Goal: Task Accomplishment & Management: Complete application form

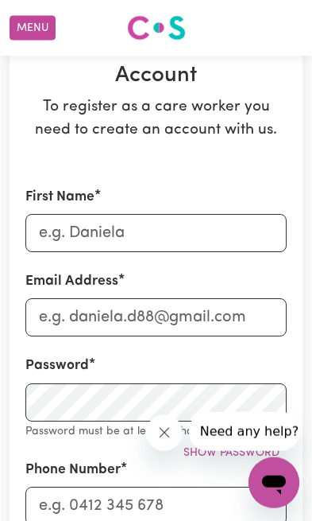
scroll to position [141, 0]
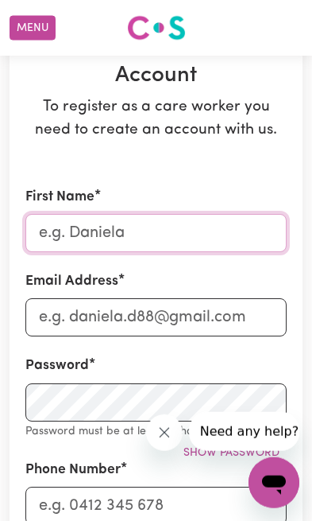
click at [242, 234] on input "First Name" at bounding box center [155, 233] width 261 height 38
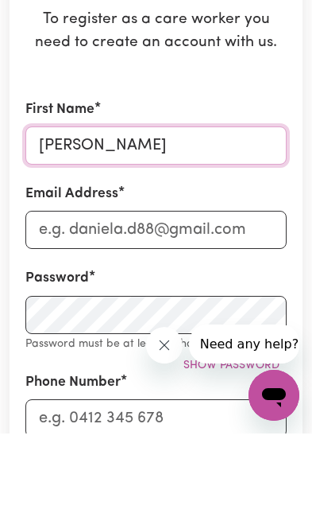
scroll to position [229, 0]
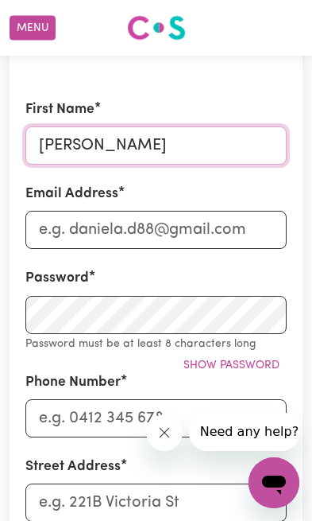
type input "[PERSON_NAME]"
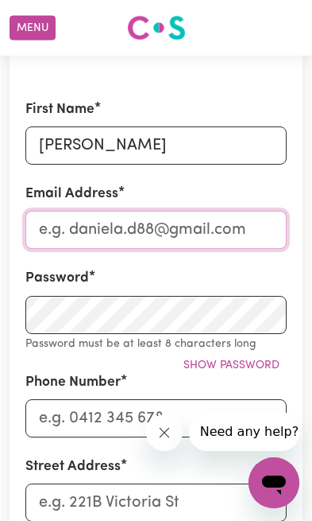
click at [238, 231] on input "Email Address" at bounding box center [155, 230] width 261 height 38
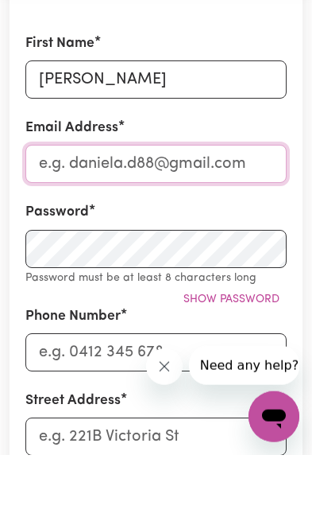
type input "[EMAIL_ADDRESS][DOMAIN_NAME]"
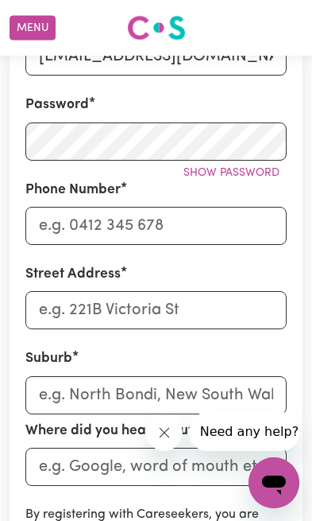
scroll to position [380, 0]
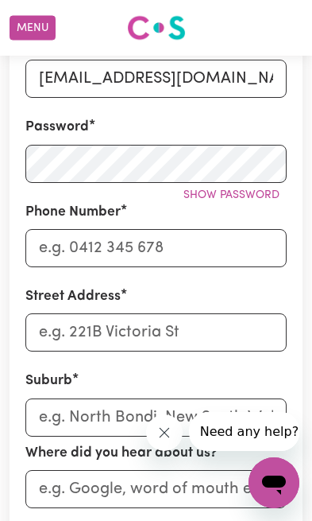
click at [260, 196] on span "Show password" at bounding box center [232, 195] width 96 height 12
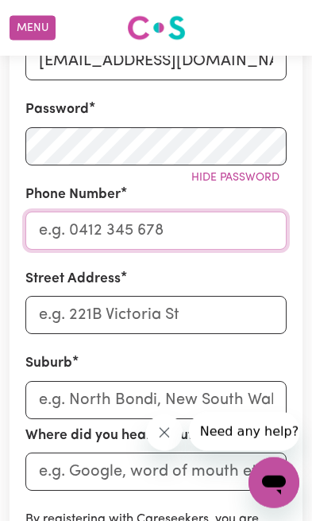
click at [245, 229] on input "Phone Number" at bounding box center [155, 230] width 261 height 38
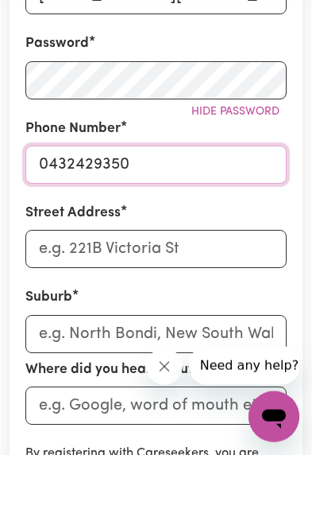
type input "0432429350"
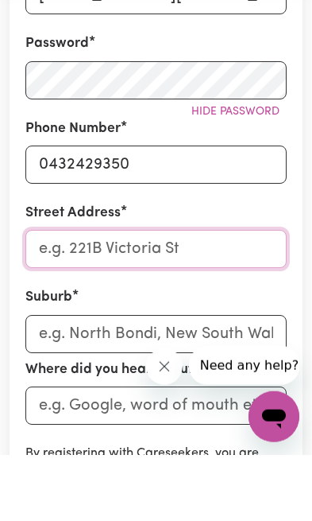
click at [248, 296] on input "Street Address" at bounding box center [155, 315] width 261 height 38
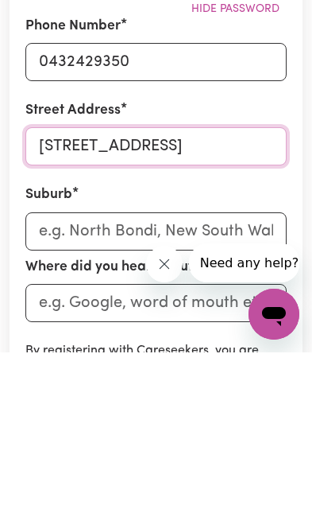
type input "[STREET_ADDRESS]"
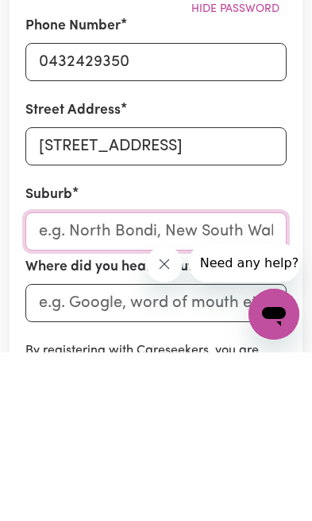
click at [169, 381] on input "text" at bounding box center [155, 400] width 261 height 38
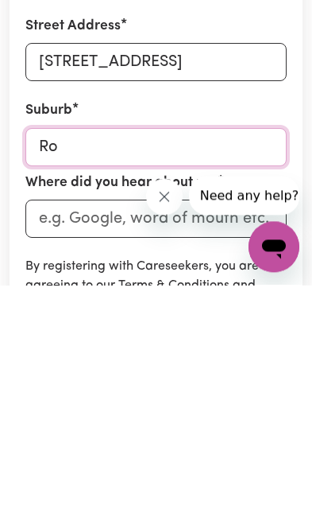
type input "Roc"
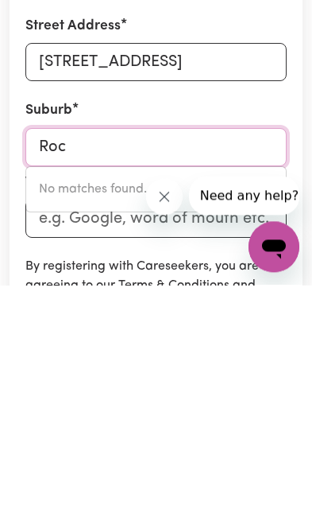
type input "RocHEDALE, [GEOGRAPHIC_DATA], 4123"
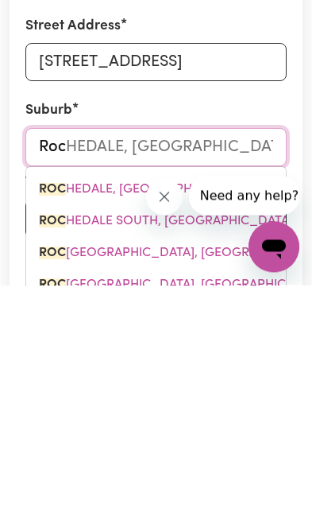
type input "Rock"
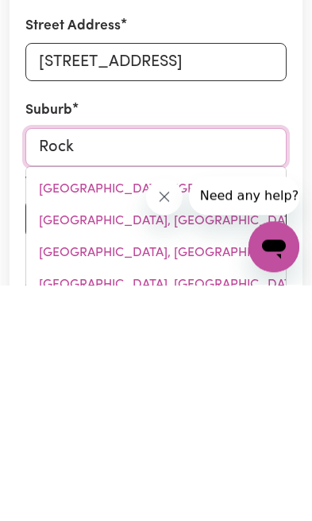
type input "[GEOGRAPHIC_DATA], [GEOGRAPHIC_DATA], 2630"
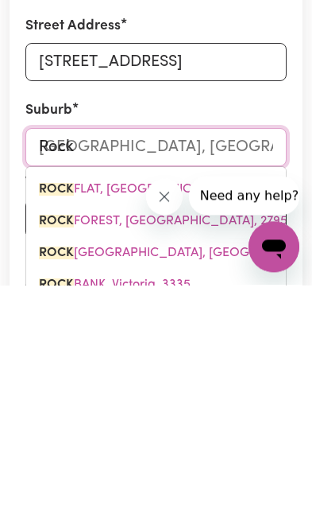
scroll to position [650, 0]
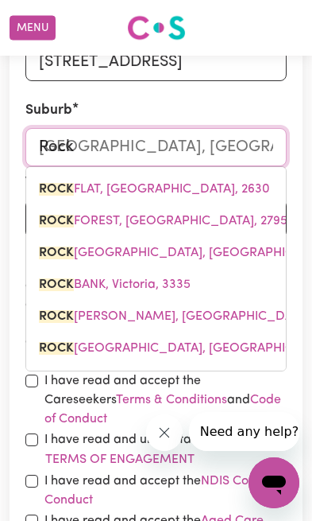
type input "Rockb"
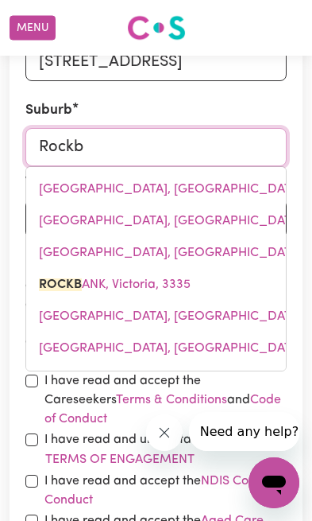
type input "RockbANK, Victoria, 3335"
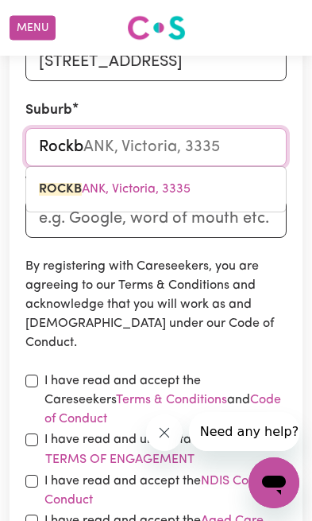
type input "Rockbo"
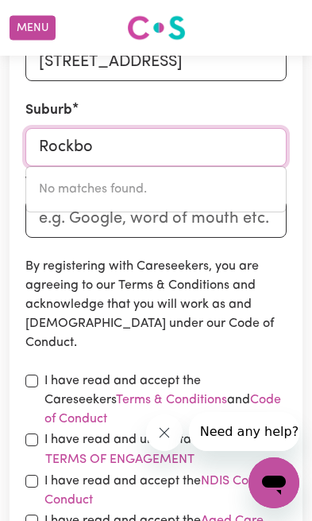
type input "Rockb"
type input "RockbANK, Victoria, 3335"
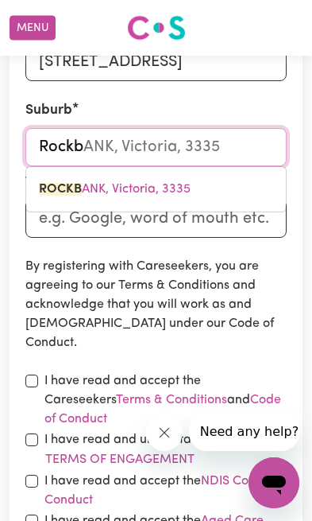
click at [203, 185] on link "ROCKB ANK, Victoria, 3335" at bounding box center [156, 189] width 260 height 32
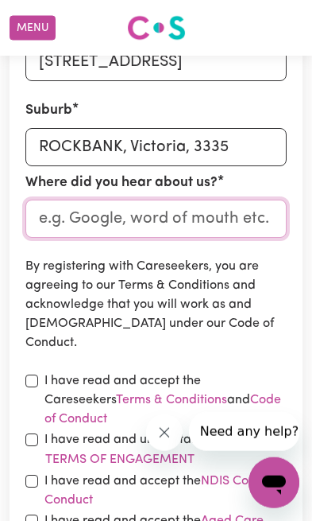
click at [237, 217] on input "Where did you hear about us?" at bounding box center [155, 219] width 261 height 38
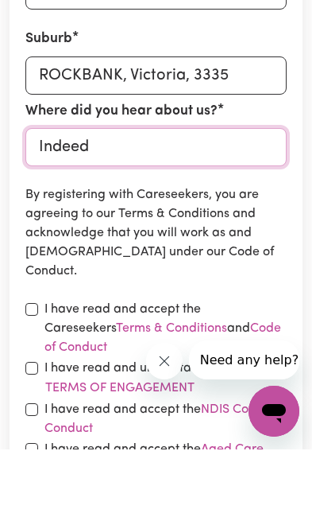
type input "Indeed"
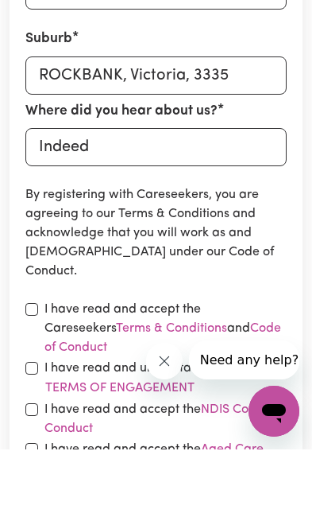
scroll to position [722, 0]
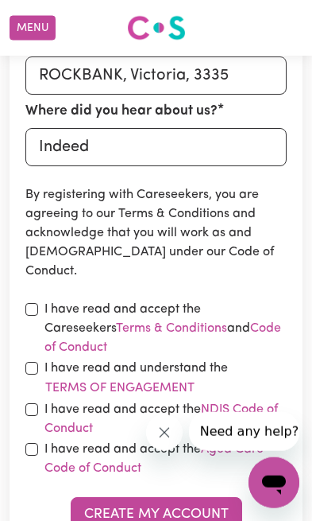
click at [32, 309] on input "checkbox" at bounding box center [31, 309] width 13 height 13
checkbox input "true"
click at [36, 362] on input "checkbox" at bounding box center [31, 368] width 13 height 13
checkbox input "true"
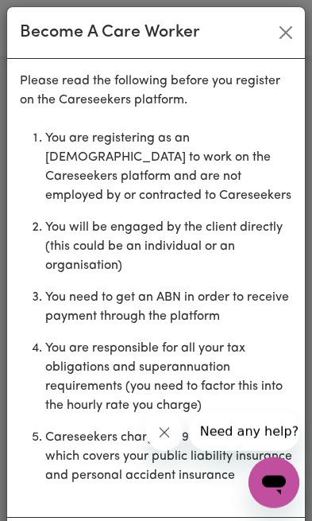
click at [45, 350] on li "You are responsible for all your tax obligations and superannuation requirement…" at bounding box center [168, 376] width 247 height 89
click at [288, 29] on button "Close" at bounding box center [285, 32] width 25 height 25
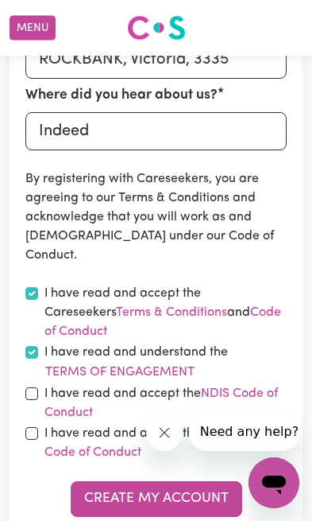
scroll to position [800, 0]
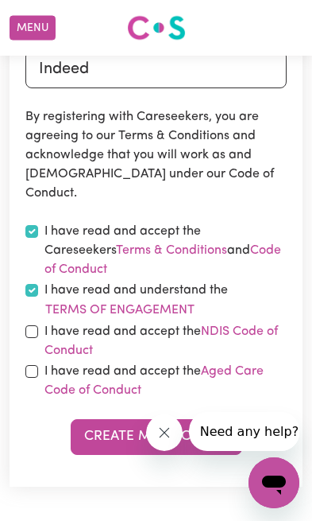
click at [36, 325] on input "checkbox" at bounding box center [31, 331] width 13 height 13
checkbox input "true"
click at [35, 365] on input "checkbox" at bounding box center [31, 371] width 13 height 13
checkbox input "true"
click at [193, 419] on button "Create My Account" at bounding box center [157, 436] width 172 height 35
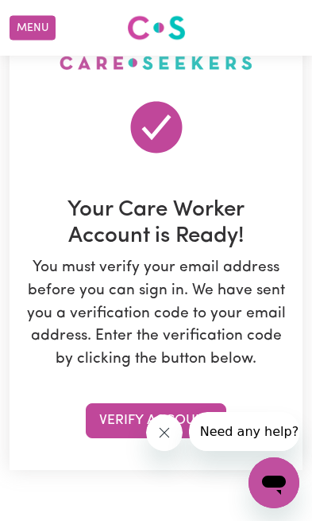
scroll to position [101, 0]
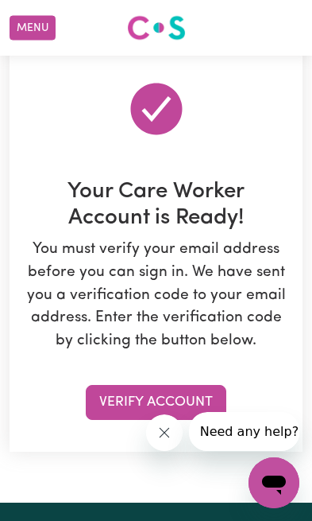
click at [169, 393] on button "Verify Account" at bounding box center [156, 402] width 141 height 35
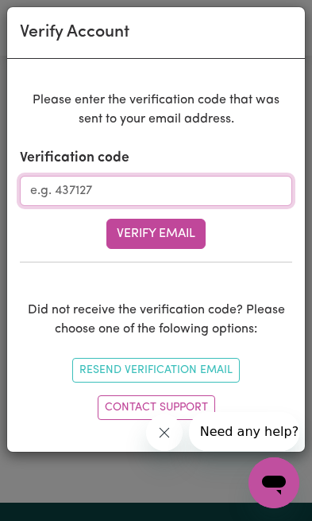
click at [107, 188] on input "Verification code" at bounding box center [156, 191] width 273 height 30
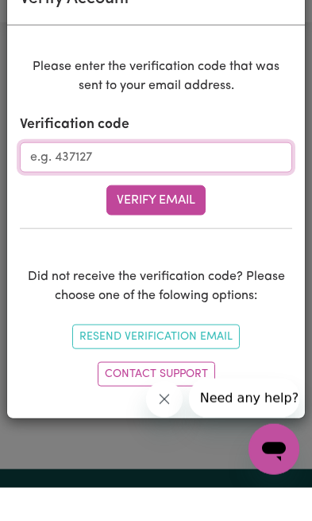
click at [64, 176] on input "Verification code" at bounding box center [156, 191] width 273 height 30
paste input "766591"
type input "766591"
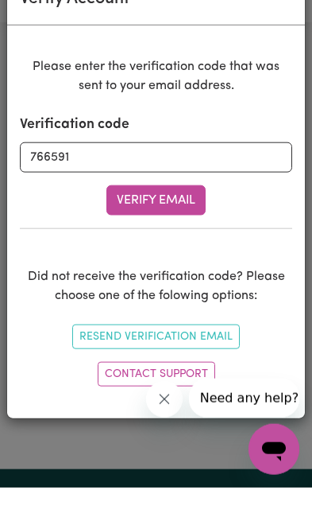
click at [170, 219] on button "Verify Email" at bounding box center [156, 234] width 99 height 30
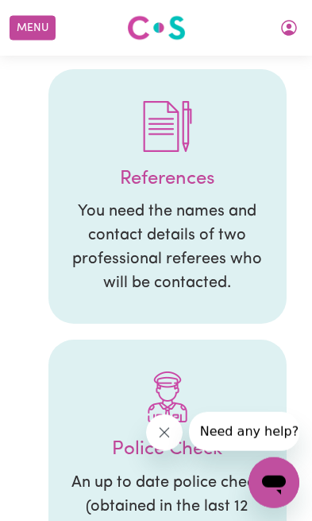
scroll to position [335, 0]
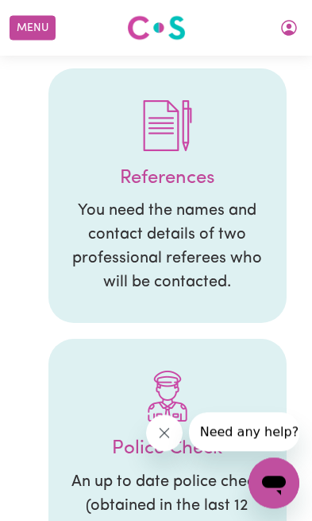
click at [220, 261] on p "You need the names and contact details of two professional referees who will be…" at bounding box center [167, 246] width 207 height 95
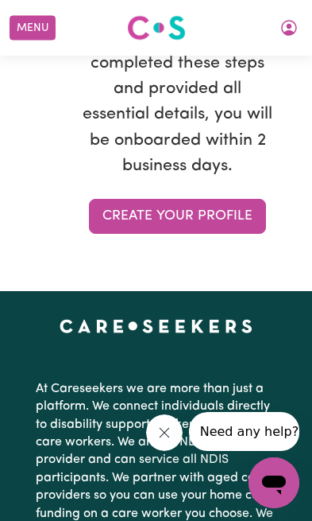
scroll to position [4480, 0]
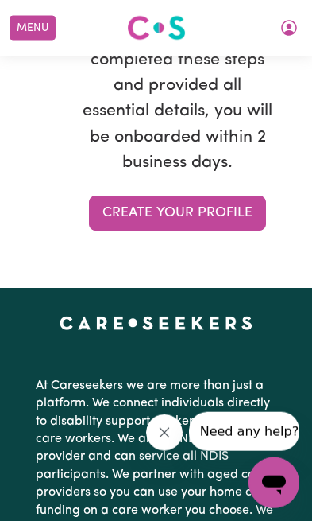
click at [224, 212] on link "Create your profile" at bounding box center [177, 213] width 177 height 35
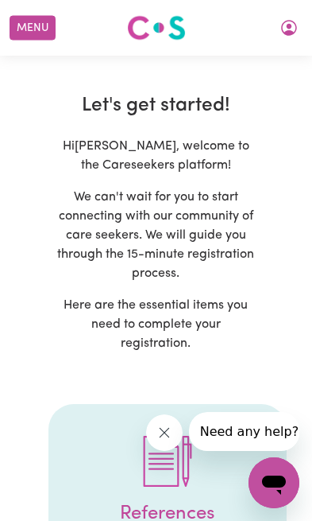
select select "Studying a healthcare related degree or qualification"
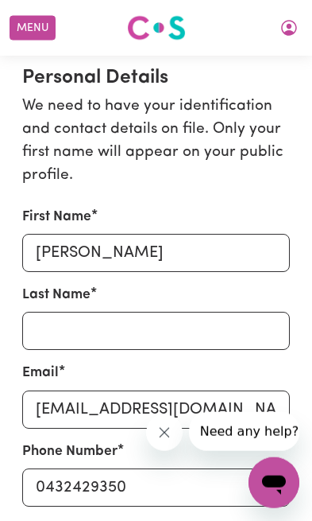
scroll to position [324, 0]
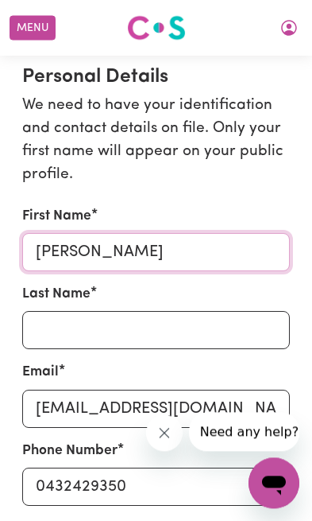
click at [249, 249] on input "[PERSON_NAME]" at bounding box center [156, 252] width 268 height 38
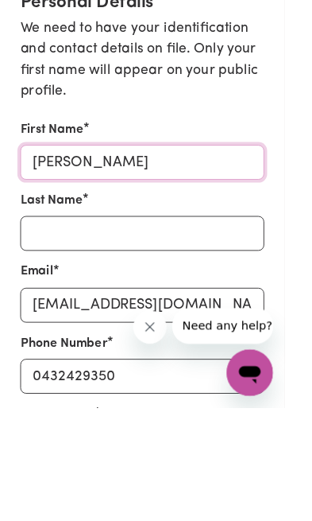
type input "[PERSON_NAME]"
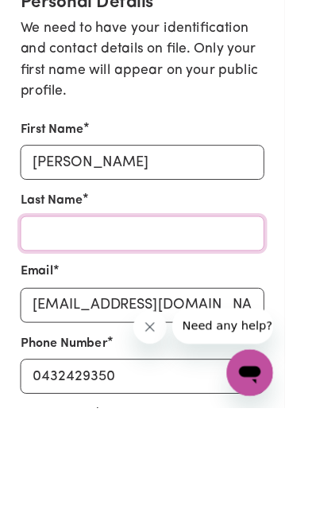
click at [244, 311] on input "Last Name" at bounding box center [156, 330] width 268 height 38
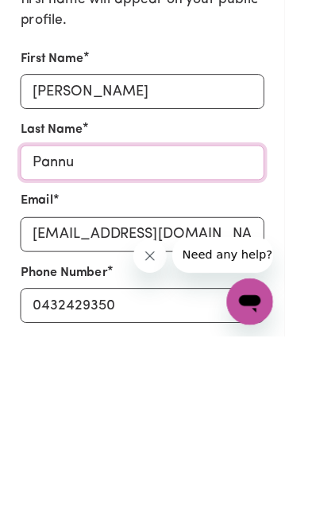
type input "Pannu"
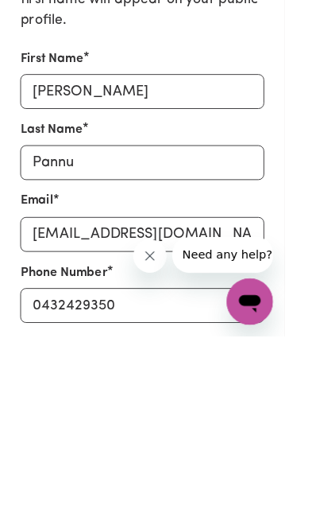
scroll to position [476, 0]
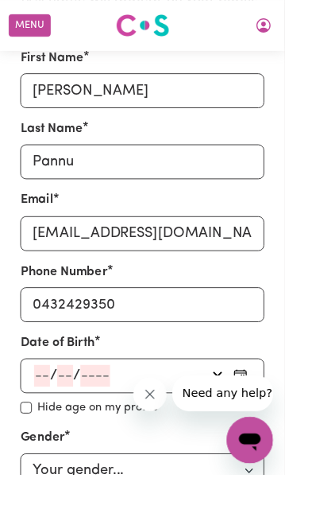
click at [276, 401] on button "button" at bounding box center [263, 413] width 25 height 24
click at [33, 441] on input "Hide age" at bounding box center [28, 447] width 13 height 13
checkbox input "false"
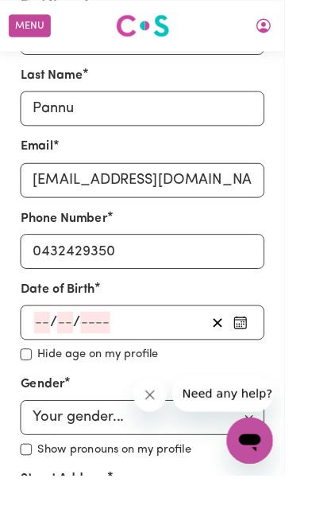
scroll to position [540, 0]
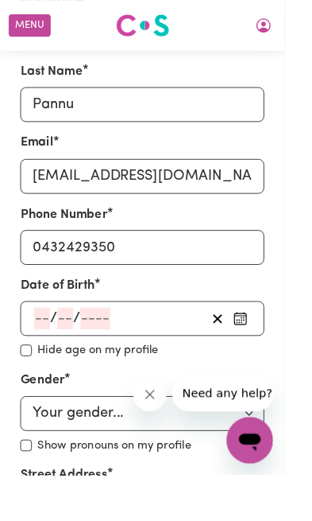
click at [256, 434] on select "Your gender... [DEMOGRAPHIC_DATA] [DEMOGRAPHIC_DATA] [DEMOGRAPHIC_DATA] Other P…" at bounding box center [156, 453] width 268 height 38
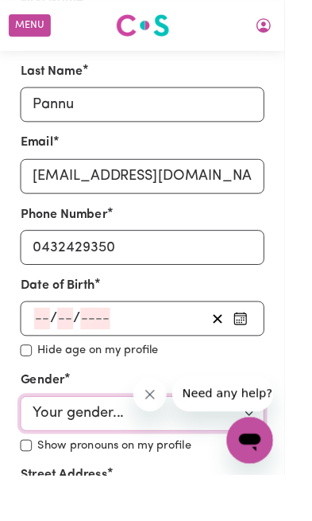
select select "[DEMOGRAPHIC_DATA]"
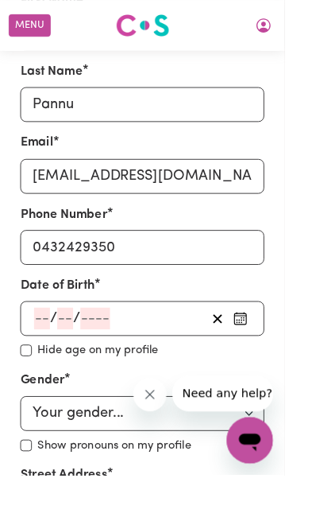
click at [165, 343] on div "/ /" at bounding box center [131, 349] width 191 height 24
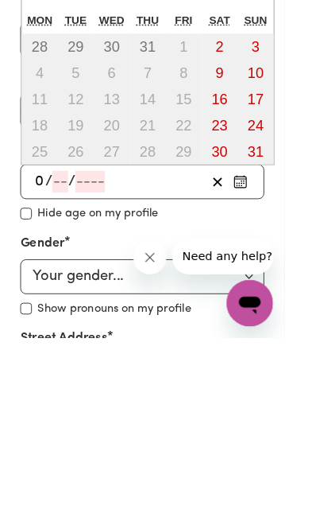
type input "09"
type input "12"
type input "1994"
type input "[DATE]"
type input "9"
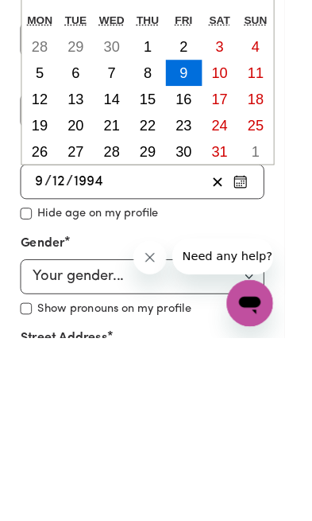
type input "1994"
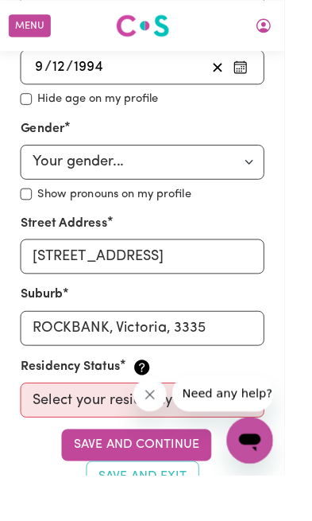
scroll to position [819, 0]
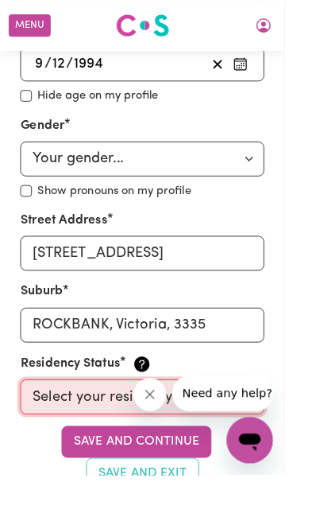
click at [283, 424] on select "Select your residency status... [DEMOGRAPHIC_DATA] citizen Australian PR [DEMOG…" at bounding box center [156, 435] width 268 height 38
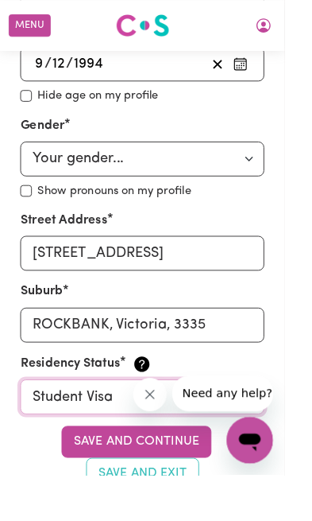
click at [285, 421] on select "Select your residency status... [DEMOGRAPHIC_DATA] citizen Australian PR [DEMOG…" at bounding box center [156, 435] width 268 height 38
select select "Australian PR"
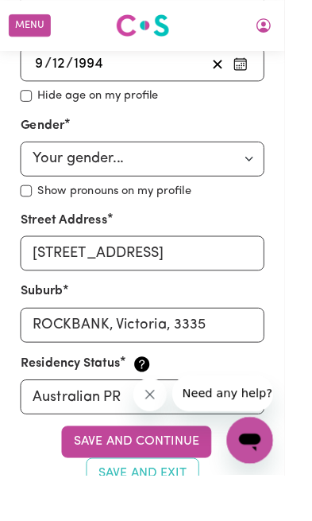
click at [193, 470] on button "Save and continue" at bounding box center [150, 484] width 165 height 35
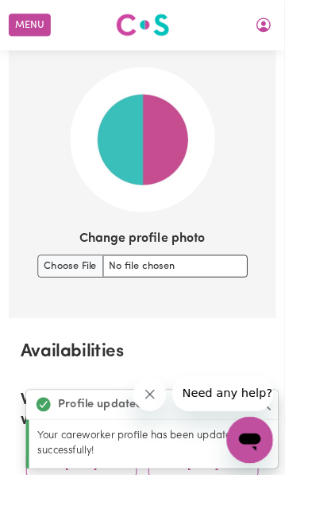
scroll to position [1377, 0]
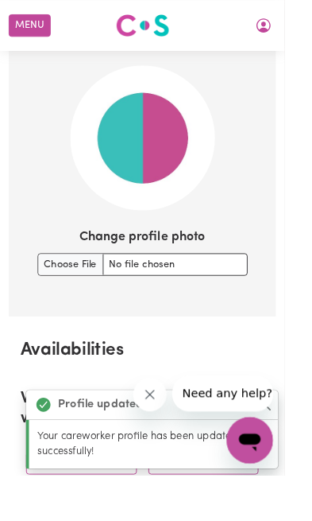
click at [64, 280] on input "Change profile photo" at bounding box center [156, 289] width 230 height 25
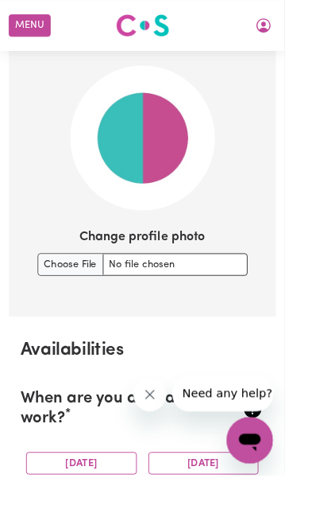
click at [211, 277] on input "Change profile photo" at bounding box center [156, 289] width 230 height 25
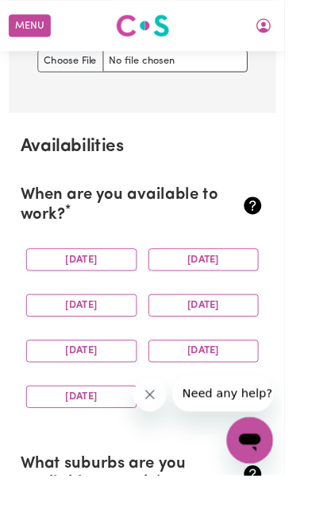
scroll to position [1613, 0]
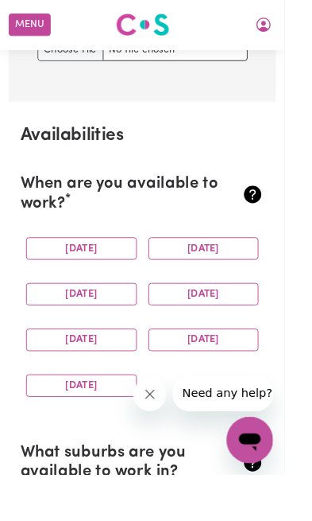
click at [126, 260] on button "[DATE]" at bounding box center [90, 272] width 122 height 25
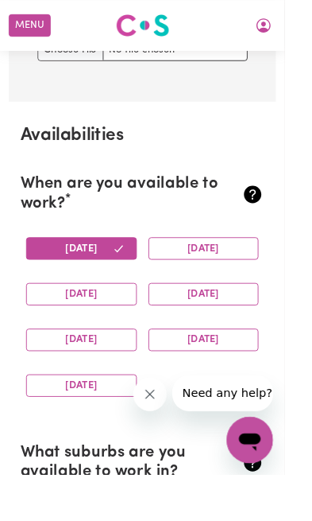
click at [130, 310] on button "[DATE]" at bounding box center [90, 322] width 122 height 25
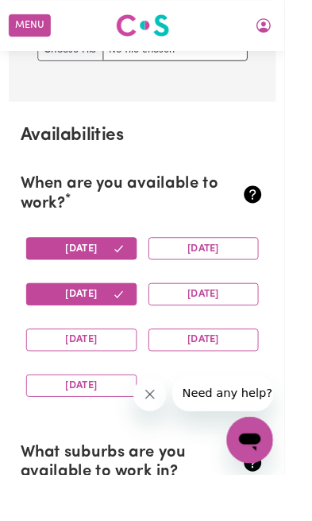
click at [124, 360] on button "[DATE]" at bounding box center [90, 372] width 122 height 25
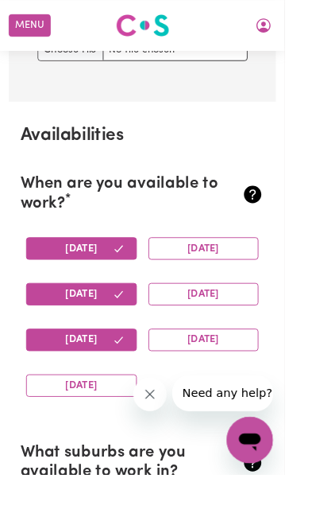
click at [116, 413] on button "[DATE]" at bounding box center [90, 422] width 122 height 25
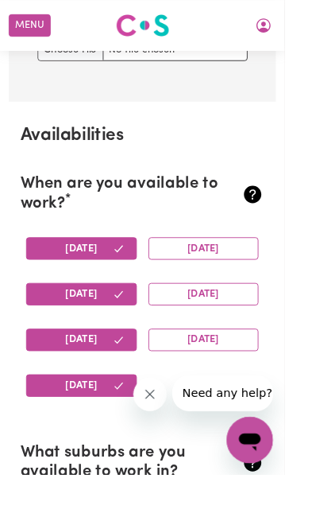
click at [243, 360] on button "[DATE]" at bounding box center [224, 372] width 122 height 25
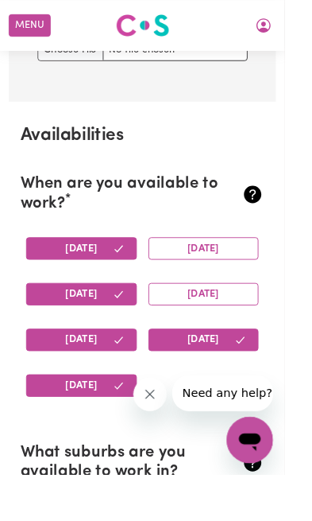
click at [260, 260] on button "[DATE]" at bounding box center [224, 272] width 122 height 25
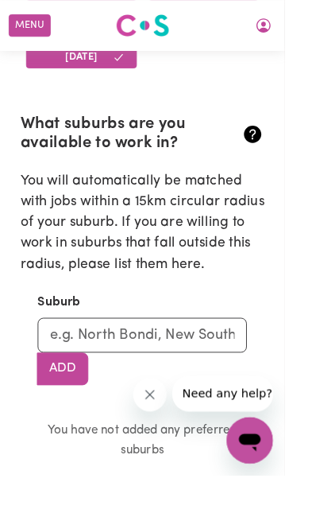
scroll to position [1975, 0]
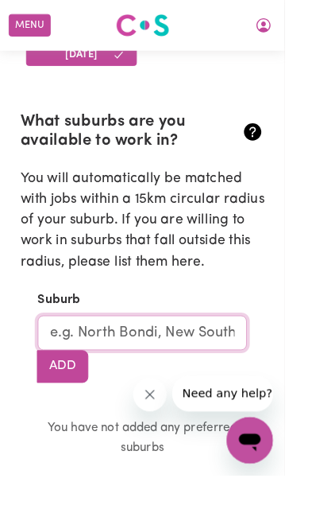
click at [209, 351] on input "text" at bounding box center [156, 365] width 230 height 38
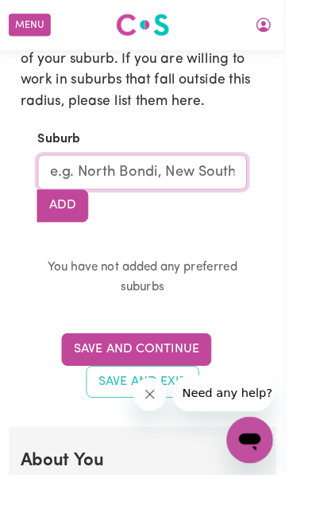
click at [227, 175] on input "text" at bounding box center [156, 189] width 230 height 38
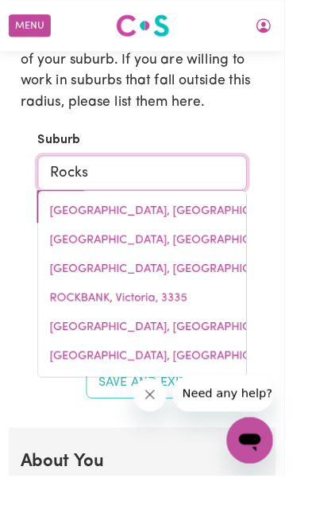
type input "Rock"
type input "[GEOGRAPHIC_DATA], [GEOGRAPHIC_DATA], 2630"
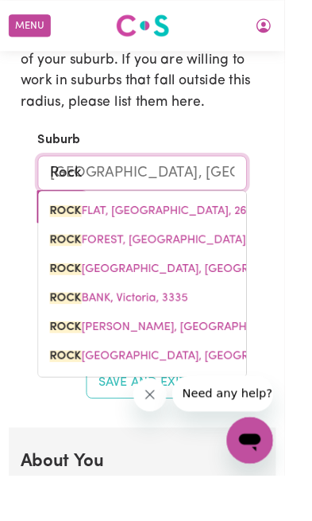
type input "Rockb"
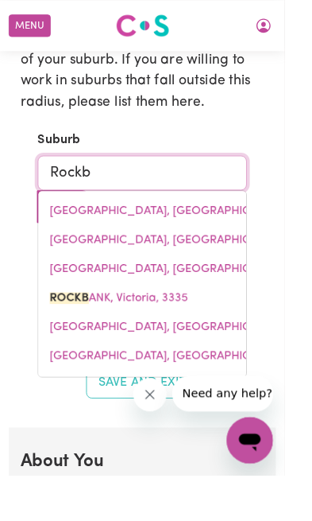
type input "Rockba"
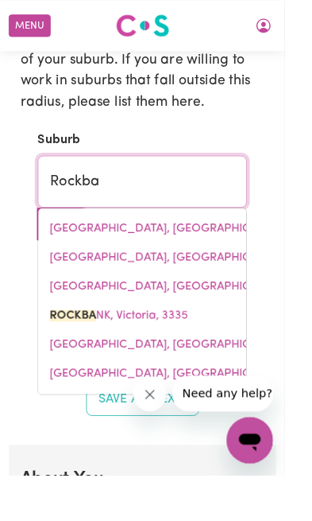
type input "RockbaNK, [GEOGRAPHIC_DATA], 3335"
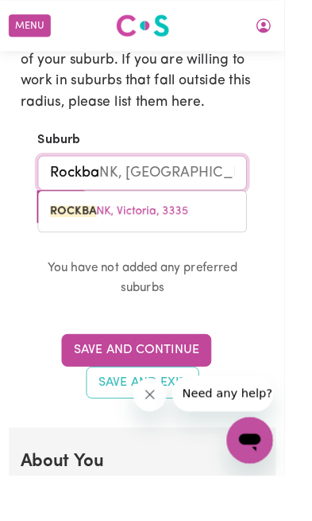
click at [216, 215] on link "ROCKBA NK, Victoria, 3335" at bounding box center [156, 231] width 228 height 32
type input "ROCKBANK, Victoria, 3335"
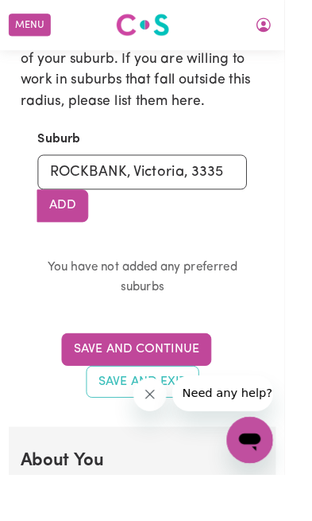
click at [192, 366] on button "Save and Continue" at bounding box center [150, 383] width 165 height 35
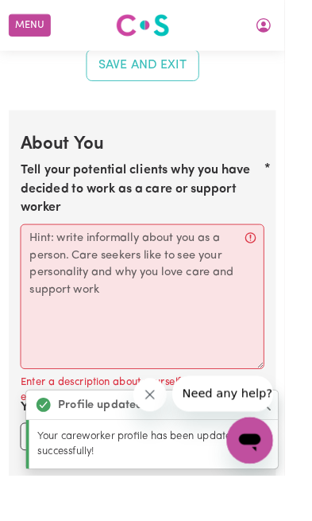
scroll to position [2496, 0]
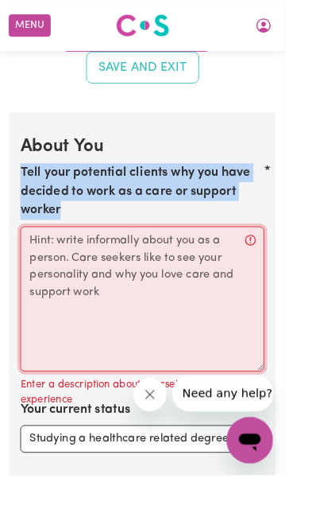
click at [144, 287] on textarea "Tell your potential clients why you have decided to work as a care or support w…" at bounding box center [156, 327] width 268 height 159
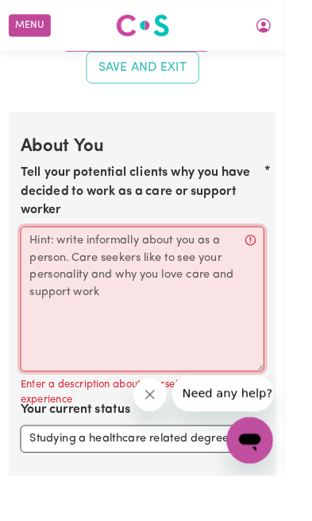
click at [77, 250] on textarea "Tell your potential clients why you have decided to work as a care or support w…" at bounding box center [156, 327] width 268 height 159
click at [37, 248] on textarea "Tell your potential clients why you have decided to work as a care or support w…" at bounding box center [156, 327] width 268 height 159
paste textarea "I decided to work as a care and support worker because I genuinely enjoy helpin…"
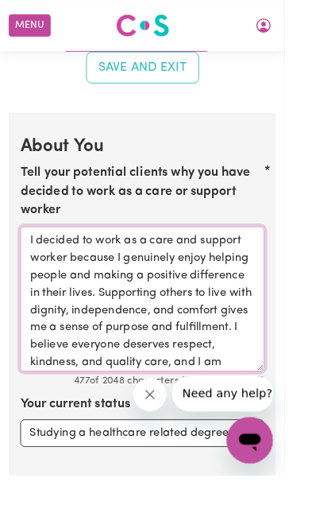
scroll to position [100, 0]
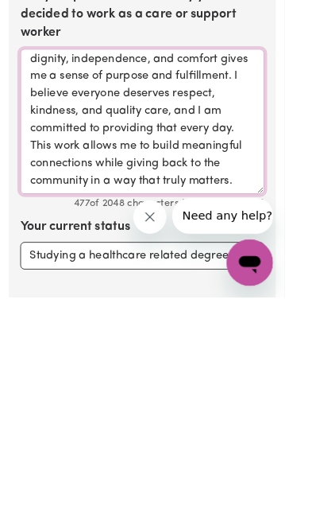
type textarea "I decided to work as a care and support worker because I genuinely enjoy helpin…"
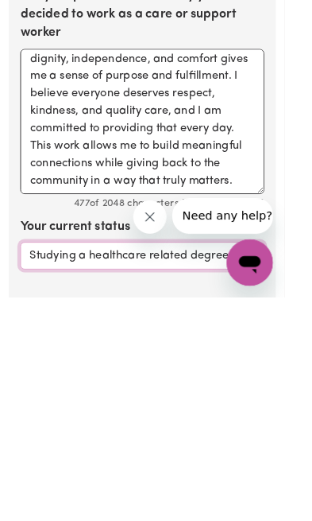
click at [270, 459] on select "Select... Studying a healthcare related degree or qualification Studying a non-…" at bounding box center [156, 474] width 268 height 30
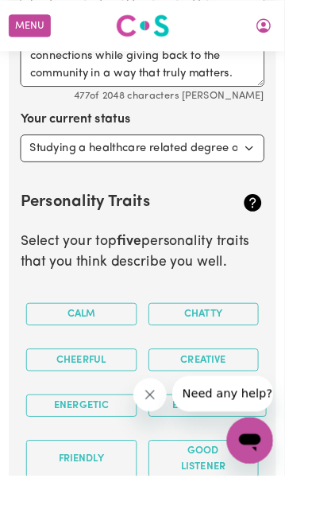
scroll to position [2844, 0]
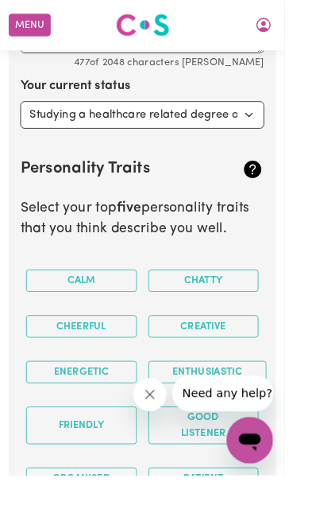
click at [113, 447] on button "Friendly" at bounding box center [90, 466] width 122 height 41
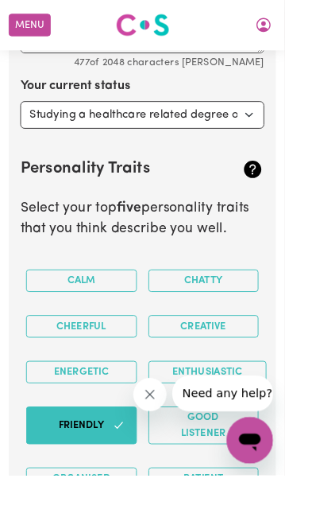
click at [114, 396] on button "Energetic" at bounding box center [90, 408] width 122 height 25
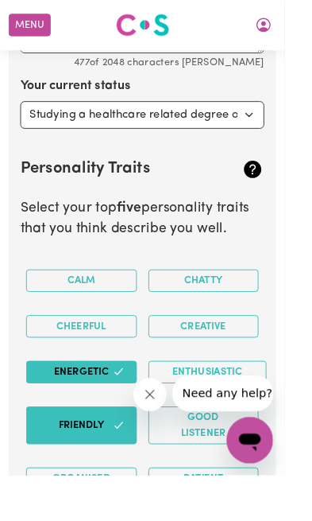
click at [118, 346] on button "Cheerful" at bounding box center [90, 358] width 122 height 25
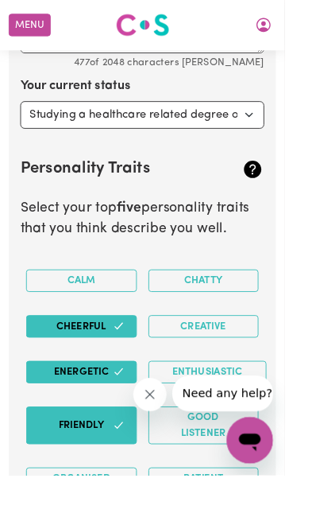
click at [242, 346] on button "Creative" at bounding box center [224, 358] width 122 height 25
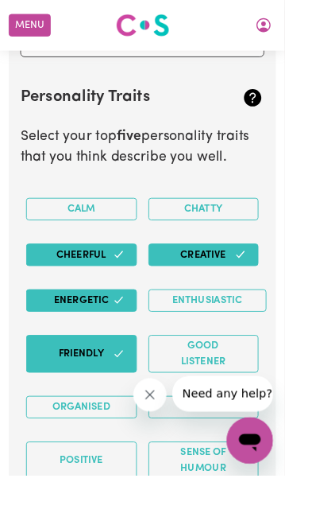
click at [252, 367] on button "Good Listener" at bounding box center [224, 387] width 122 height 41
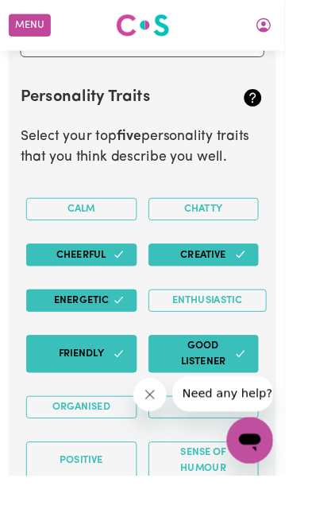
click at [254, 434] on button "Patient" at bounding box center [224, 446] width 122 height 25
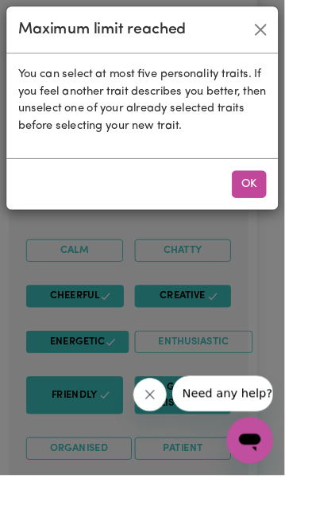
click at [238, 485] on div "Maximum limit reached You can select at most five personality traits. If you fe…" at bounding box center [156, 260] width 312 height 521
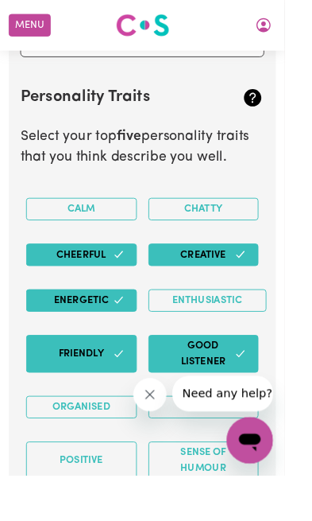
click at [230, 484] on button "Sense of Humour" at bounding box center [224, 504] width 122 height 41
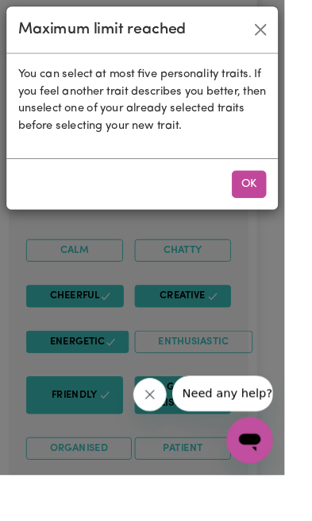
click at [131, 473] on div "Maximum limit reached You can select at most five personality traits. If you fe…" at bounding box center [156, 260] width 312 height 521
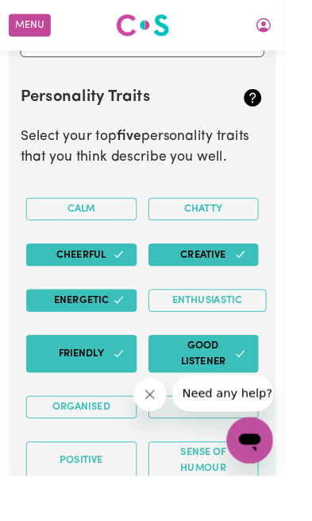
click at [107, 484] on button "Positive" at bounding box center [90, 504] width 122 height 41
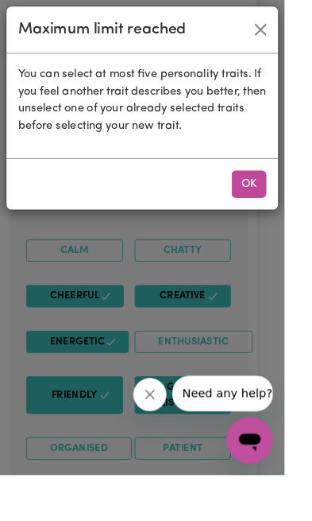
click at [292, 203] on button "OK" at bounding box center [273, 202] width 38 height 30
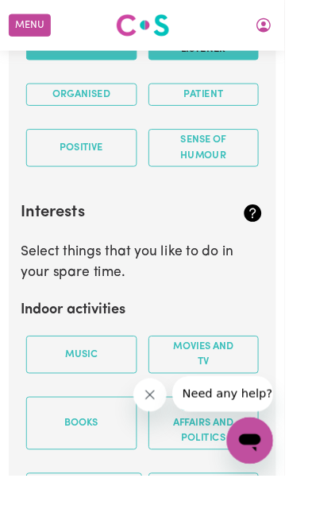
scroll to position [3265, 0]
click at [110, 368] on button "Music" at bounding box center [90, 388] width 122 height 41
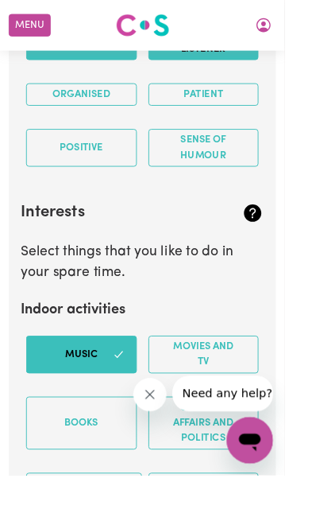
click at [233, 368] on button "Movies and TV" at bounding box center [224, 388] width 122 height 41
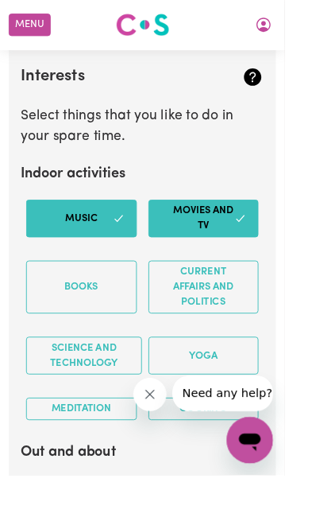
scroll to position [3417, 0]
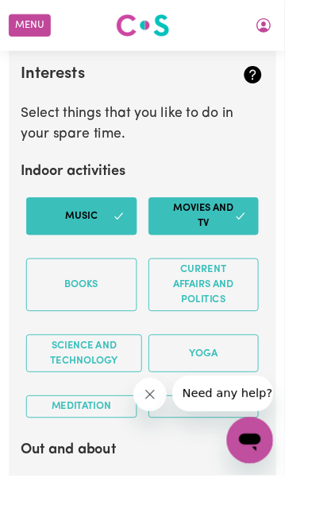
click at [122, 433] on button "Meditation" at bounding box center [90, 445] width 122 height 25
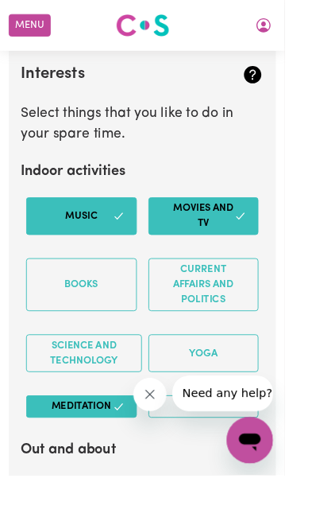
click at [126, 283] on button "Books" at bounding box center [90, 312] width 122 height 58
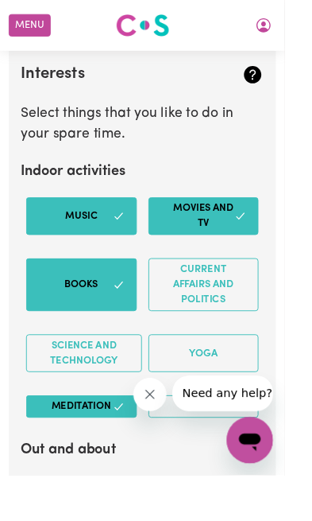
click at [259, 433] on button "Cooking" at bounding box center [224, 445] width 122 height 25
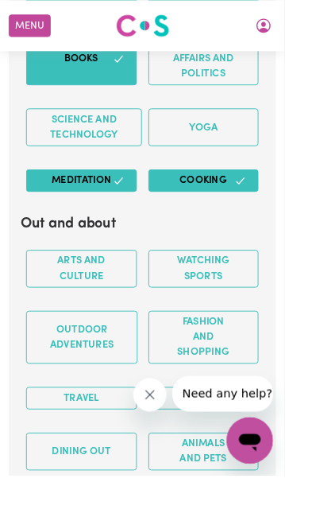
scroll to position [3667, 0]
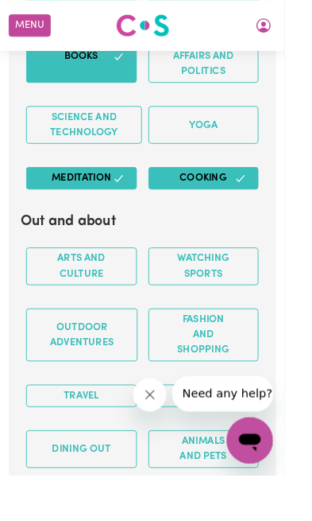
click at [242, 271] on button "Watching sports" at bounding box center [224, 291] width 122 height 41
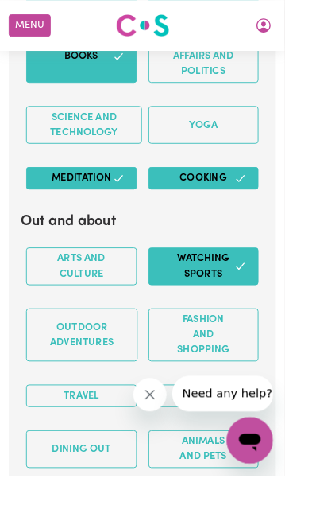
click at [245, 345] on button "Fashion and shopping" at bounding box center [224, 367] width 122 height 58
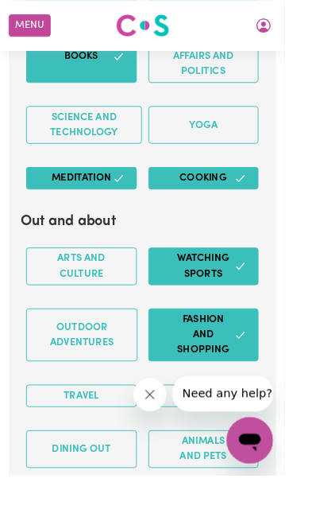
click at [116, 340] on button "Outdoor adventures" at bounding box center [90, 367] width 122 height 58
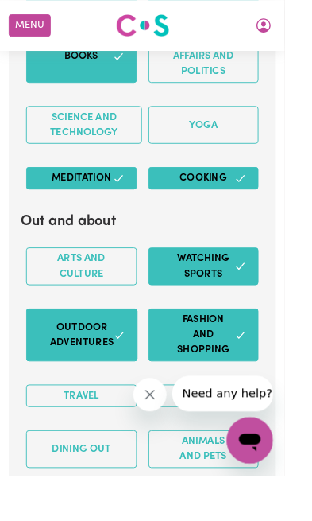
click at [114, 421] on button "Travel" at bounding box center [90, 433] width 122 height 25
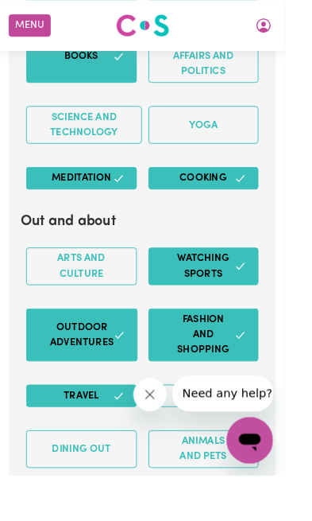
click at [254, 421] on button "Gym" at bounding box center [224, 433] width 122 height 25
click at [256, 471] on button "Animals and pets" at bounding box center [224, 491] width 122 height 41
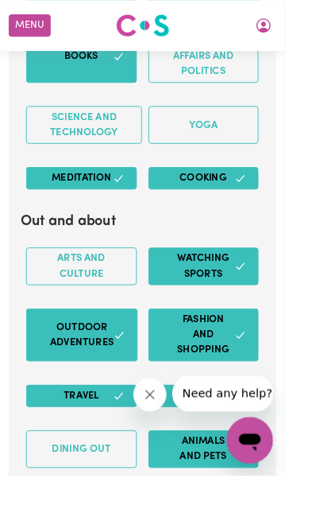
click at [115, 475] on button "Dining out" at bounding box center [90, 491] width 122 height 41
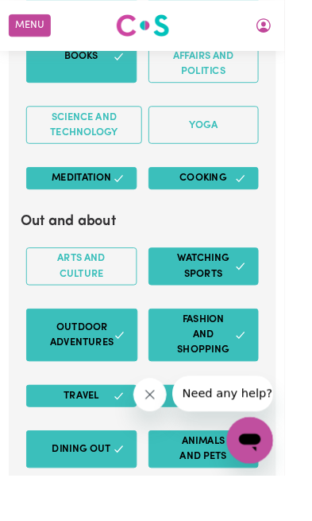
click at [232, 476] on button "Animals and pets" at bounding box center [224, 491] width 122 height 41
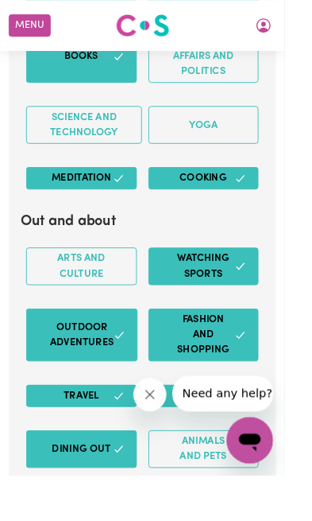
click at [250, 471] on button "Animals and pets" at bounding box center [224, 491] width 122 height 41
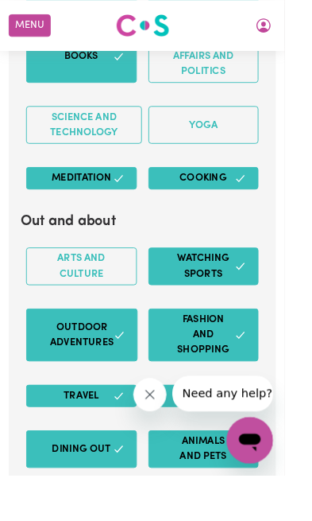
click at [250, 472] on button "Animals and pets" at bounding box center [224, 491] width 122 height 41
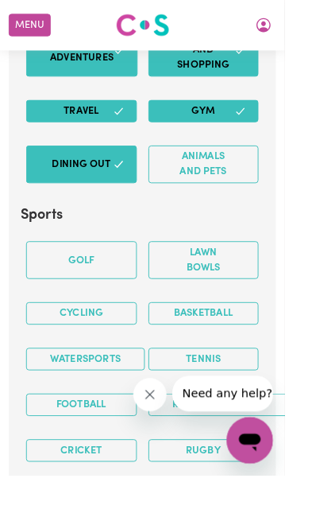
scroll to position [3980, 0]
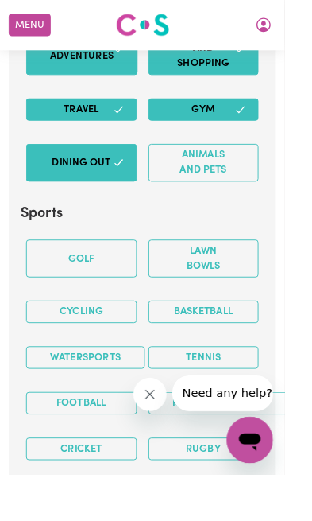
click at [122, 263] on button "Golf" at bounding box center [90, 283] width 122 height 41
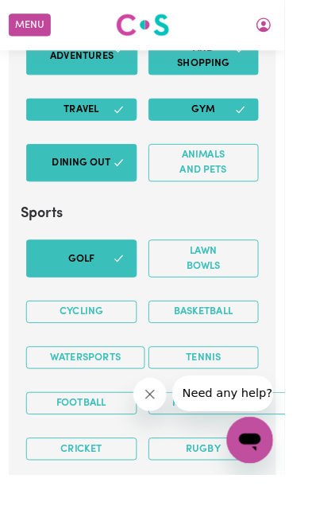
click at [256, 263] on button "Lawn bowls" at bounding box center [224, 283] width 122 height 41
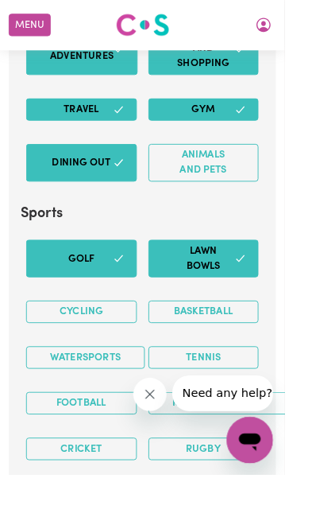
click at [115, 330] on button "Cycling" at bounding box center [90, 342] width 122 height 25
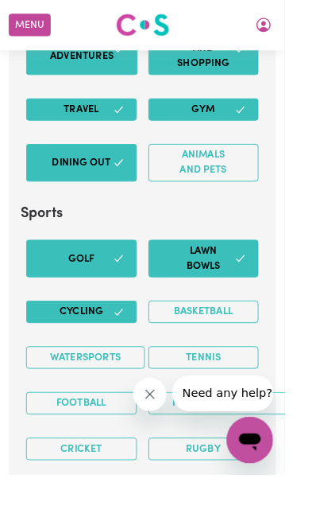
click at [242, 330] on button "Basketball" at bounding box center [224, 342] width 122 height 25
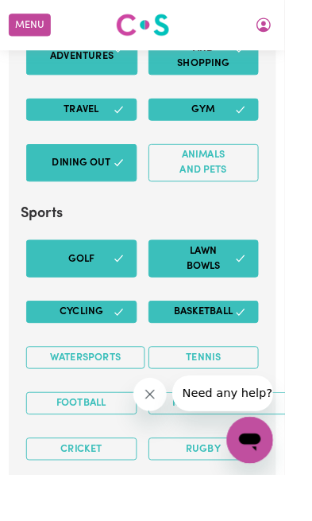
click at [234, 380] on button "Tennis" at bounding box center [224, 392] width 122 height 25
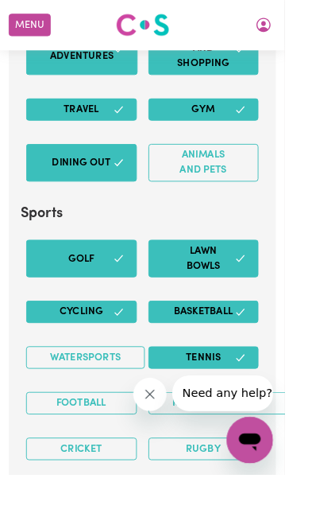
click at [234, 430] on button "Running/Jogging" at bounding box center [242, 442] width 158 height 25
click at [112, 380] on button "Watersports" at bounding box center [94, 392] width 130 height 25
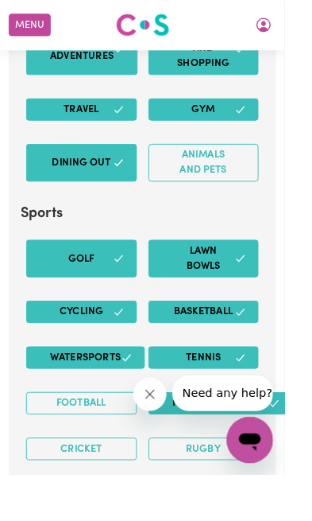
click at [116, 430] on button "Football" at bounding box center [90, 442] width 122 height 25
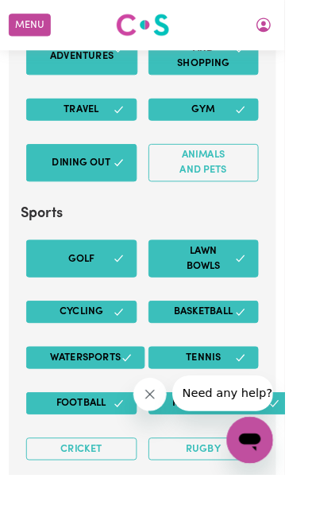
click at [116, 480] on button "Cricket" at bounding box center [90, 492] width 122 height 25
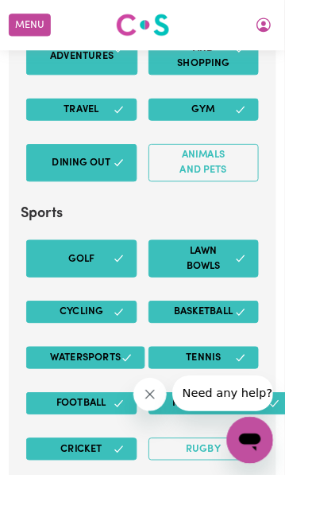
click at [234, 480] on button "Rugby" at bounding box center [224, 492] width 122 height 25
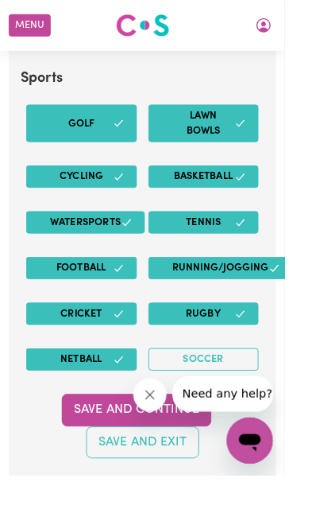
scroll to position [4139, 0]
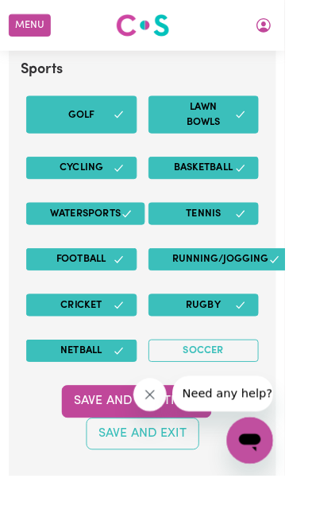
click at [174, 422] on button "Save and Continue" at bounding box center [150, 439] width 165 height 35
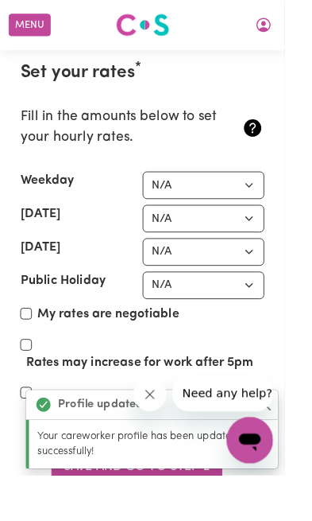
scroll to position [4638, 0]
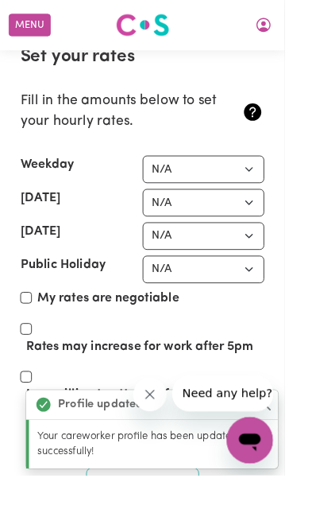
click at [270, 171] on select "N/A $37 $38 $39 $40 $41 $42 $43 $44 $45 $46 $47 $48 $49 $50 $51 $52 $53 $54 $55…" at bounding box center [224, 186] width 134 height 30
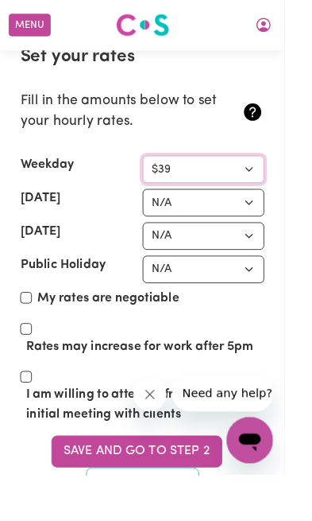
click at [281, 171] on select "N/A $37 $38 $39 $40 $41 $42 $43 $44 $45 $46 $47 $48 $49 $50 $51 $52 $53 $54 $55…" at bounding box center [224, 186] width 134 height 30
select select "50"
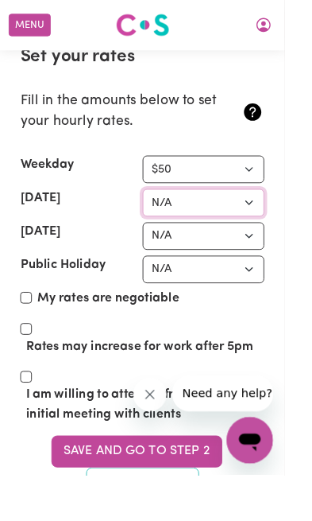
click at [282, 207] on select "N/A $37 $38 $39 $40 $41 $42 $43 $44 $45 $46 $47 $48 $49 $50 $51 $52 $53 $54 $55…" at bounding box center [224, 222] width 134 height 30
select select "75"
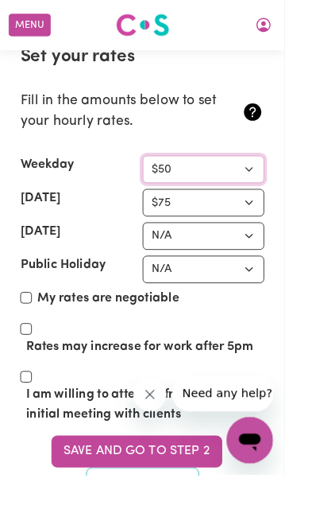
click at [285, 171] on select "N/A $37 $38 $39 $40 $41 $42 $43 $44 $45 $46 $47 $48 $49 $50 $51 $52 $53 $54 $55…" at bounding box center [224, 186] width 134 height 30
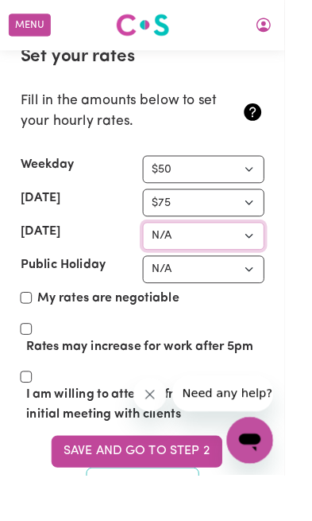
click at [282, 244] on select "N/A $37 $38 $39 $40 $41 $42 $43 $44 $45 $46 $47 $48 $49 $50 $51 $52 $53 $54 $55…" at bounding box center [224, 259] width 134 height 30
select select "90"
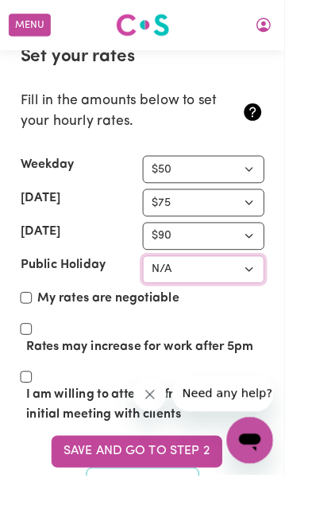
click at [273, 281] on select "N/A $37 $38 $39 $40 $41 $42 $43 $44 $45 $46 $47 $48 $49 $50 $51 $52 $53 $54 $55…" at bounding box center [224, 296] width 134 height 30
select select "100"
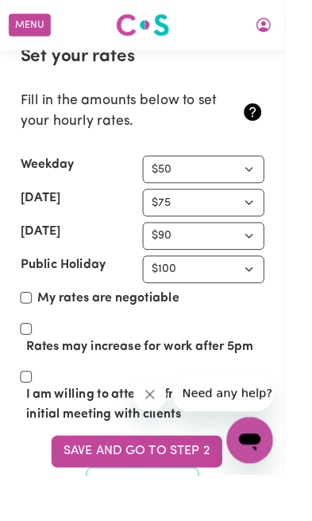
click at [44, 317] on label "My rates are negotiable" at bounding box center [119, 327] width 156 height 21
click at [35, 320] on input "My rates are negotiable" at bounding box center [28, 326] width 13 height 13
checkbox input "true"
click at [29, 354] on input "Rates may increase for work after 5pm" at bounding box center [28, 360] width 13 height 13
checkbox input "true"
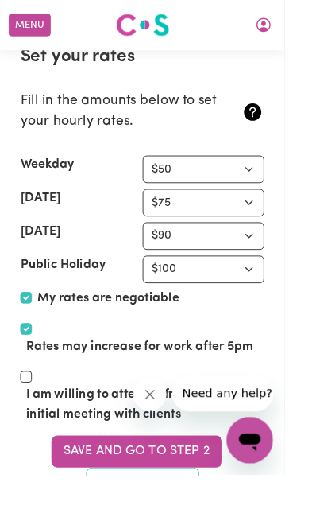
click at [15, 385] on section "Set your rates * Fill in the amounts below to set your hourly rates. Weekday N/…" at bounding box center [156, 302] width 293 height 555
click at [26, 407] on input "I am willing to attend a free 30 minute initial meeting with clients" at bounding box center [28, 413] width 13 height 13
checkbox input "true"
click at [192, 478] on button "Save and go to Step 2" at bounding box center [150, 495] width 188 height 35
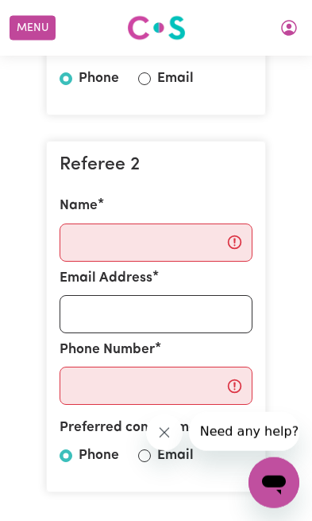
scroll to position [757, 0]
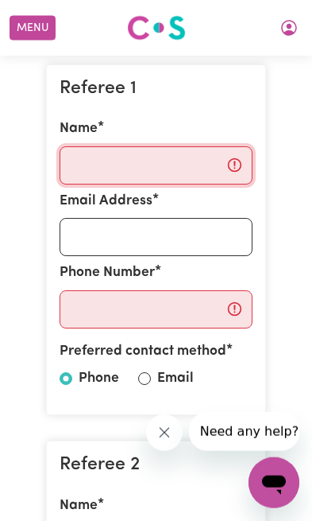
click at [198, 183] on input "Name" at bounding box center [156, 165] width 193 height 38
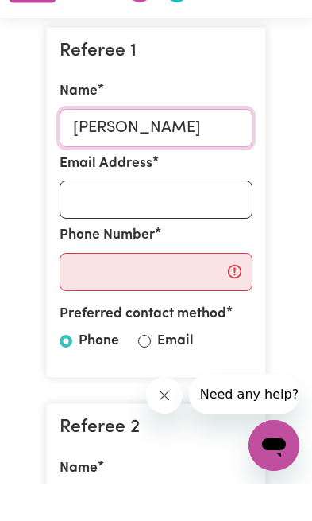
type input "[PERSON_NAME]"
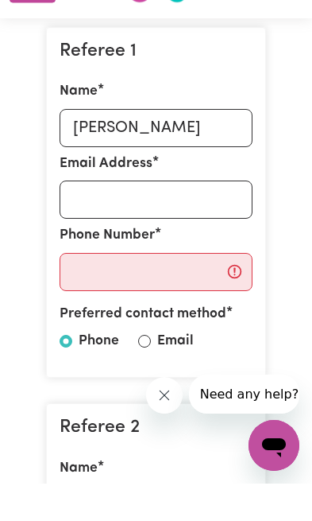
scroll to position [493, 0]
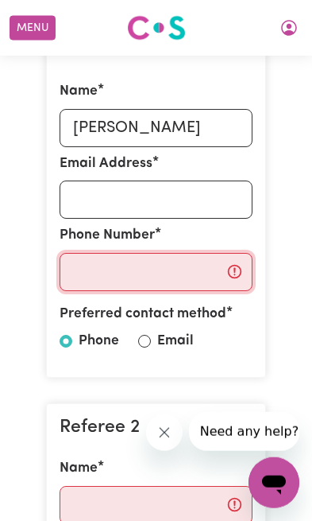
click at [190, 287] on input "Phone Number" at bounding box center [156, 272] width 193 height 38
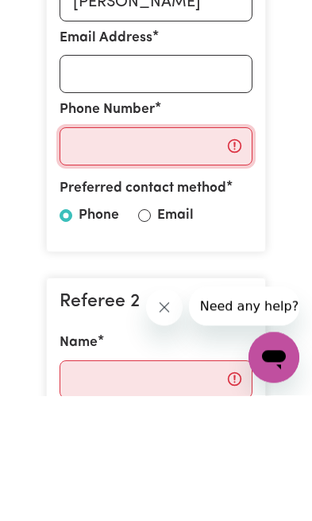
scroll to position [618, 0]
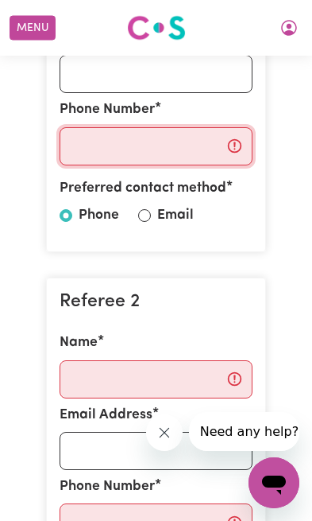
click at [103, 162] on input "Phone Number" at bounding box center [156, 146] width 193 height 38
paste input "[PHONE_NUMBER]"
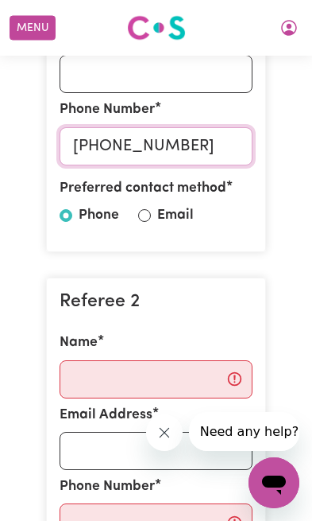
type input "[PHONE_NUMBER]"
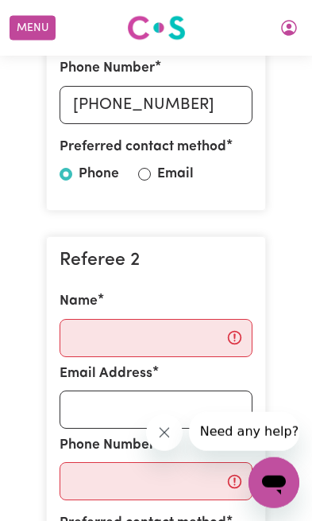
scroll to position [668, 0]
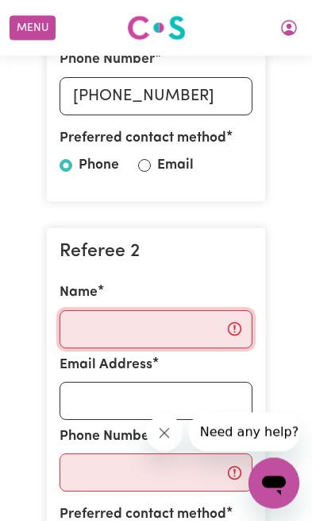
click at [152, 339] on input "Name" at bounding box center [156, 329] width 193 height 38
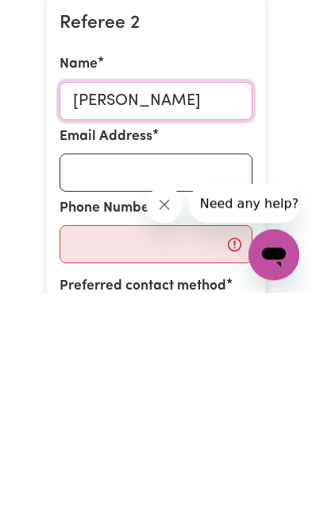
scroll to position [854, 0]
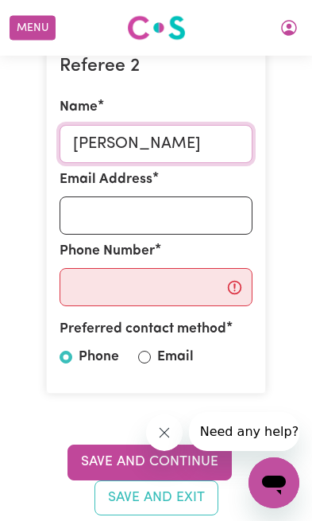
type input "[PERSON_NAME]"
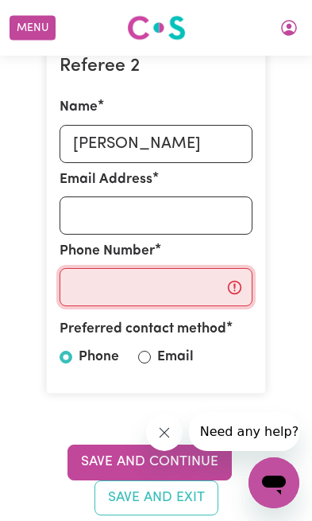
click at [110, 296] on input "Phone Number" at bounding box center [156, 287] width 193 height 38
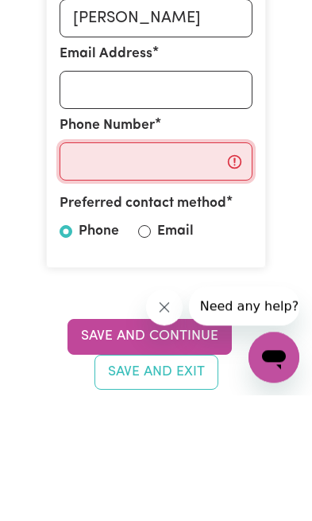
click at [107, 268] on input "Phone Number" at bounding box center [156, 287] width 193 height 38
paste input "0452 377 080"
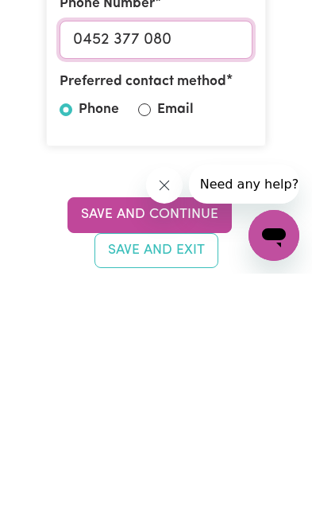
type input "0452 377 080"
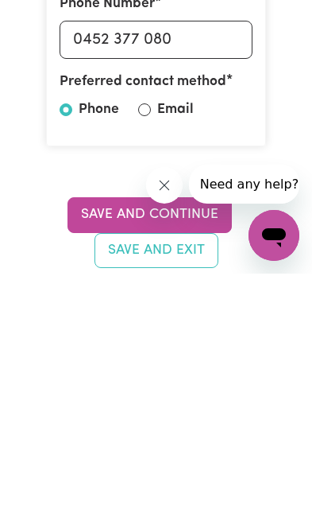
click at [205, 444] on button "Save and Continue" at bounding box center [150, 461] width 165 height 35
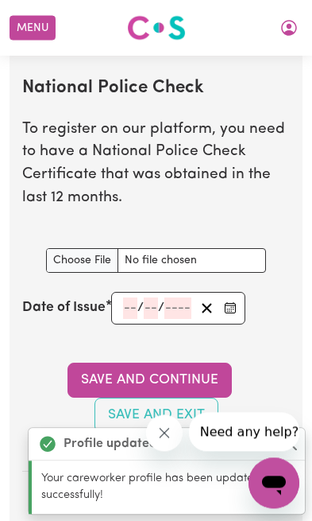
scroll to position [1424, 0]
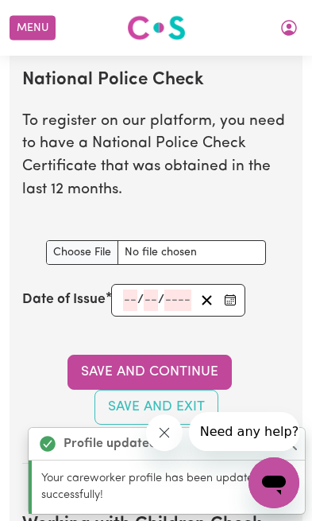
click at [99, 259] on input "National Police Check document" at bounding box center [156, 252] width 220 height 25
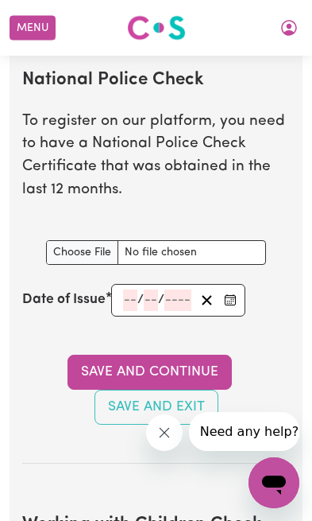
type input "C:\fakepath\PDF 18.pdf"
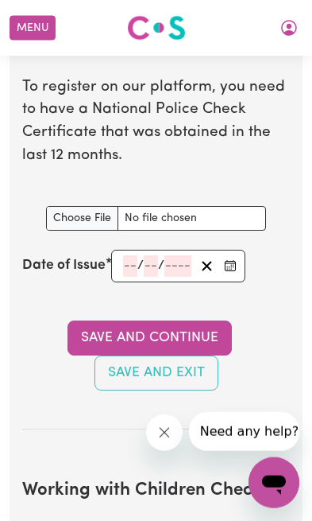
scroll to position [1464, 0]
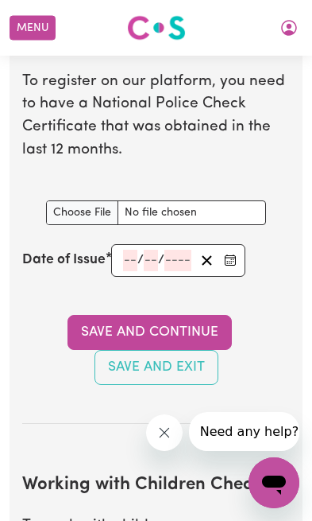
click at [128, 269] on input "number" at bounding box center [130, 260] width 14 height 21
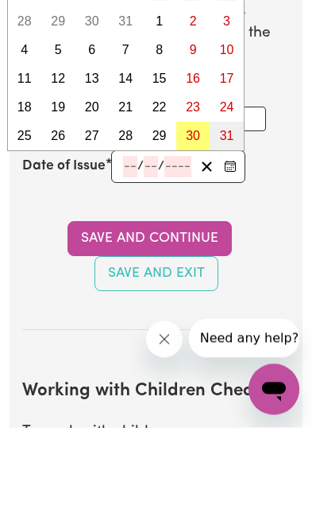
scroll to position [1557, 0]
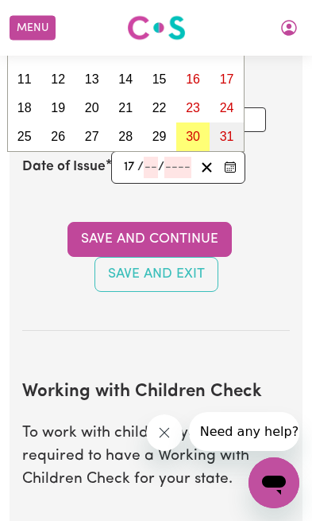
type input "17"
type input "10"
type input "2"
type input "0002-10-17"
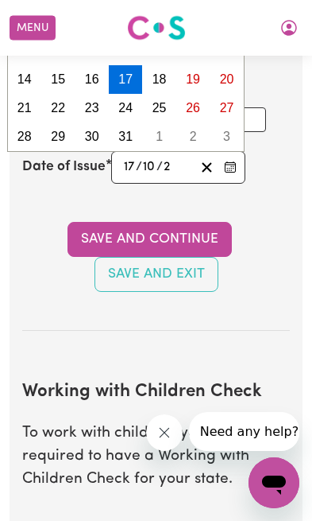
type input "20"
type input "0020-10-17"
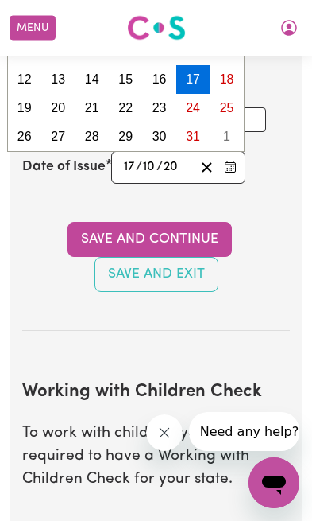
type input "202"
type input "0202-10-17"
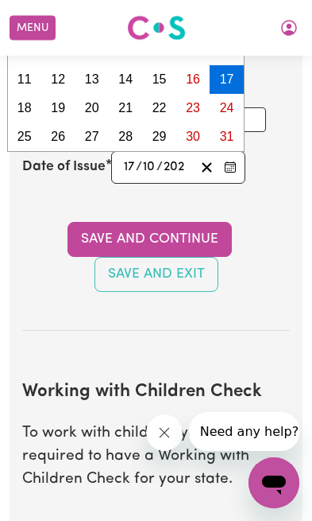
type input "2024"
type input "[DATE]"
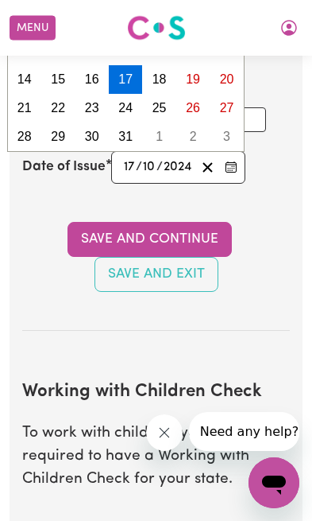
type input "2024"
click at [203, 238] on button "Save and Continue" at bounding box center [150, 239] width 165 height 35
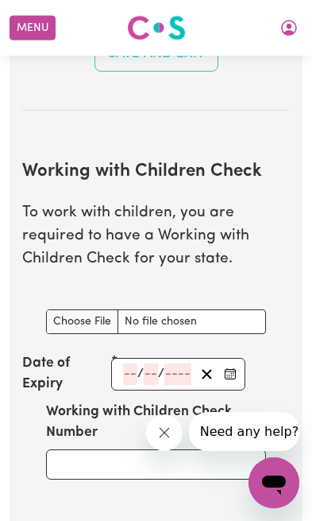
scroll to position [1865, 0]
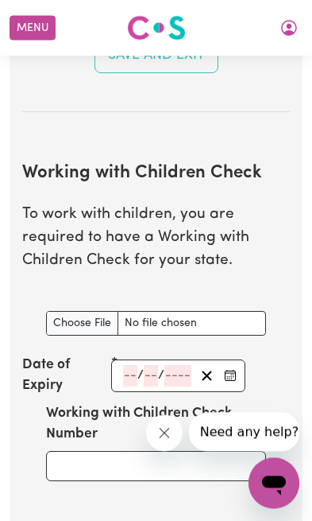
click at [94, 327] on input "Working with Children Check document" at bounding box center [156, 323] width 220 height 25
type input "C:\fakepath\WORKING WITH CHILDREN CHECK 2.jpeg"
click at [126, 383] on input "number" at bounding box center [130, 375] width 14 height 21
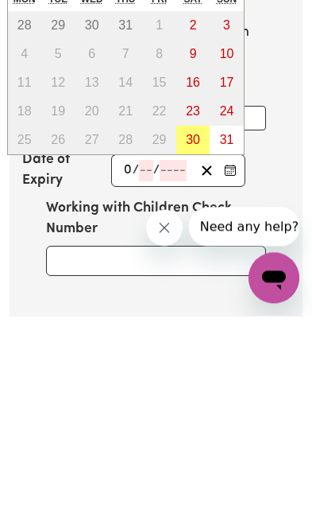
type input "03"
type input "04"
type input "2028"
type input "[DATE]"
type input "3"
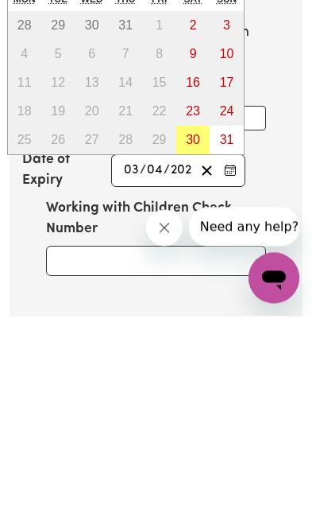
type input "4"
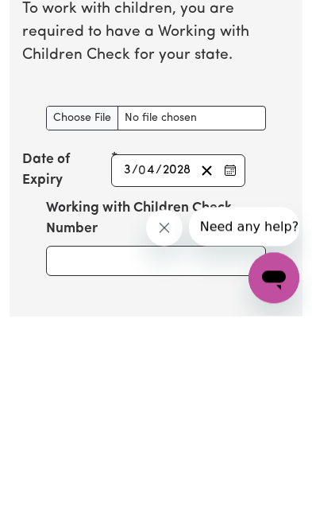
type input "2028"
click at [312, 220] on div "Update Profile 1 2 3 4 5 Step 2 : Referees and Safety Checks To have an active …" at bounding box center [156, 160] width 312 height 3851
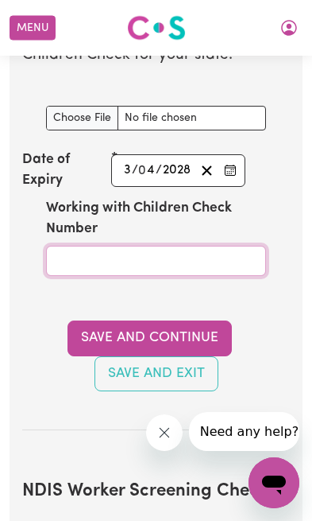
click at [99, 257] on input "Working with Children Check Number" at bounding box center [156, 261] width 220 height 30
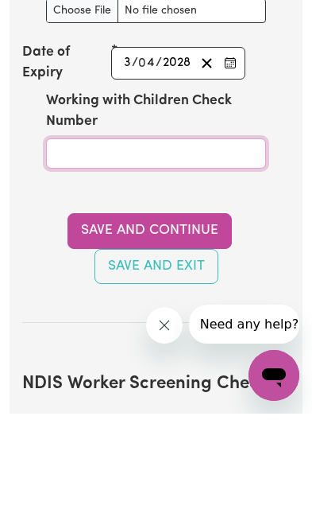
click at [84, 246] on input "Working with Children Check Number" at bounding box center [156, 261] width 220 height 30
paste input "2728387A-01"
type input "2728387A-01"
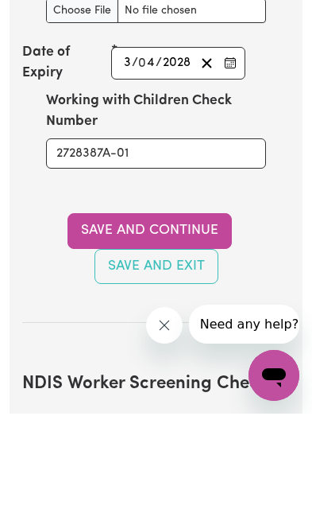
click at [181, 320] on button "Save and Continue" at bounding box center [150, 337] width 165 height 35
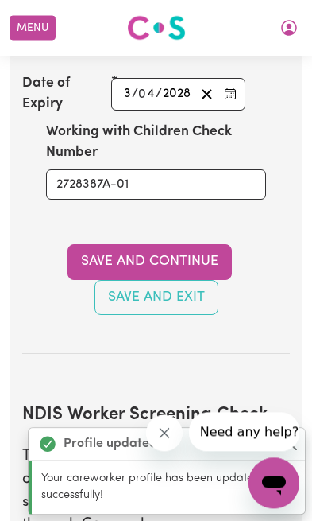
scroll to position [2528, 0]
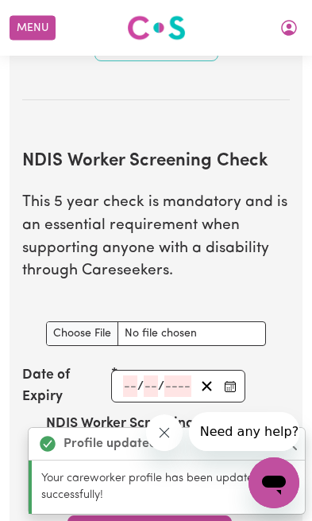
click at [160, 339] on input "NDIS Worker Screening Check document" at bounding box center [156, 333] width 220 height 25
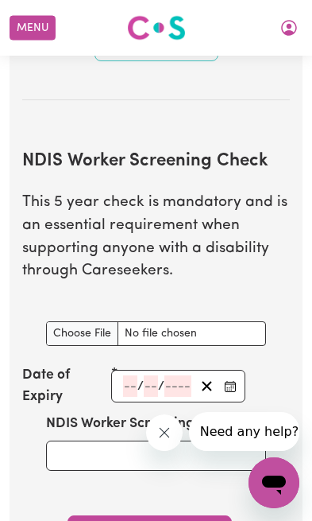
click at [126, 389] on input "number" at bounding box center [130, 385] width 14 height 21
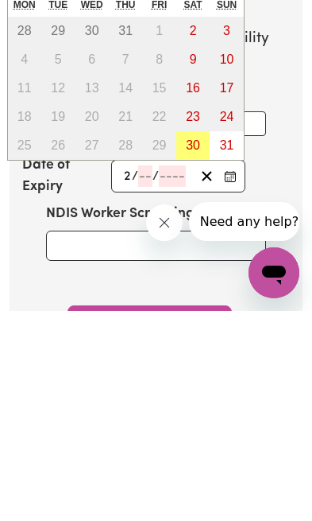
type input "28"
type input "12"
type input "2028"
type input "[DATE]"
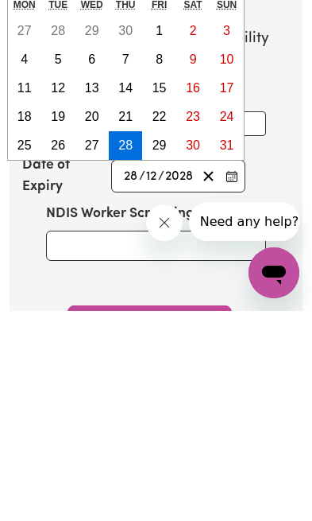
type input "2028"
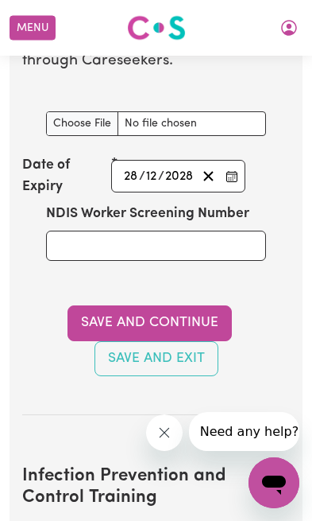
click at [176, 120] on input "NDIS Worker Screening Check document" at bounding box center [156, 123] width 220 height 25
type input "C:\fakepath\IMG_2433.png"
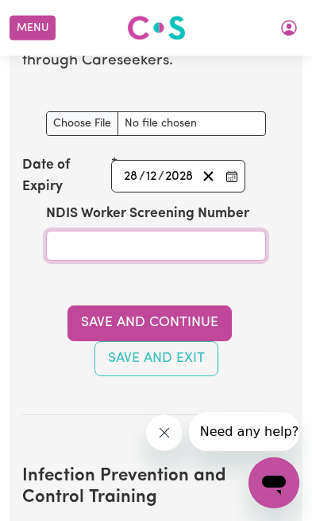
click at [123, 245] on input "NDIS Worker Screening Number" at bounding box center [156, 245] width 220 height 30
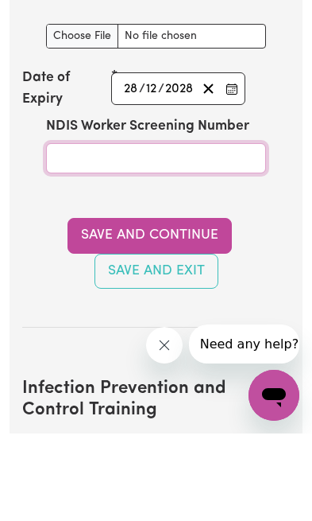
click at [104, 230] on input "NDIS Worker Screening Number" at bounding box center [156, 245] width 220 height 30
paste input "99258148"
type input "99258148"
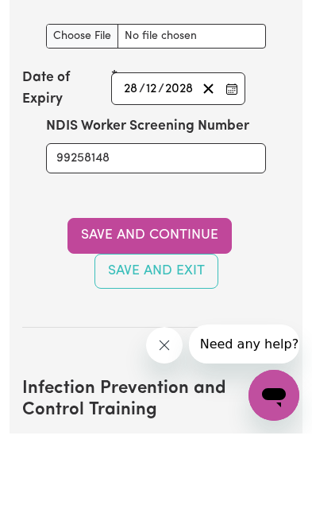
click at [197, 305] on button "Save and Continue" at bounding box center [150, 322] width 165 height 35
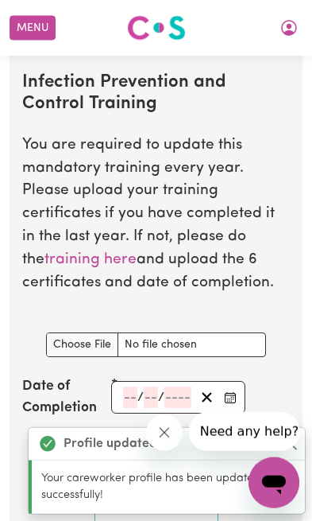
scroll to position [3261, 0]
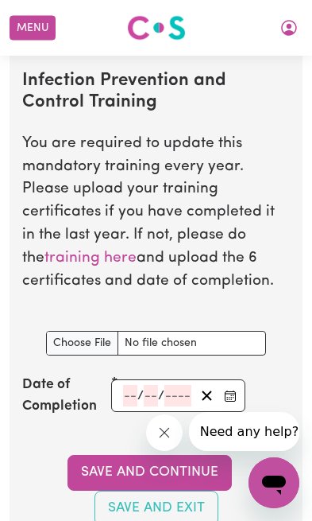
click at [86, 335] on input "Infection Prevention and Control Training document" at bounding box center [156, 343] width 220 height 25
type input "C:\fakepath\Certificate_azaan.pannu infection .pdf"
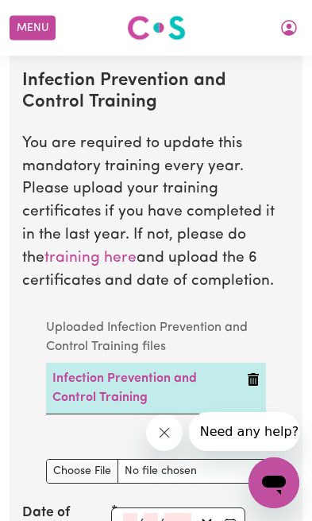
click at [126, 388] on link "Infection Prevention and Control Training" at bounding box center [124, 388] width 145 height 32
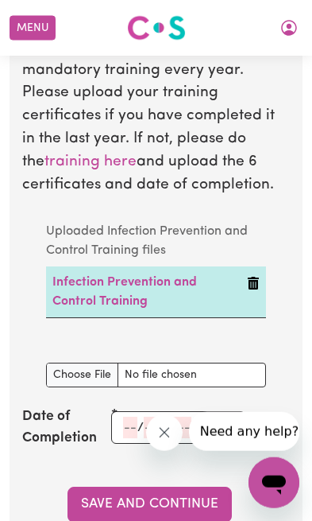
scroll to position [3372, 0]
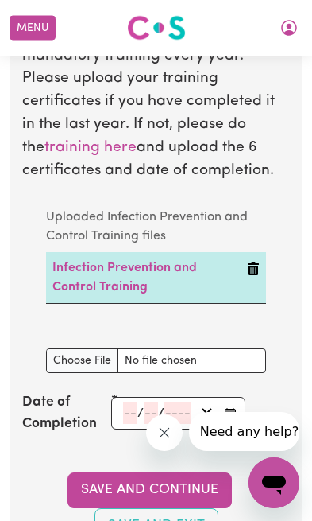
click at [126, 411] on input "number" at bounding box center [130, 412] width 14 height 21
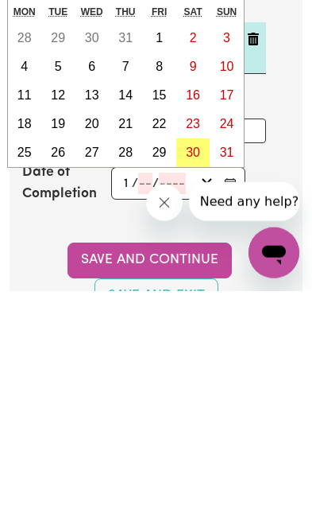
type input "15"
type input "8"
type input "2"
type input "0002-08-15"
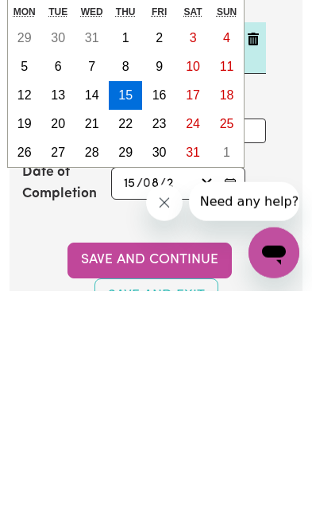
type input "20"
type input "0020-08-15"
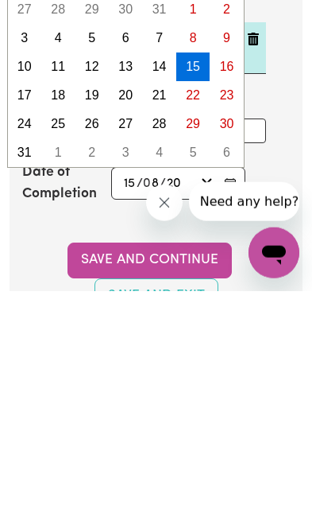
type input "202"
type input "0202-08-15"
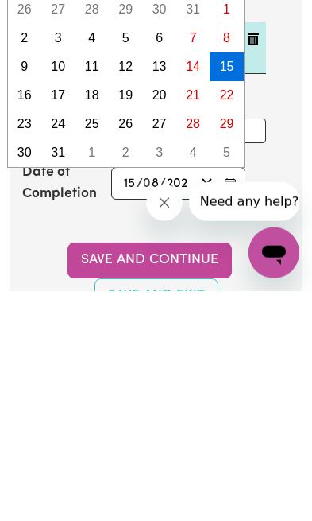
type input "2025"
type input "[DATE]"
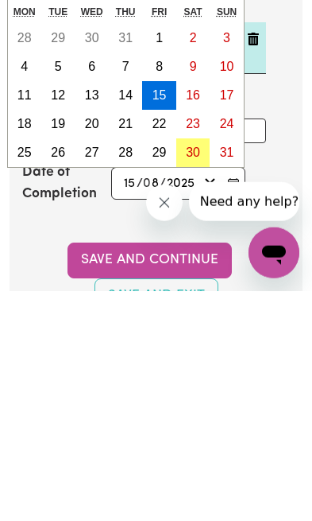
type input "2025"
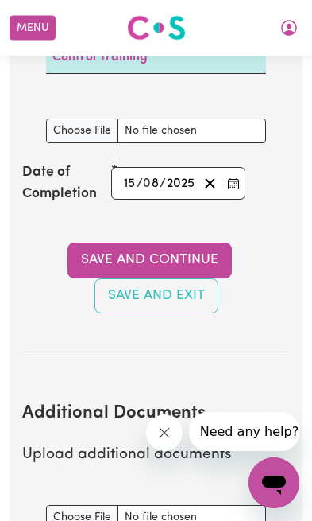
click at [207, 242] on button "Save and Continue" at bounding box center [150, 259] width 165 height 35
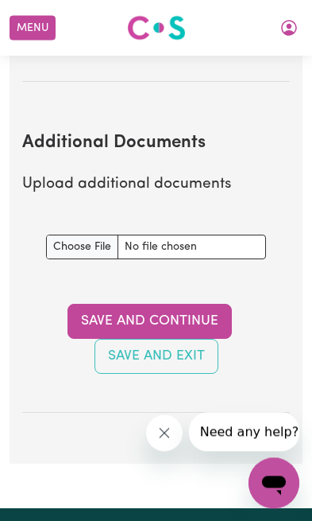
scroll to position [3872, 0]
click at [192, 304] on button "Save and Continue" at bounding box center [150, 321] width 165 height 35
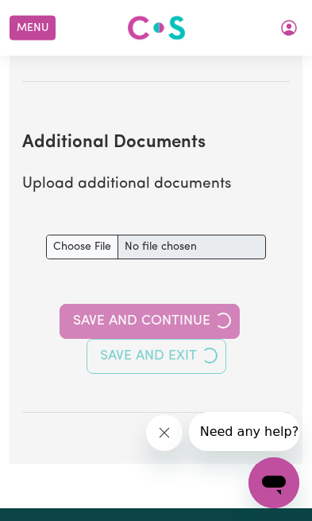
select select "Certificate III (Individual Support)"
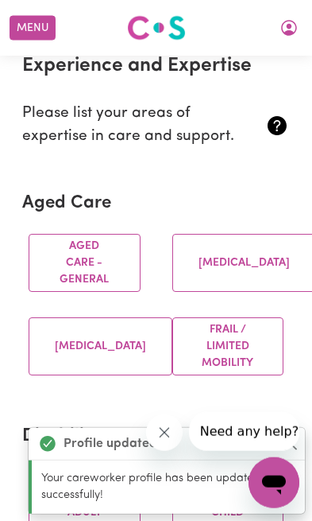
scroll to position [337, 0]
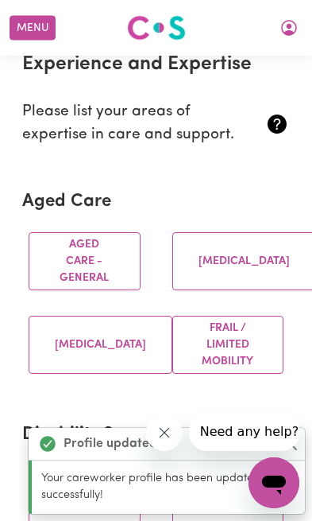
click at [110, 259] on button "Aged care - General" at bounding box center [85, 261] width 112 height 58
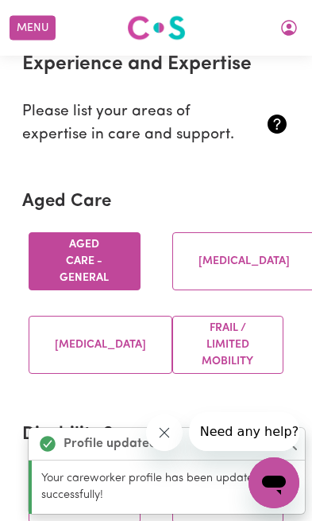
click at [238, 260] on button "[MEDICAL_DATA]" at bounding box center [244, 261] width 144 height 58
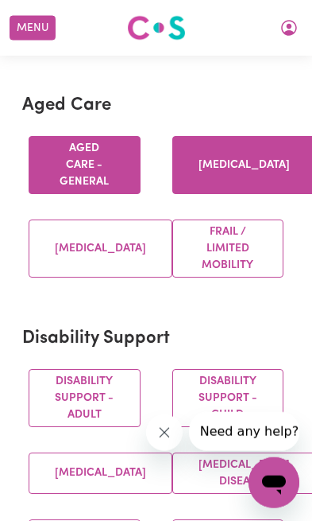
scroll to position [441, 0]
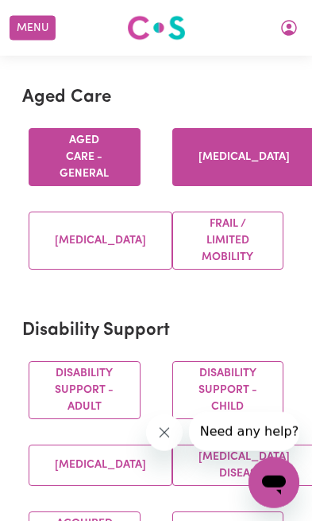
click at [114, 393] on button "Disability support - Adult" at bounding box center [85, 390] width 112 height 58
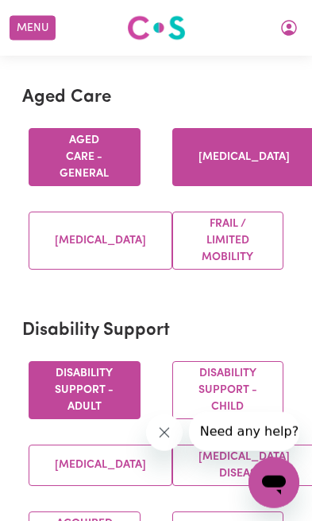
click at [231, 394] on button "Disability support - Child" at bounding box center [228, 390] width 112 height 58
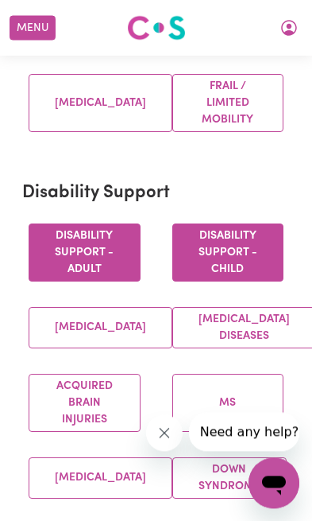
scroll to position [579, 0]
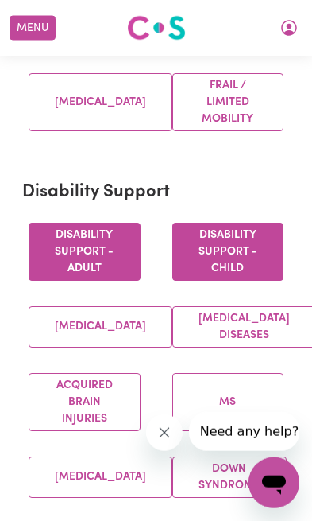
click at [102, 424] on button "Acquired Brain Injuries" at bounding box center [85, 402] width 112 height 58
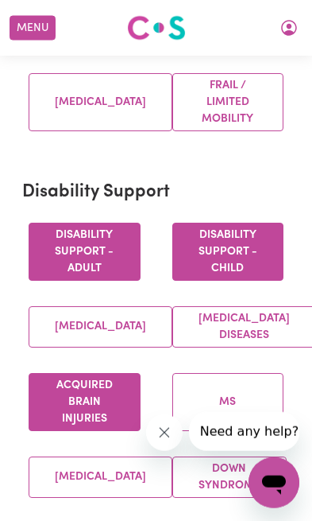
click at [246, 332] on button "[MEDICAL_DATA] Diseases" at bounding box center [244, 326] width 144 height 41
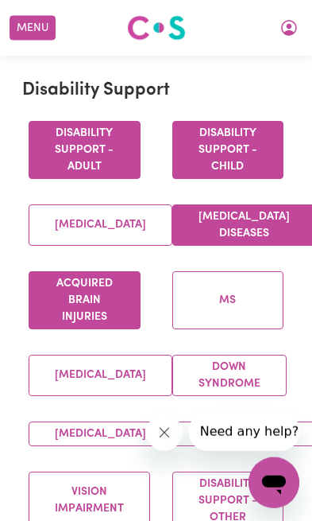
scroll to position [691, 0]
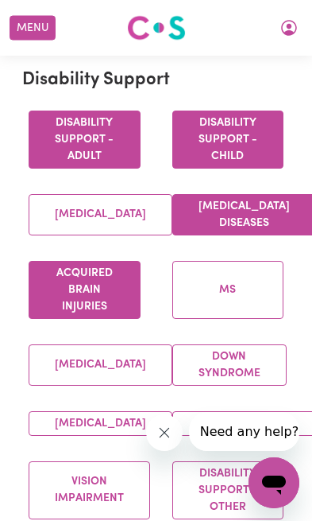
click at [113, 374] on button "[MEDICAL_DATA]" at bounding box center [101, 364] width 144 height 41
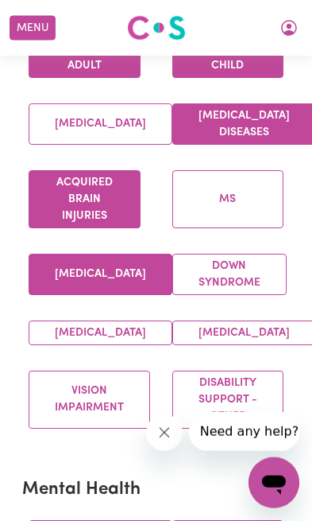
scroll to position [786, 0]
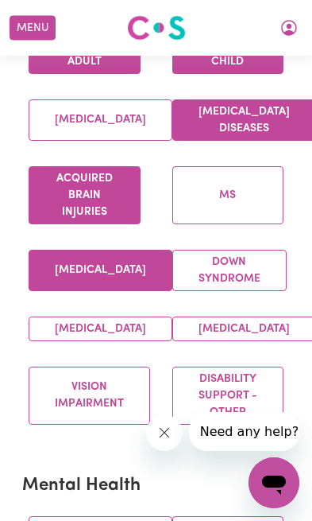
click at [260, 291] on button "Down syndrome" at bounding box center [229, 270] width 114 height 41
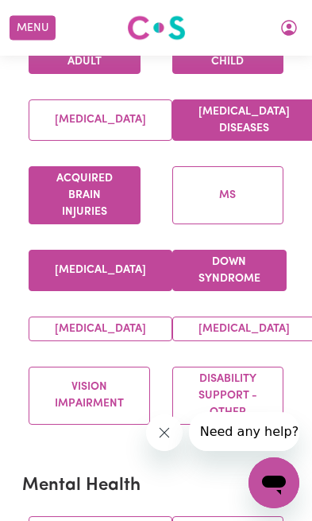
click at [235, 424] on button "Disability support - Other" at bounding box center [228, 395] width 112 height 58
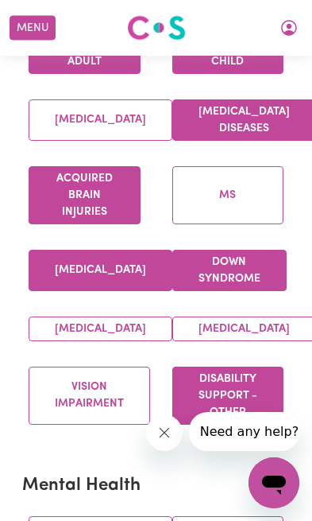
click at [112, 424] on button "Vision impairment" at bounding box center [90, 395] width 122 height 58
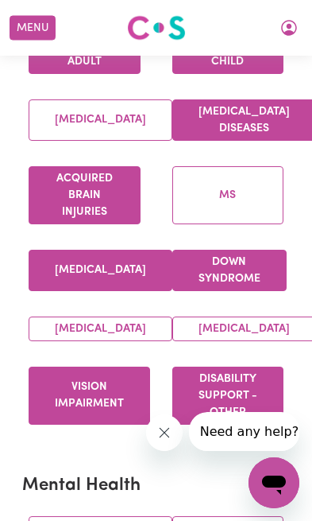
click at [117, 341] on button "[MEDICAL_DATA]" at bounding box center [101, 328] width 144 height 25
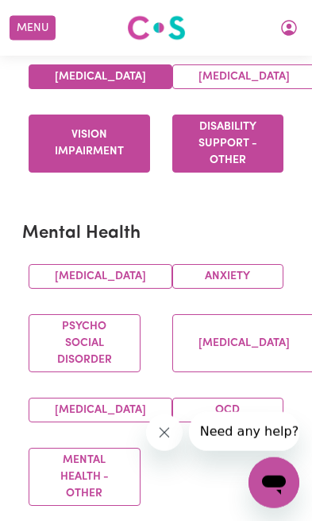
scroll to position [1040, 0]
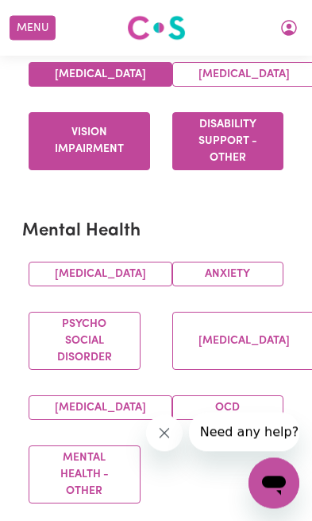
click at [120, 286] on button "[MEDICAL_DATA]" at bounding box center [101, 273] width 144 height 25
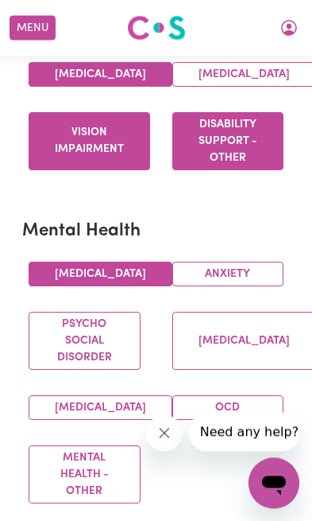
click at [261, 286] on button "Anxiety" at bounding box center [228, 273] width 112 height 25
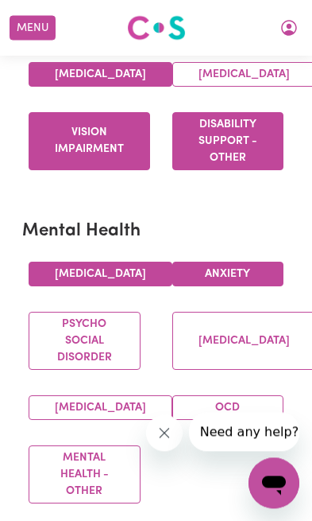
click at [277, 370] on button "[MEDICAL_DATA]" at bounding box center [244, 341] width 144 height 58
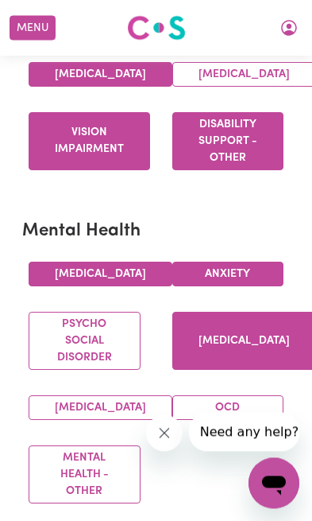
click at [245, 420] on button "OCD" at bounding box center [228, 407] width 112 height 25
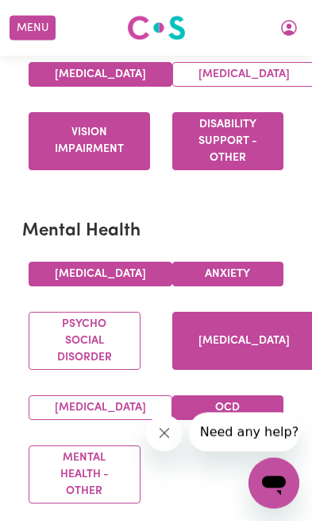
click at [110, 420] on button "[MEDICAL_DATA]" at bounding box center [101, 407] width 144 height 25
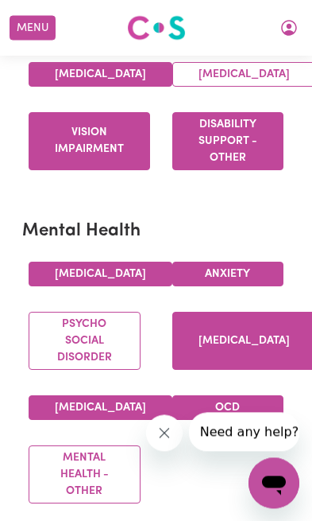
click at [94, 503] on button "Mental Health - Other" at bounding box center [85, 474] width 112 height 58
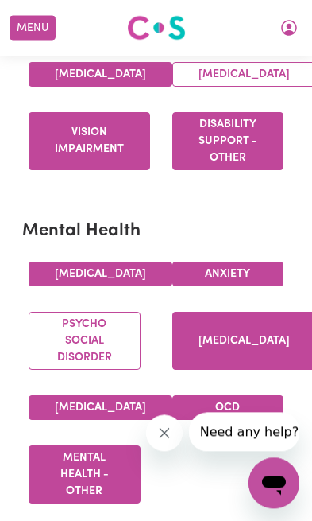
click at [109, 370] on button "Psycho social disorder" at bounding box center [85, 341] width 112 height 58
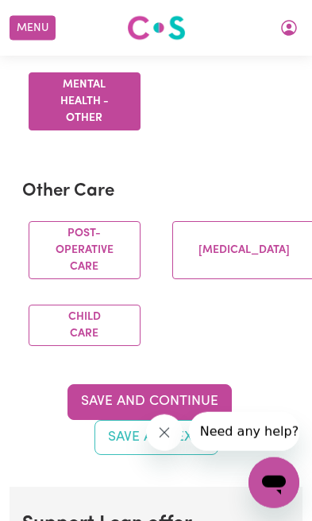
scroll to position [1414, 0]
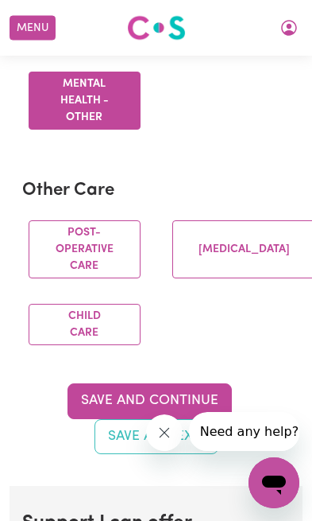
click at [114, 278] on button "Post-operative care" at bounding box center [85, 249] width 112 height 58
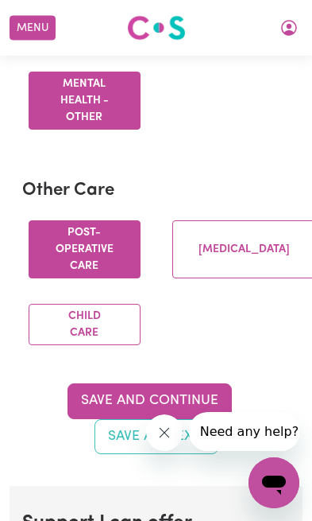
click at [111, 345] on button "Child care" at bounding box center [85, 324] width 112 height 41
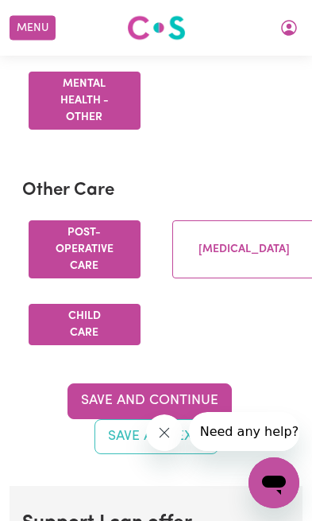
click at [244, 278] on button "[MEDICAL_DATA]" at bounding box center [244, 249] width 144 height 58
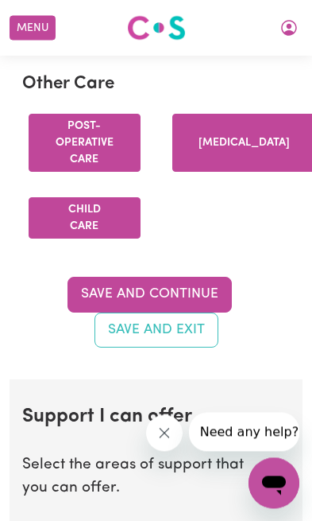
click at [196, 312] on button "Save and Continue" at bounding box center [150, 294] width 165 height 35
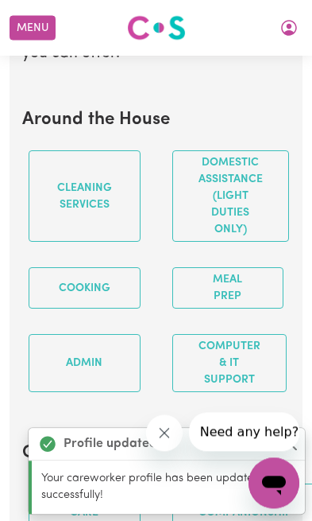
scroll to position [1958, 0]
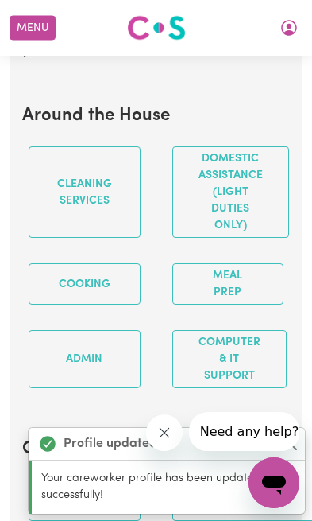
click at [93, 238] on button "Cleaning services" at bounding box center [85, 191] width 112 height 91
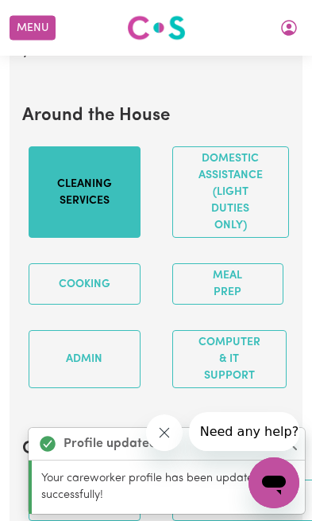
click at [254, 238] on button "Domestic assistance (light duties only)" at bounding box center [230, 191] width 117 height 91
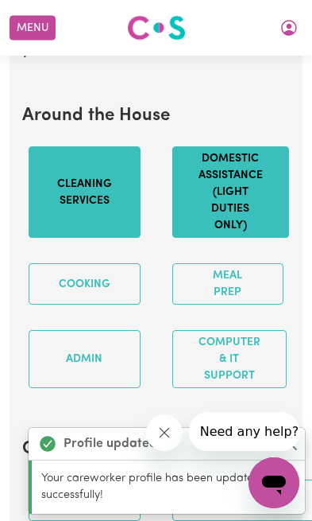
click at [109, 304] on button "Cooking" at bounding box center [85, 283] width 112 height 41
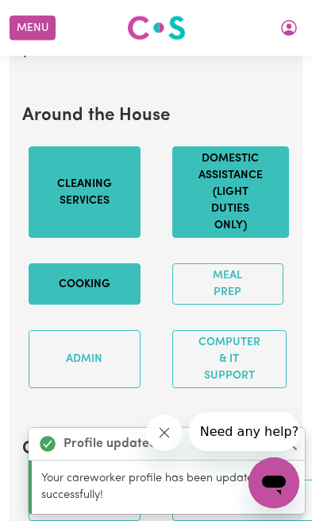
click at [249, 304] on button "Meal prep" at bounding box center [228, 283] width 112 height 41
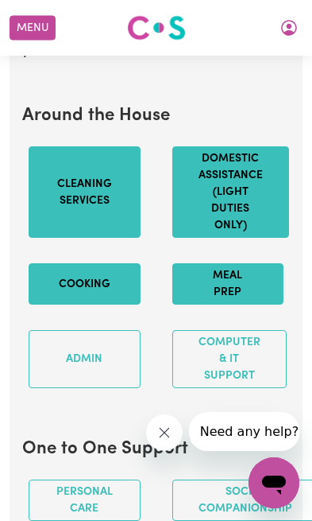
click at [98, 388] on button "Admin" at bounding box center [85, 359] width 112 height 58
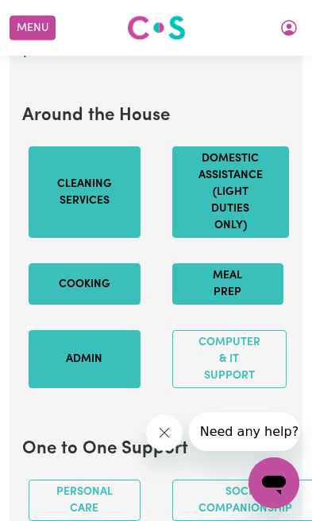
click at [243, 388] on button "Computer & IT Support" at bounding box center [229, 359] width 114 height 58
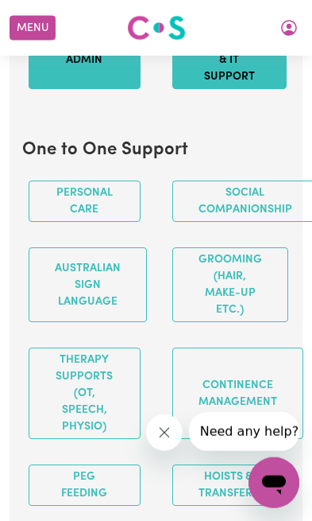
scroll to position [2258, 0]
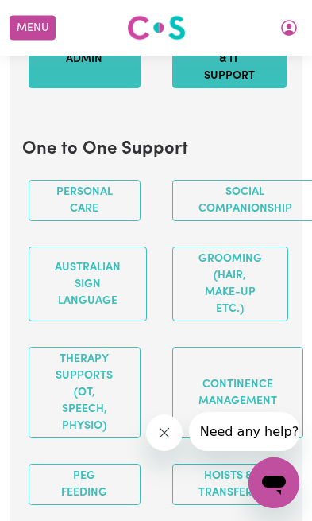
click at [111, 221] on button "Personal care" at bounding box center [85, 200] width 112 height 41
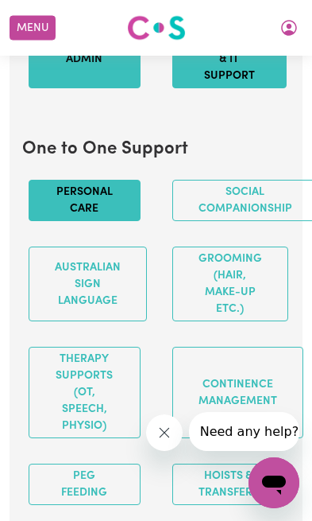
click at [254, 221] on button "Social companionship" at bounding box center [245, 200] width 146 height 41
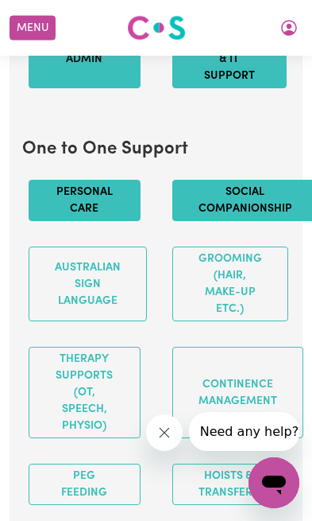
click at [100, 321] on button "Australian Sign Language" at bounding box center [88, 283] width 118 height 75
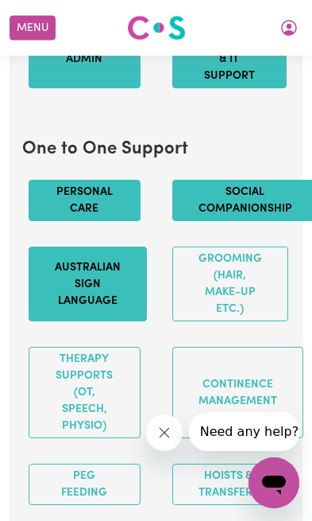
click at [247, 321] on button "Grooming (hair, make-up etc.)" at bounding box center [230, 283] width 116 height 75
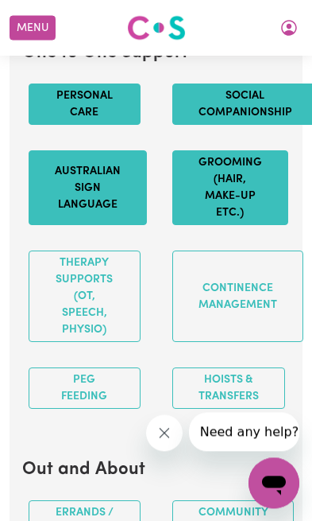
scroll to position [2376, 0]
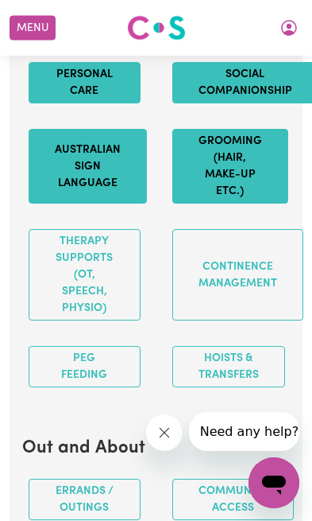
click at [250, 387] on button "Hoists & transfers" at bounding box center [228, 366] width 113 height 41
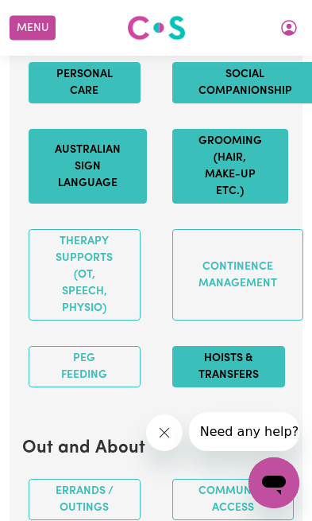
click at [122, 387] on button "PEG feeding" at bounding box center [85, 366] width 112 height 41
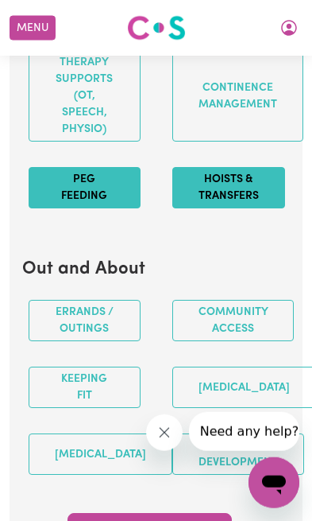
scroll to position [2579, 0]
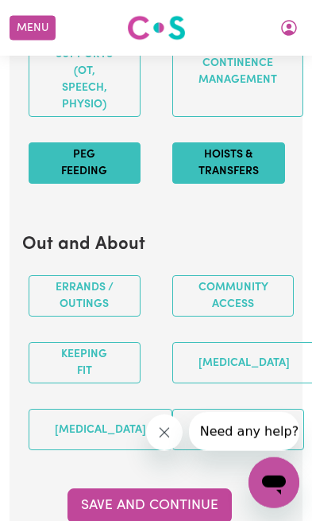
click at [118, 316] on button "Errands / Outings" at bounding box center [85, 295] width 112 height 41
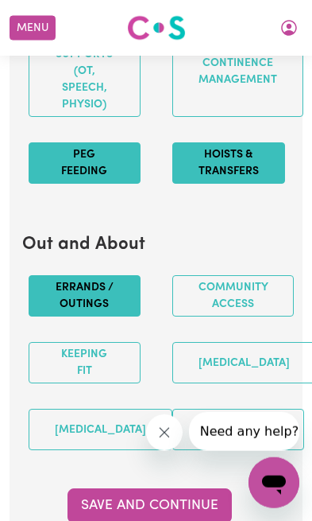
click at [120, 383] on button "Keeping fit" at bounding box center [85, 362] width 112 height 41
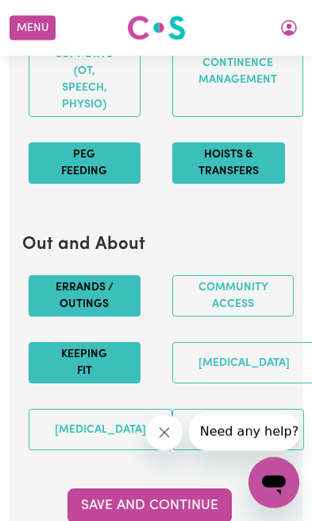
click at [118, 450] on button "[MEDICAL_DATA]" at bounding box center [101, 429] width 144 height 41
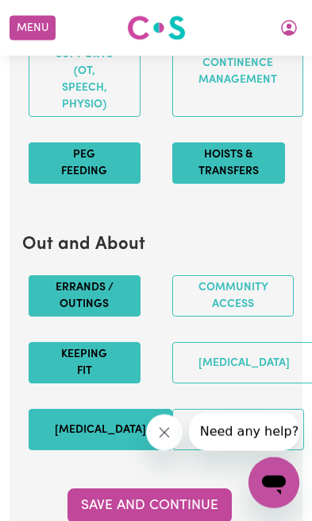
click at [107, 450] on button "[MEDICAL_DATA]" at bounding box center [101, 429] width 144 height 41
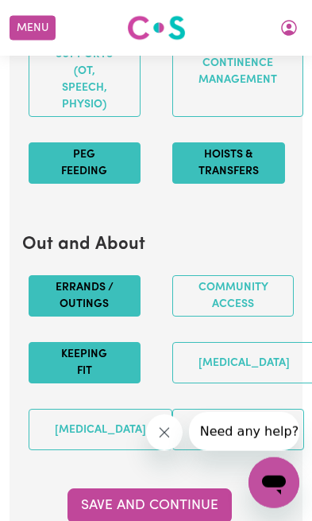
click at [260, 316] on button "Community access" at bounding box center [233, 295] width 122 height 41
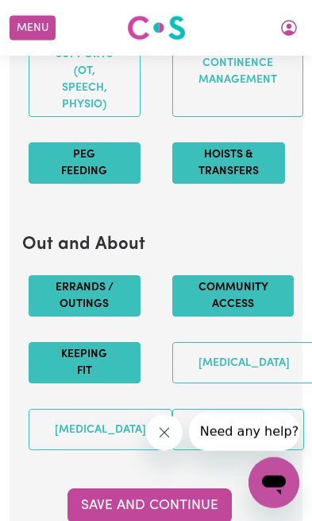
click at [249, 450] on button "Skills Development" at bounding box center [238, 429] width 132 height 41
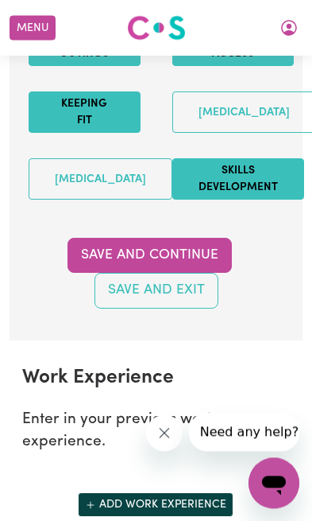
click at [214, 273] on button "Save and Continue" at bounding box center [150, 255] width 165 height 35
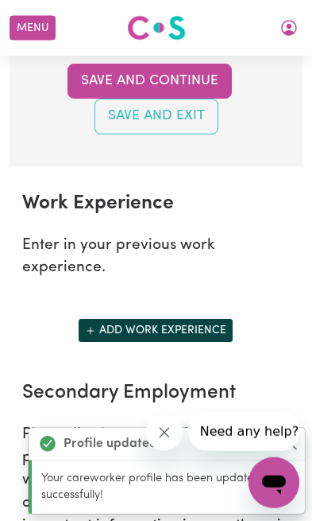
scroll to position [3207, 0]
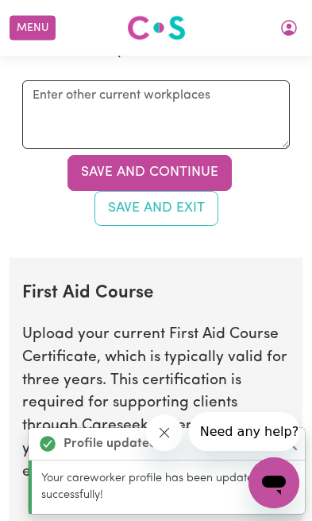
click at [212, 190] on button "Save and Continue" at bounding box center [150, 172] width 165 height 35
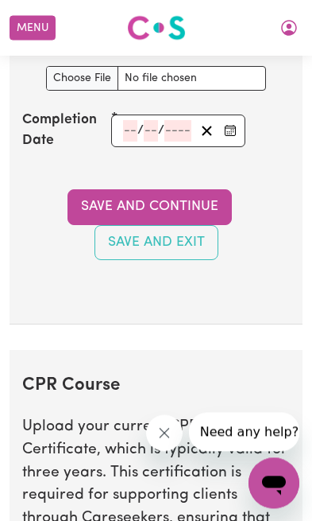
scroll to position [3953, 0]
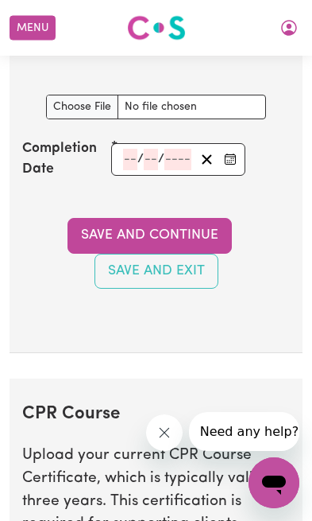
click at [92, 119] on input "First Aid Course document" at bounding box center [156, 107] width 220 height 25
type input "C:\fakepath\[PERSON_NAME] Pannu HLTAID011- Provide first aid.pdf"
click at [130, 176] on div "/ /" at bounding box center [178, 159] width 134 height 33
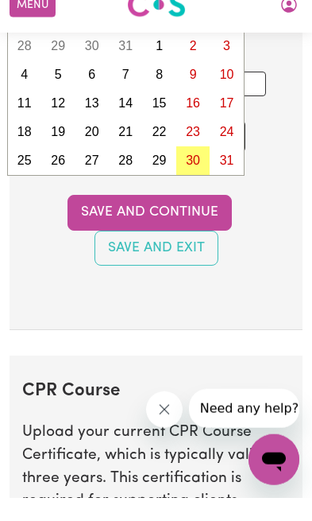
type input "25"
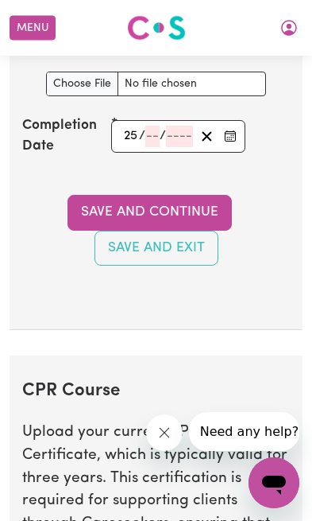
click at [138, 153] on div "25 / / « ‹ [DATE] › » Mon Tue Wed Thu Fri Sat Sun 28 29 30 31 1 2 3 4 5 6 7 8 9…" at bounding box center [178, 136] width 134 height 33
click at [290, 199] on section "First Aid Course Upload your current First Aid Course Certificate, which is typ…" at bounding box center [156, 68] width 293 height 523
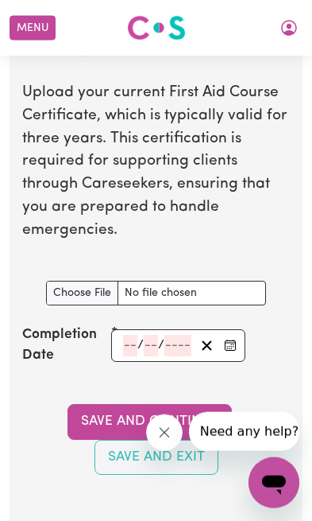
click at [149, 356] on input "number" at bounding box center [151, 345] width 14 height 21
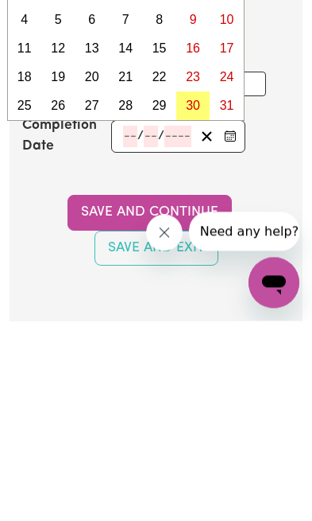
click at [127, 326] on input "number" at bounding box center [130, 336] width 14 height 21
type input "25"
type input "01"
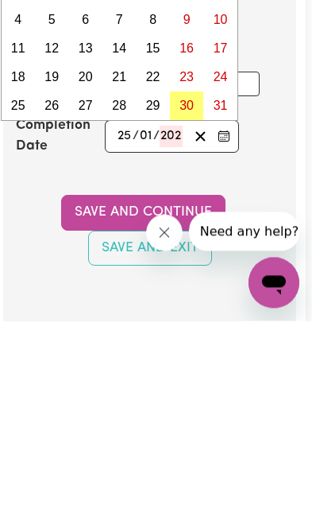
type input "2023"
type input "[DATE]"
type input "1"
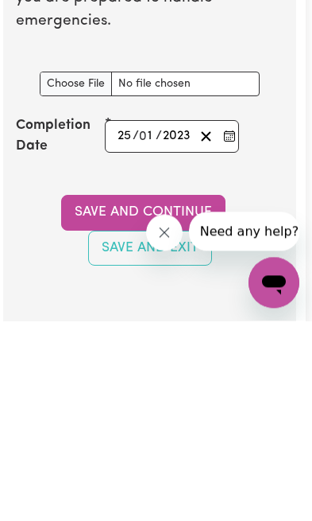
type input "2023"
click at [115, 395] on button "Save and Continue" at bounding box center [143, 412] width 165 height 35
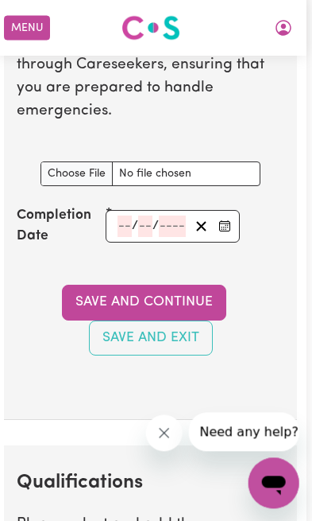
scroll to position [4523, 6]
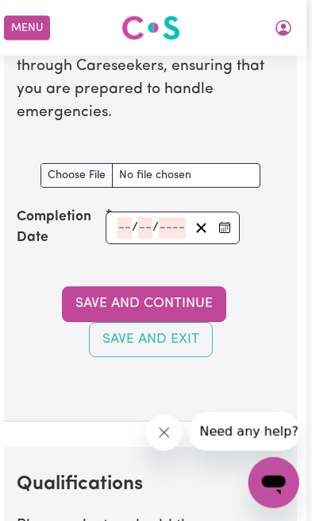
click at [196, 188] on input "CPR Course document" at bounding box center [151, 175] width 220 height 25
type input "C:\fakepath\[PERSON_NAME] cpr.pdf"
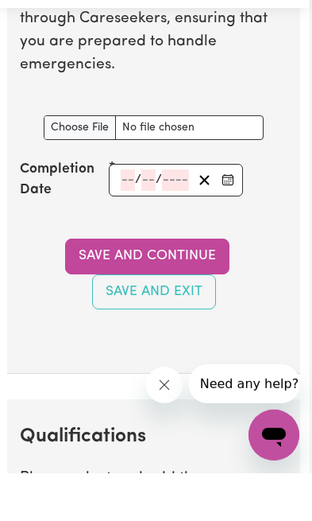
click at [124, 238] on input "number" at bounding box center [128, 227] width 14 height 21
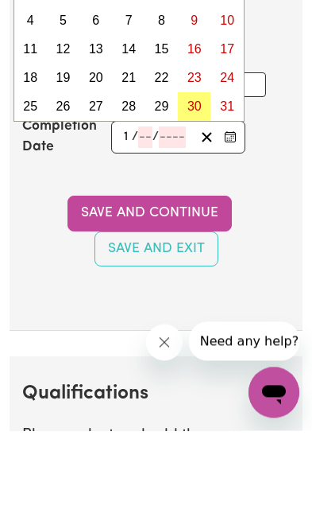
type input "14"
type input "07"
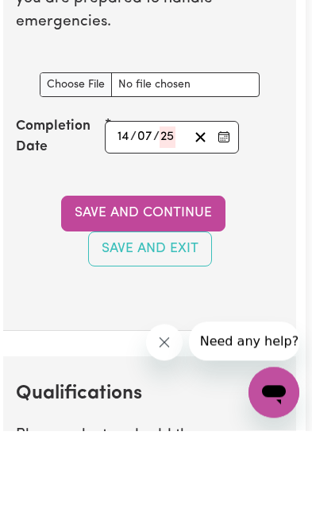
type input "25"
click at [196, 286] on button "Save and Continue" at bounding box center [143, 303] width 165 height 35
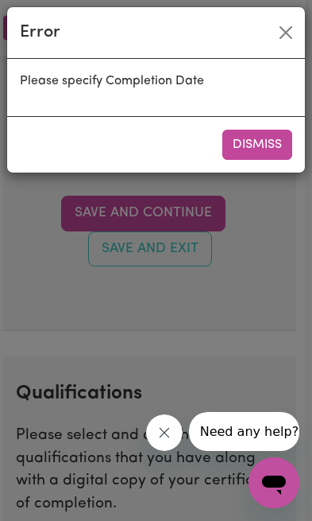
click at [283, 141] on button "Dismiss" at bounding box center [258, 145] width 70 height 30
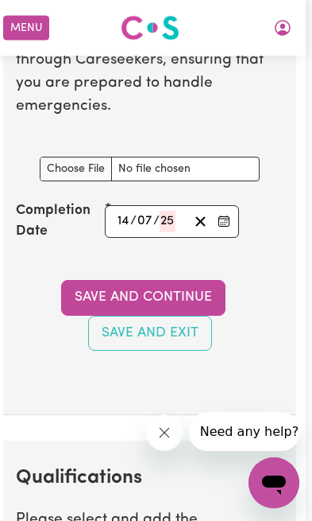
scroll to position [4529, 10]
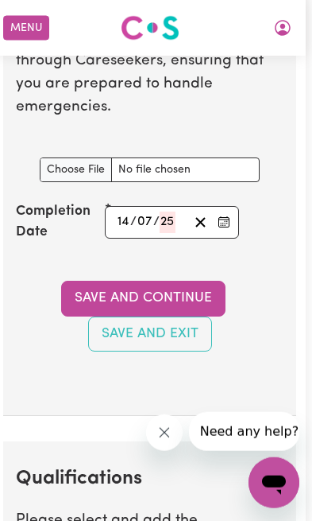
click at [271, 343] on div "Save and Continue Save and Exit" at bounding box center [150, 316] width 268 height 71
click at [266, 298] on section "CPR Course Upload your current CPR Course Certificate, which is typically valid…" at bounding box center [149, 154] width 293 height 523
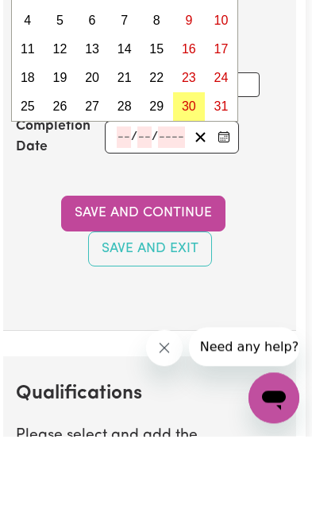
click at [117, 211] on input "number" at bounding box center [124, 221] width 14 height 21
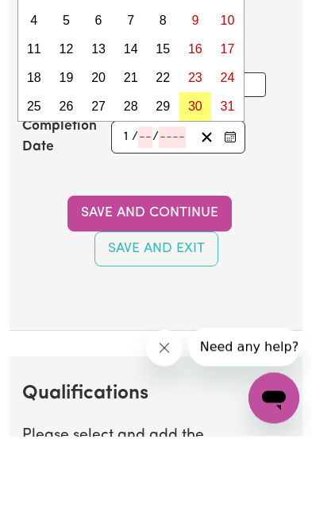
type input "14"
type input "07"
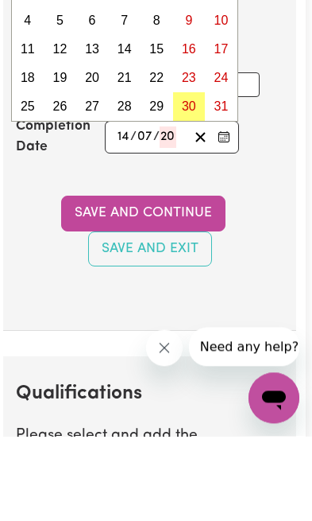
type input "2025"
type input "[DATE]"
type input "7"
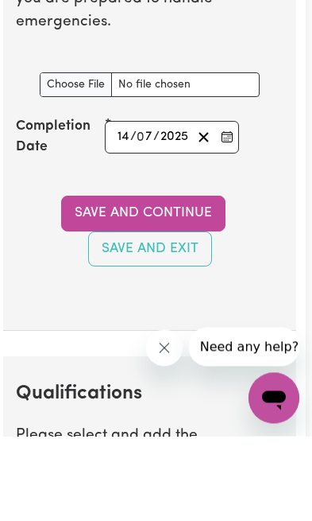
type input "2025"
click at [198, 281] on button "Save and Continue" at bounding box center [143, 298] width 165 height 35
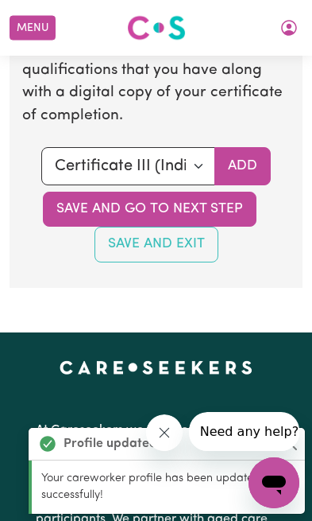
scroll to position [5007, 0]
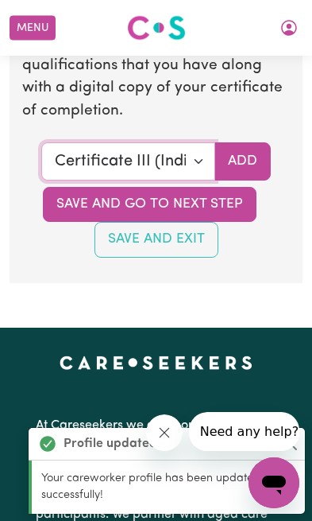
click at [196, 180] on select "Select a qualification to add... Certificate III (Individual Support) Certifica…" at bounding box center [128, 161] width 174 height 38
select select "Certificate IV (Disability Support)"
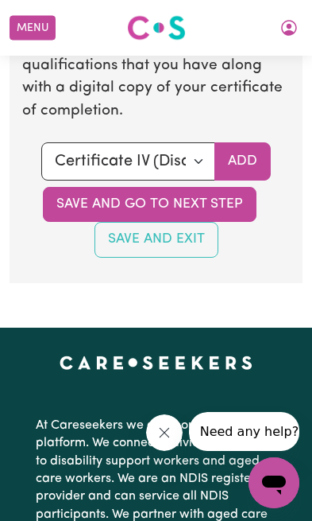
click at [214, 222] on button "Save and go to next step" at bounding box center [150, 204] width 214 height 35
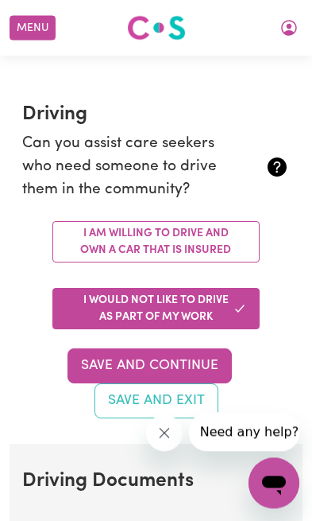
scroll to position [309, 0]
click at [191, 354] on button "Save and Continue" at bounding box center [150, 365] width 165 height 35
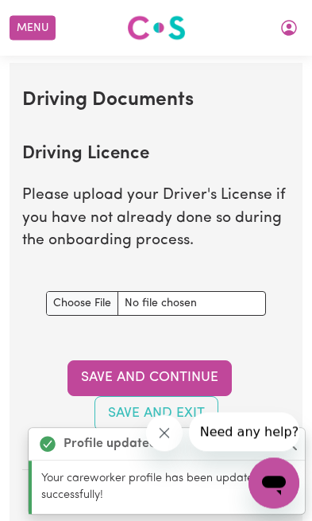
scroll to position [689, 0]
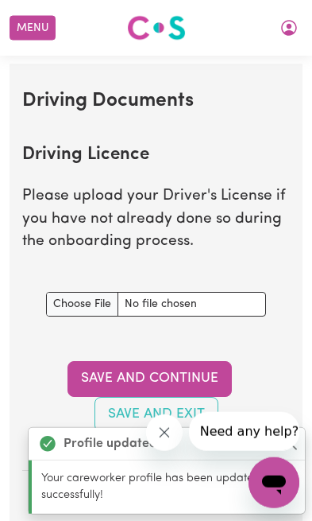
click at [196, 296] on input "Driving Licence document" at bounding box center [156, 304] width 220 height 25
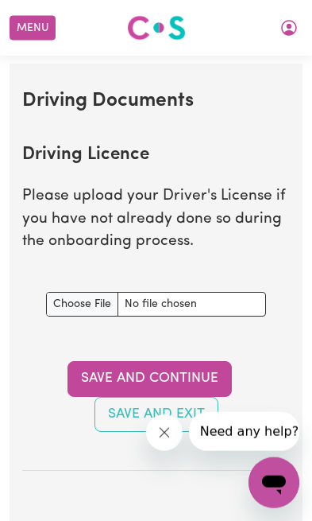
type input "C:\fakepath\DRIVER LICENCE.jpeg"
click at [179, 371] on button "Save and Continue" at bounding box center [150, 378] width 165 height 35
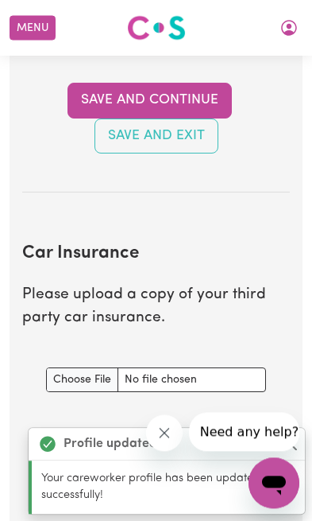
scroll to position [1175, 0]
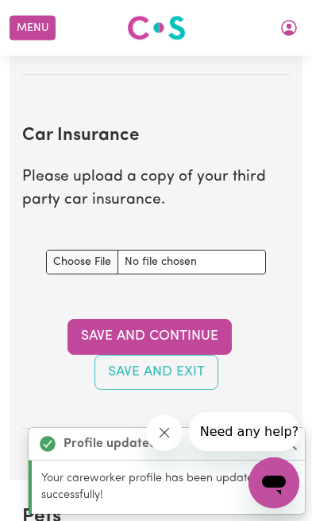
click at [178, 250] on input "Car Insurance document" at bounding box center [156, 262] width 220 height 25
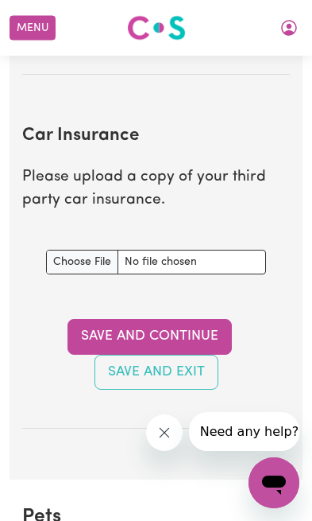
type input "C:\fakepath\Mustang new insurance .pdf"
click at [191, 324] on button "Save and Continue" at bounding box center [150, 336] width 165 height 35
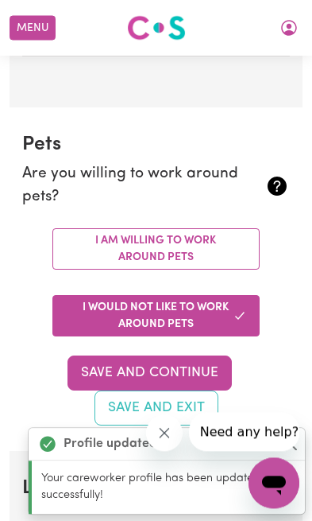
scroll to position [1641, 0]
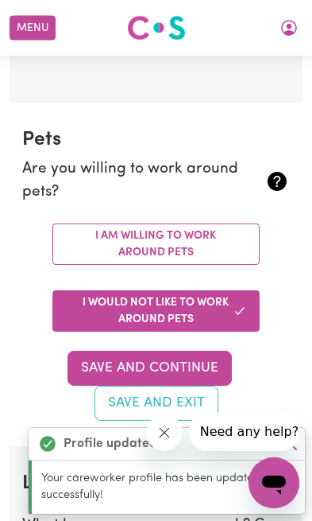
click at [196, 351] on button "Save and Continue" at bounding box center [150, 368] width 165 height 35
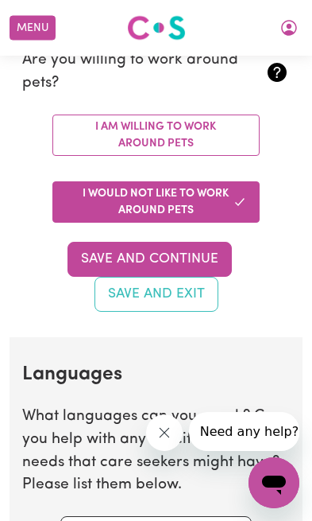
scroll to position [2071, 0]
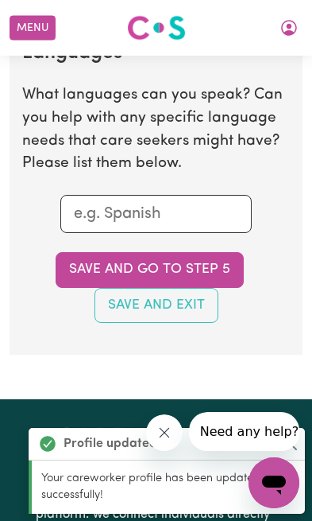
click at [202, 202] on input "text" at bounding box center [156, 214] width 165 height 24
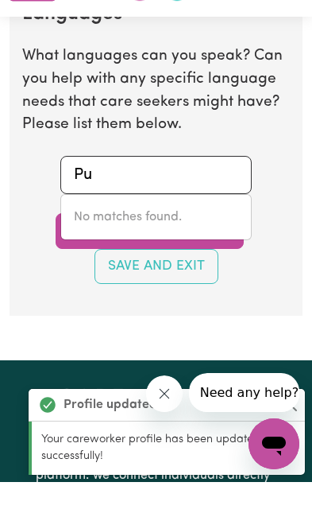
type input "P"
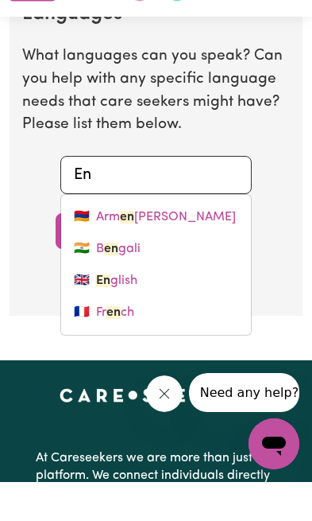
type input "Eng"
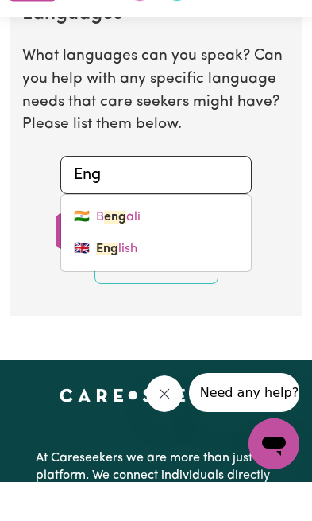
click at [141, 272] on link "🇬🇧 Eng lish" at bounding box center [156, 288] width 190 height 32
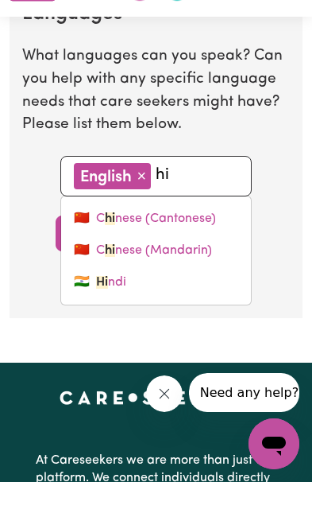
type input "hin"
click at [126, 305] on link "🇮🇳 Hin di" at bounding box center [156, 321] width 190 height 32
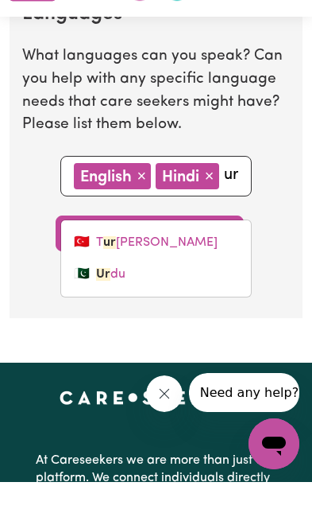
click at [130, 297] on link "🇵🇰 Ur du" at bounding box center [156, 313] width 190 height 32
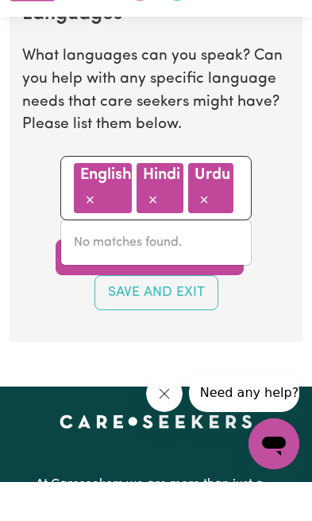
click at [190, 314] on button "Save and Exit" at bounding box center [157, 331] width 124 height 35
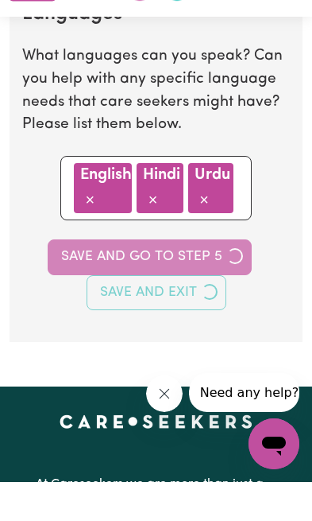
scroll to position [2110, 0]
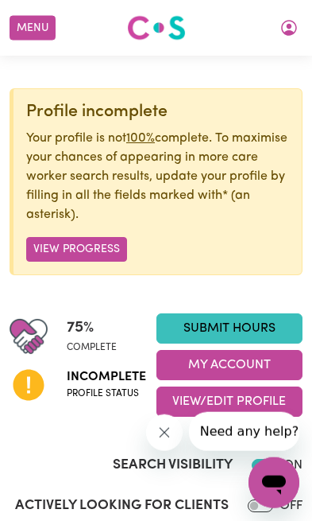
scroll to position [78, 0]
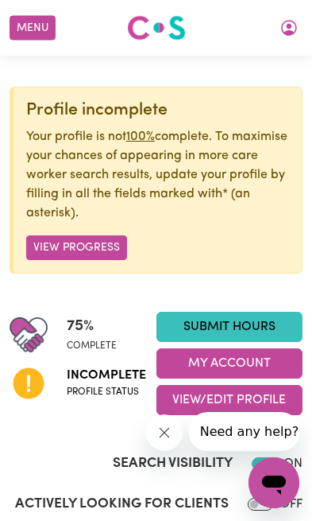
click at [101, 243] on button "View Progress" at bounding box center [76, 247] width 101 height 25
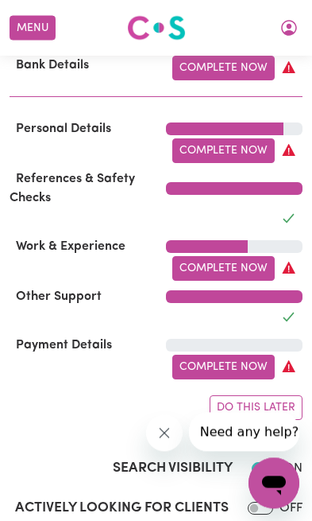
scroll to position [610, 0]
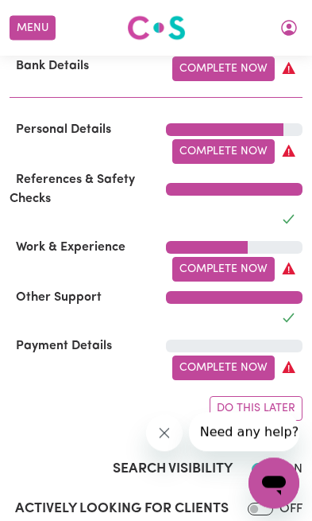
click at [240, 259] on link "Complete Now" at bounding box center [223, 269] width 103 height 25
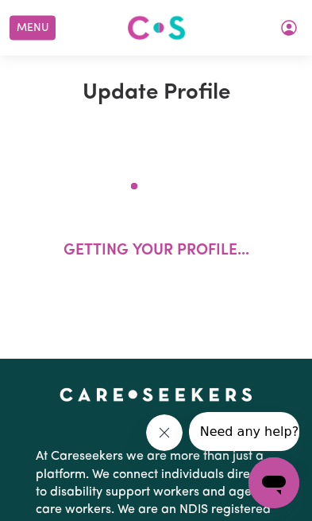
select select "Certificate III (Individual Support)"
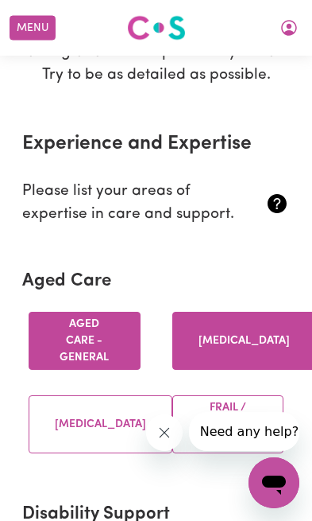
scroll to position [248, 0]
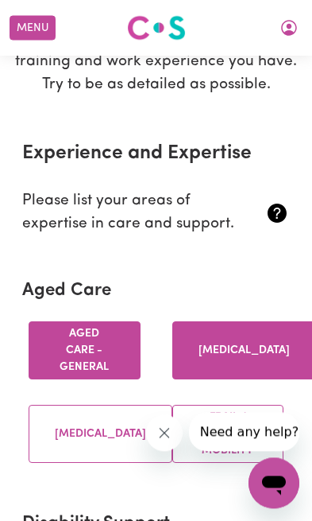
click at [109, 436] on button "[MEDICAL_DATA]" at bounding box center [101, 434] width 144 height 58
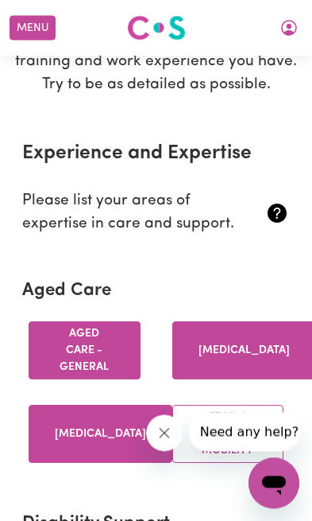
click at [225, 430] on button "Frail / limited mobility" at bounding box center [228, 434] width 112 height 58
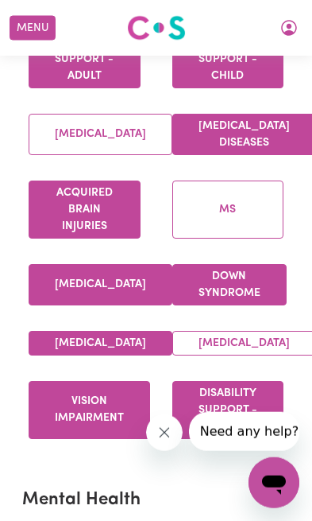
scroll to position [775, 0]
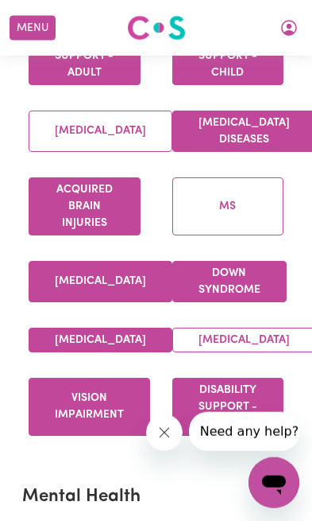
click at [117, 139] on button "[MEDICAL_DATA]" at bounding box center [101, 130] width 144 height 41
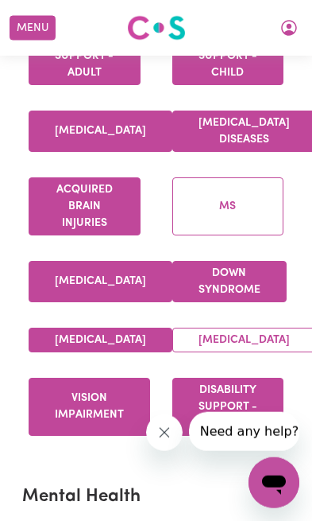
click at [240, 210] on button "MS" at bounding box center [228, 206] width 112 height 58
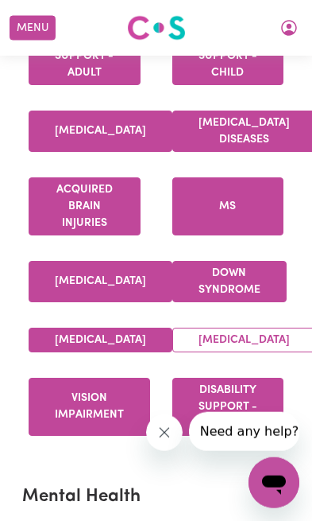
click at [235, 352] on button "[MEDICAL_DATA]" at bounding box center [244, 339] width 144 height 25
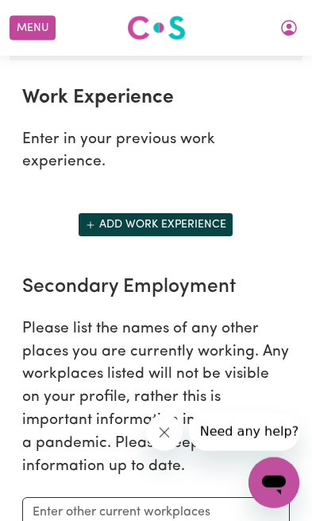
scroll to position [3109, 0]
click at [191, 237] on button "Add work experience" at bounding box center [156, 224] width 156 height 25
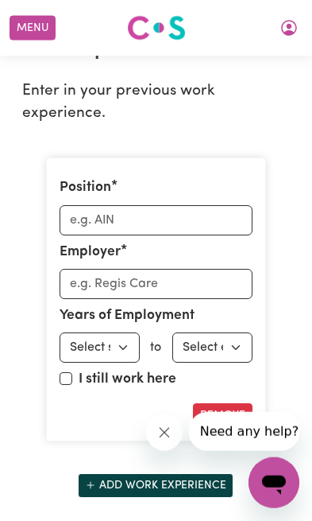
scroll to position [3158, 0]
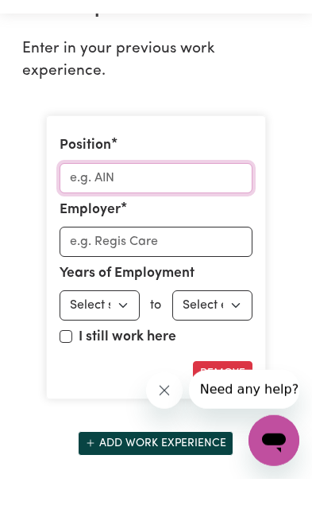
click at [216, 235] on input "Position" at bounding box center [156, 220] width 193 height 30
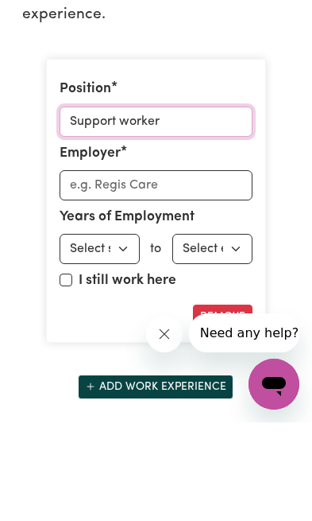
type input "Support worker"
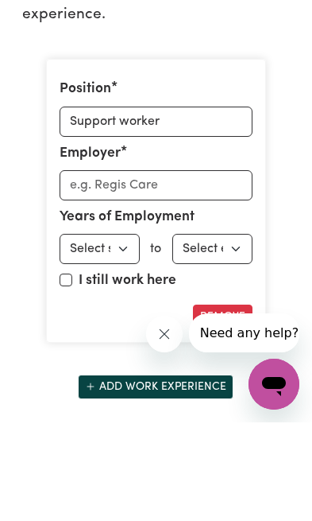
click at [234, 269] on input "Employer" at bounding box center [156, 284] width 193 height 30
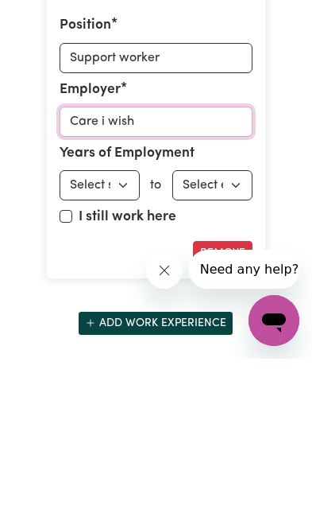
type input "Care i wish"
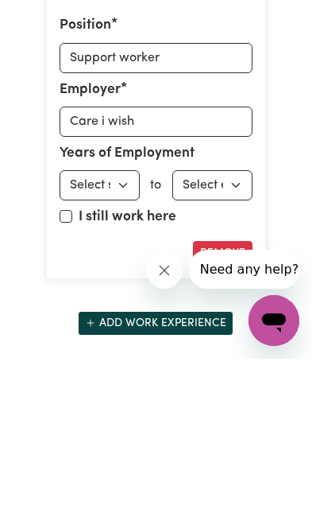
click at [131, 332] on select "Select start year [DATE] 1952 1953 1954 1955 1956 1957 1958 1959 1960 1961 1962…" at bounding box center [100, 347] width 80 height 30
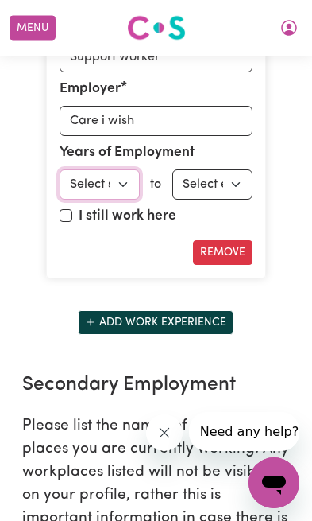
click at [123, 200] on select "Select start year [DATE] 1952 1953 1954 1955 1956 1957 1958 1959 1960 1961 1962…" at bounding box center [100, 184] width 80 height 30
select select "2022"
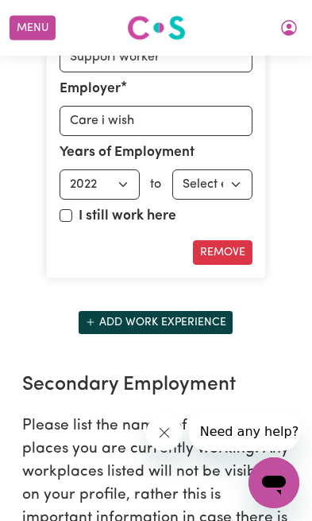
click at [236, 200] on select "Select end year [DATE] 1952 1953 1954 1955 1956 1957 1958 1959 1960 1961 1962 1…" at bounding box center [212, 184] width 80 height 30
select select "2025"
click at [72, 222] on input "I still work here" at bounding box center [66, 215] width 13 height 13
click at [65, 222] on input "I still work here" at bounding box center [66, 215] width 13 height 13
checkbox input "false"
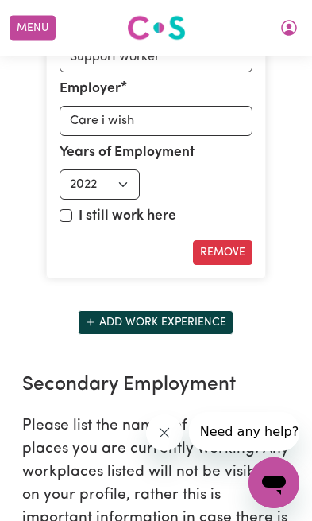
select select "2025"
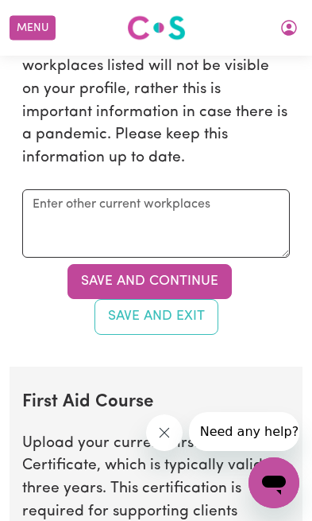
scroll to position [3736, 0]
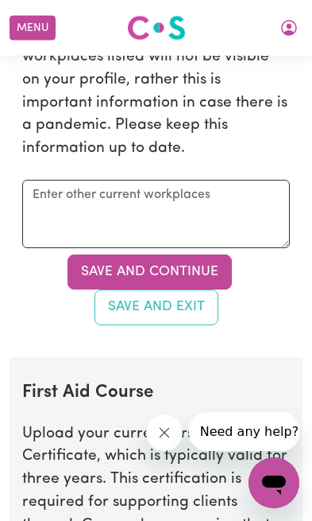
click at [194, 289] on button "Save and Continue" at bounding box center [150, 271] width 165 height 35
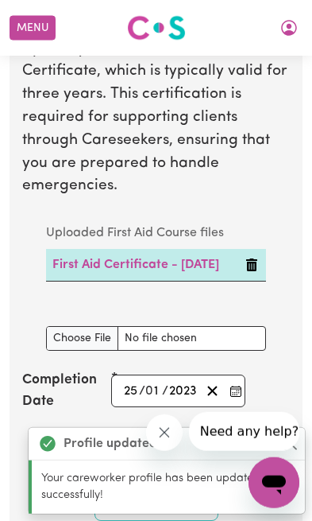
scroll to position [4121, 0]
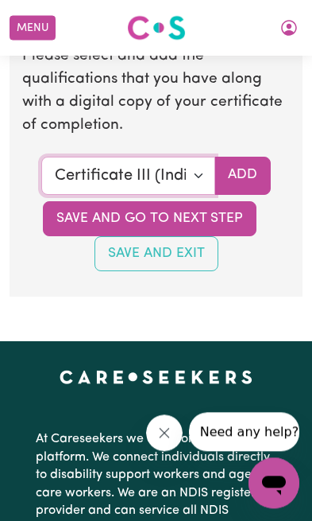
click at [196, 195] on select "Select a qualification to add... Certificate III (Individual Support) Certifica…" at bounding box center [128, 176] width 174 height 38
select select "Certificate IV (Disability Support)"
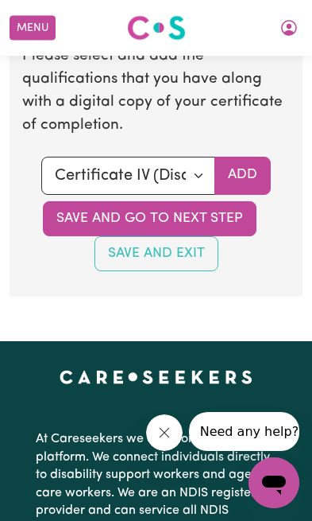
click at [218, 236] on button "Save and go to next step" at bounding box center [150, 218] width 214 height 35
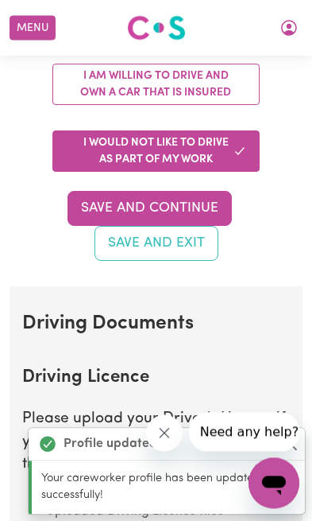
scroll to position [467, 0]
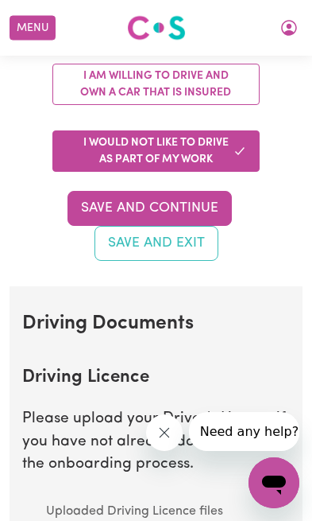
click at [192, 195] on button "Save and Continue" at bounding box center [150, 208] width 165 height 35
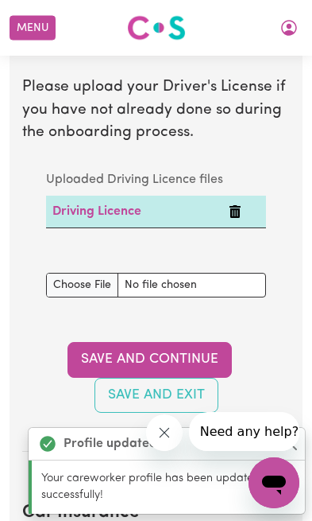
scroll to position [801, 0]
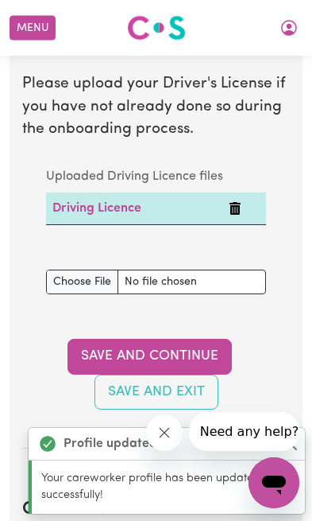
click at [203, 269] on input "Driving Licence document" at bounding box center [156, 281] width 220 height 25
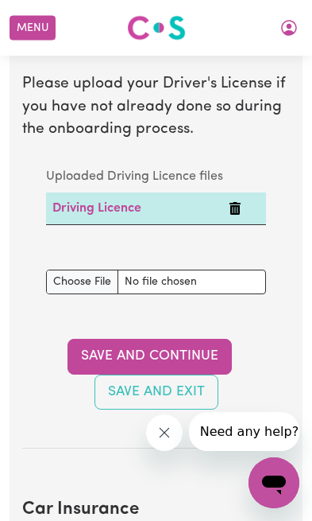
type input "C:\fakepath\DRIVER LICENCE.jpeg"
click at [175, 339] on button "Save and Continue" at bounding box center [150, 356] width 165 height 35
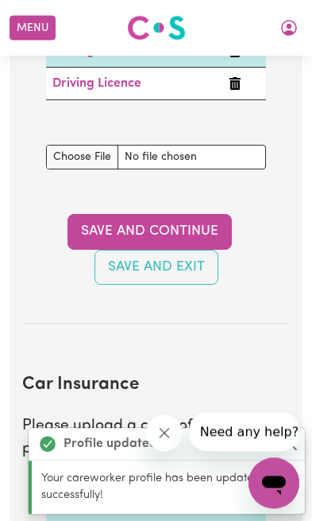
scroll to position [1265, 0]
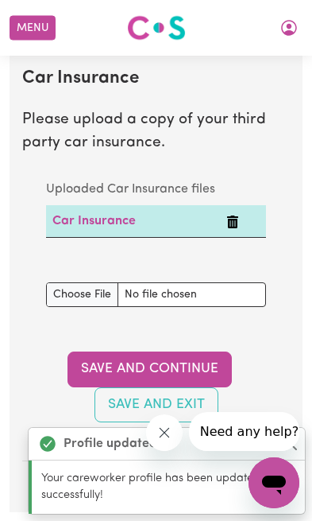
click at [201, 283] on input "Car Insurance document" at bounding box center [156, 294] width 220 height 25
click at [184, 353] on button "Save and Continue" at bounding box center [150, 368] width 165 height 35
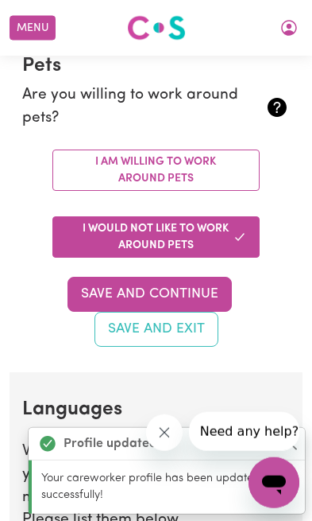
scroll to position [1763, 0]
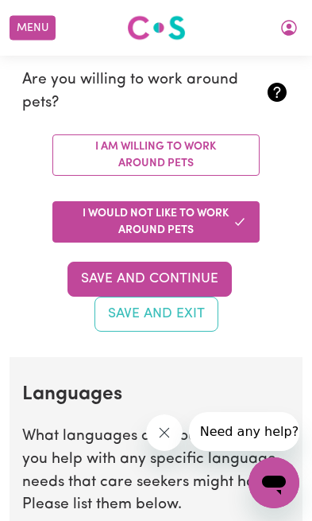
click at [203, 261] on button "Save and Continue" at bounding box center [150, 278] width 165 height 35
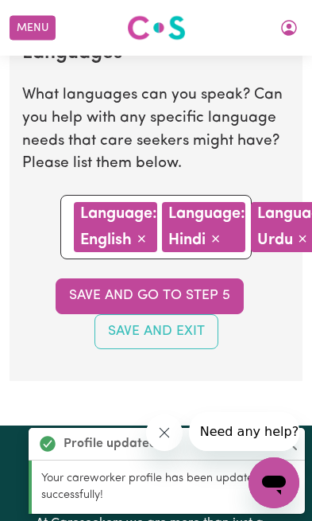
click at [200, 296] on button "Save and go to step 5" at bounding box center [150, 295] width 188 height 35
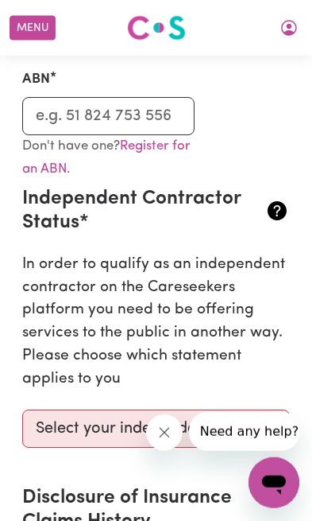
scroll to position [481, 0]
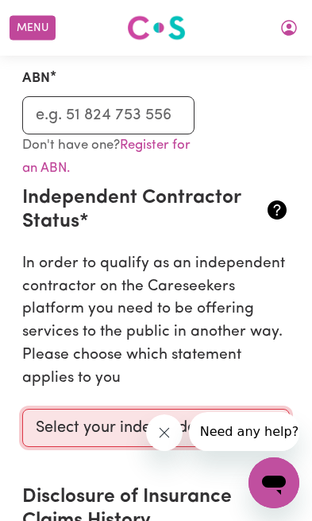
click at [265, 416] on select "Select your independent contractor status... I am providing services through an…" at bounding box center [156, 428] width 268 height 38
select select "I am providing services privately on my own"
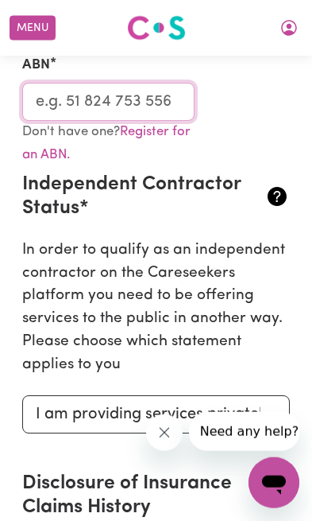
click at [79, 92] on input "ABN" at bounding box center [108, 102] width 172 height 38
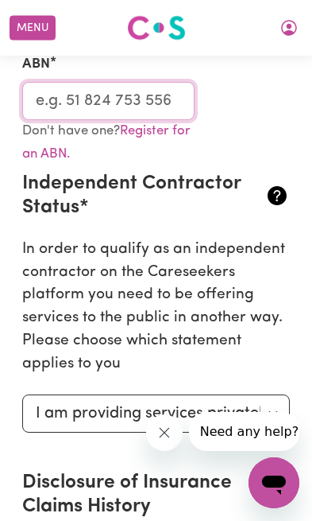
scroll to position [413, 0]
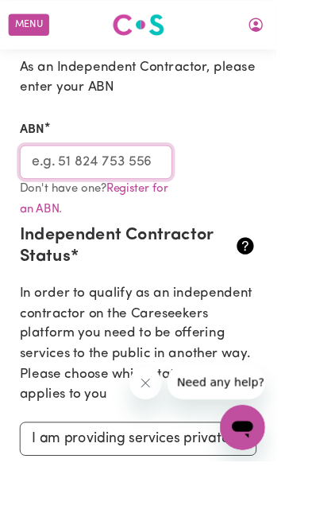
click at [76, 179] on input "ABN" at bounding box center [108, 183] width 172 height 38
paste input "99754084409"
type input "99754084409"
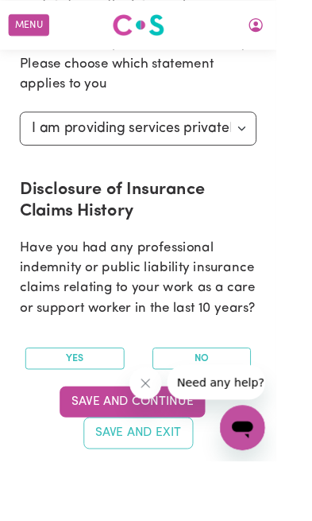
scroll to position [764, 0]
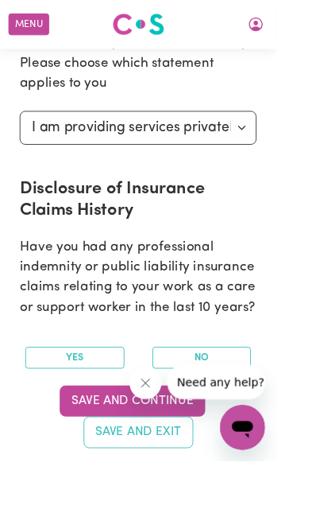
click at [262, 392] on button "No" at bounding box center [228, 404] width 112 height 25
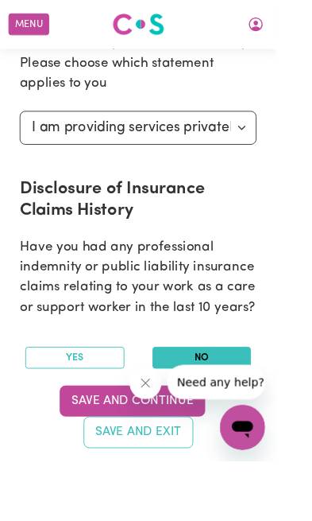
click at [184, 436] on button "Save and Continue" at bounding box center [150, 453] width 165 height 35
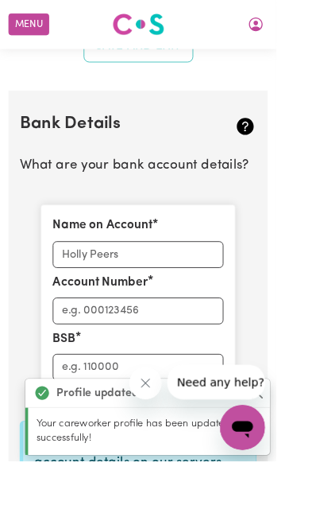
scroll to position [1285, 0]
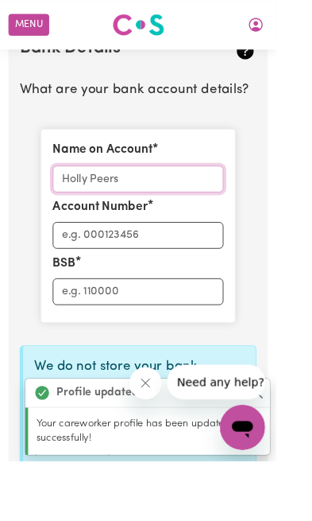
click at [215, 187] on input "Name on Account" at bounding box center [156, 202] width 193 height 30
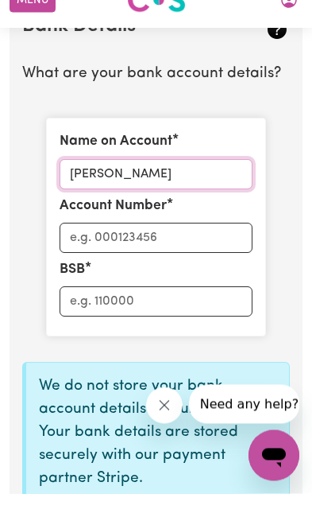
type input "[PERSON_NAME]"
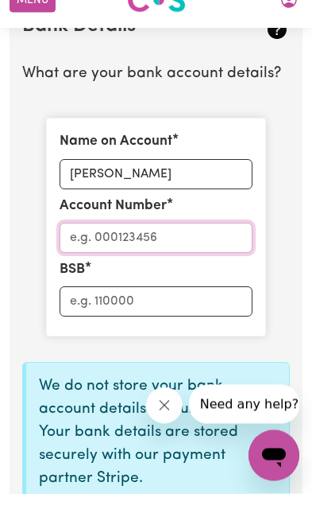
click at [216, 250] on input "Account Number" at bounding box center [156, 265] width 193 height 30
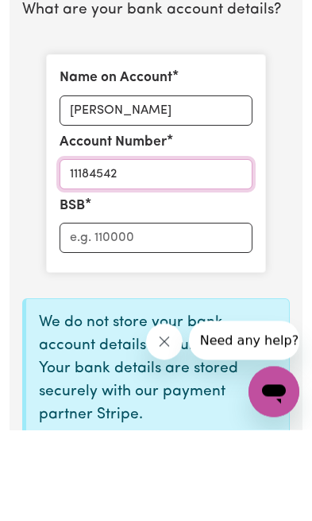
type input "11184542"
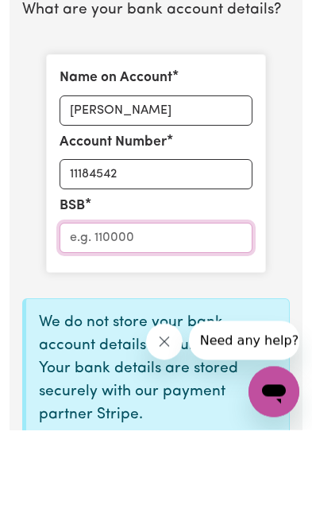
click at [229, 314] on input "BSB" at bounding box center [156, 329] width 193 height 30
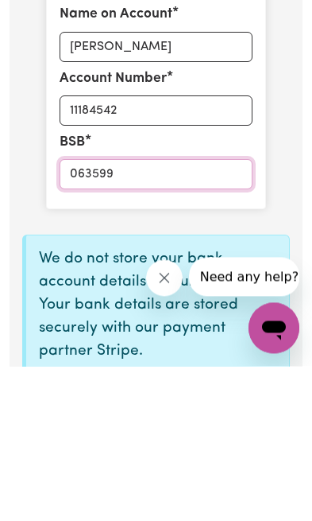
type input "063599"
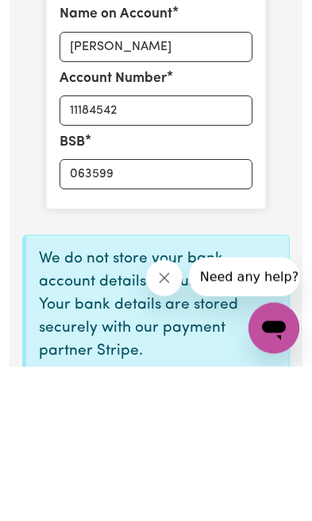
scroll to position [1440, 0]
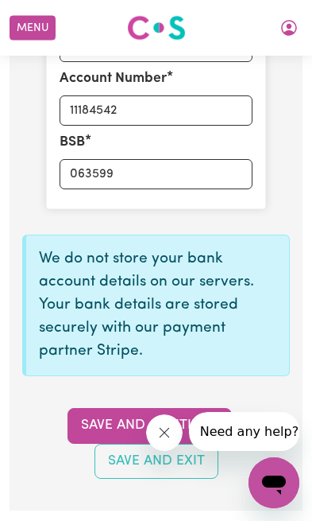
click at [187, 408] on button "Save and Continue" at bounding box center [150, 425] width 165 height 35
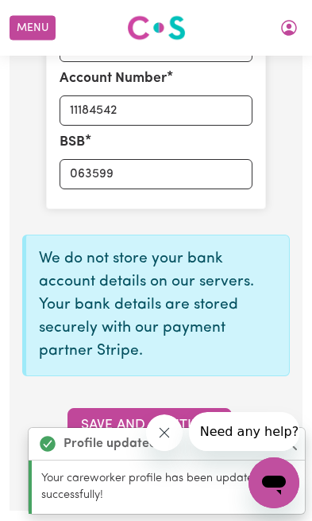
type input "****4542"
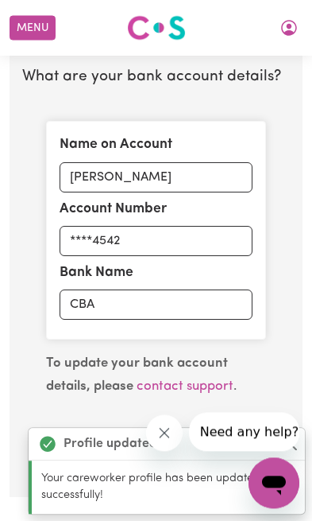
scroll to position [1310, 0]
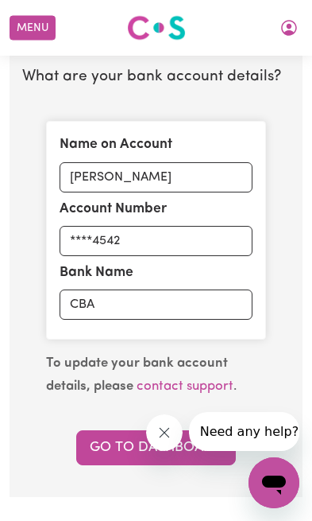
click at [192, 433] on link "Go to Dashboard" at bounding box center [156, 447] width 160 height 35
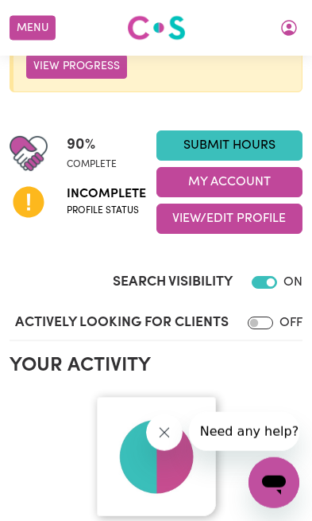
scroll to position [260, 0]
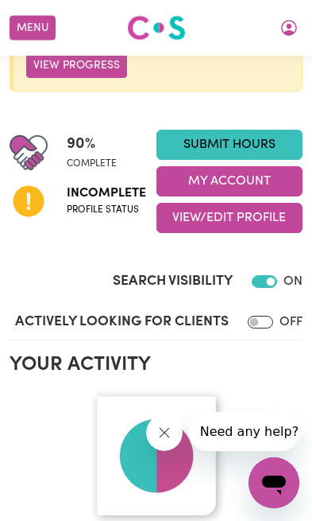
click at [273, 322] on input "Actively Looking for Clients" at bounding box center [260, 322] width 25 height 13
checkbox input "true"
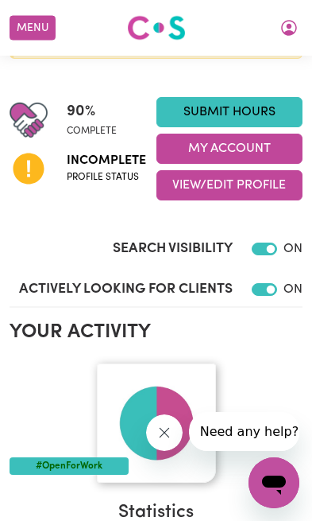
scroll to position [292, 0]
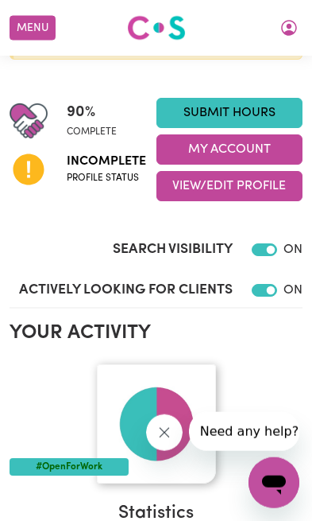
click at [110, 164] on span "Incomplete" at bounding box center [106, 161] width 79 height 19
click at [249, 147] on button "My Account" at bounding box center [230, 149] width 147 height 30
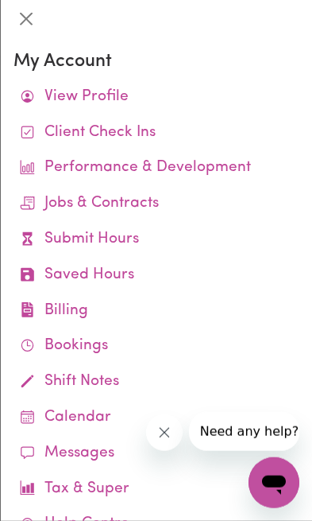
scroll to position [0, 0]
click at [124, 240] on link "Submit Hours" at bounding box center [157, 240] width 286 height 36
click at [25, 7] on button "Close" at bounding box center [26, 18] width 25 height 25
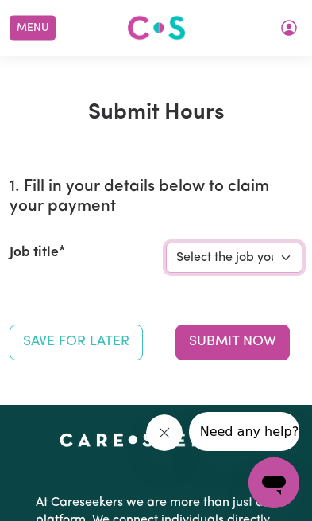
click at [275, 254] on select "Select the job you're submitting hours for..." at bounding box center [235, 257] width 138 height 30
click at [37, 27] on button "Menu" at bounding box center [33, 28] width 46 height 25
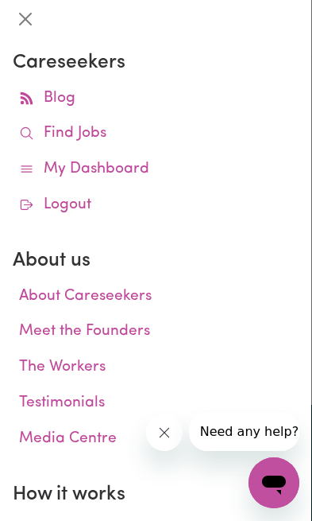
click at [205, 130] on link "Find Jobs" at bounding box center [156, 134] width 286 height 36
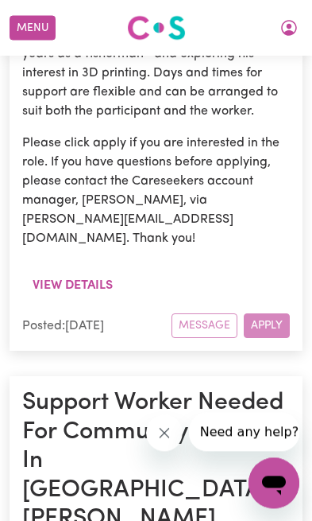
scroll to position [4261, 0]
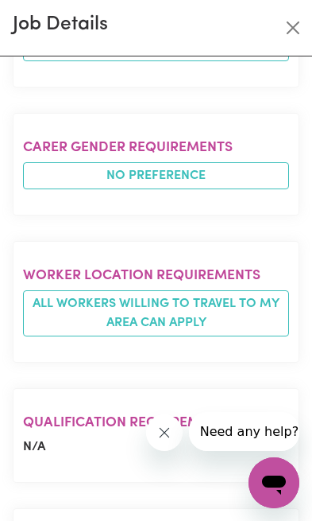
scroll to position [1447, 0]
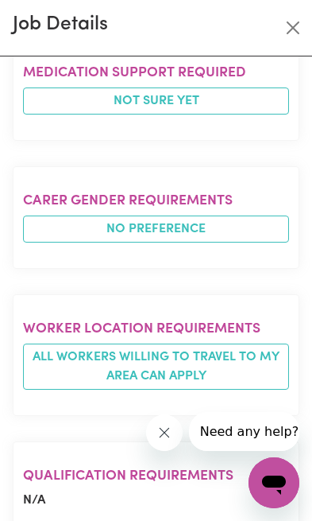
scroll to position [1392, 0]
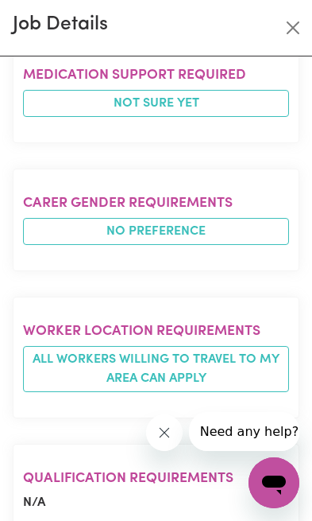
click at [250, 346] on span "All workers willing to travel to my area can apply" at bounding box center [156, 369] width 266 height 46
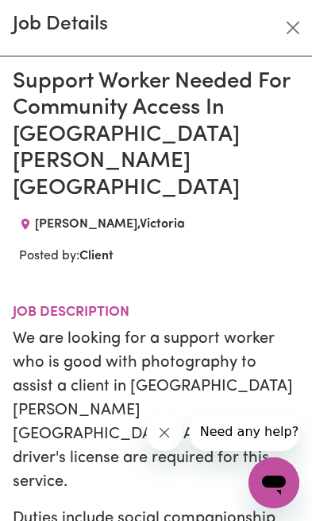
scroll to position [0, 0]
click at [294, 30] on button "Close" at bounding box center [293, 27] width 25 height 25
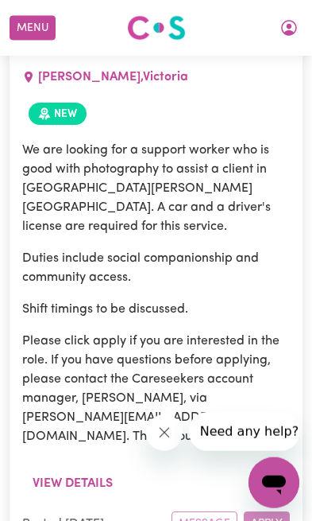
scroll to position [4766, 0]
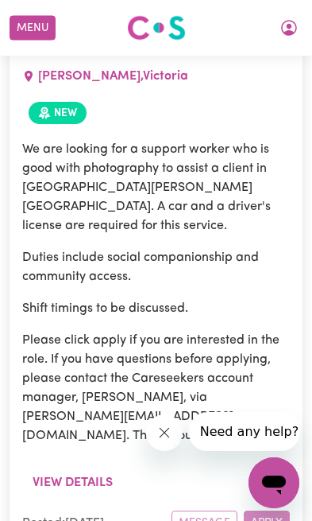
click at [290, 27] on button "My Account" at bounding box center [289, 27] width 33 height 27
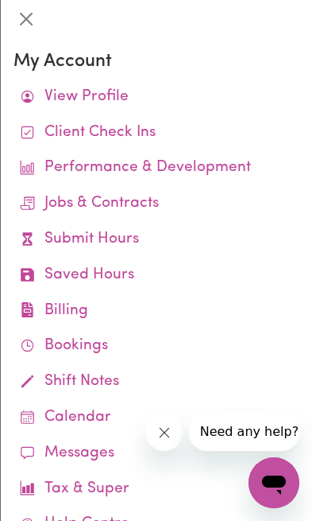
click at [70, 132] on link "Client Check Ins" at bounding box center [157, 133] width 286 height 36
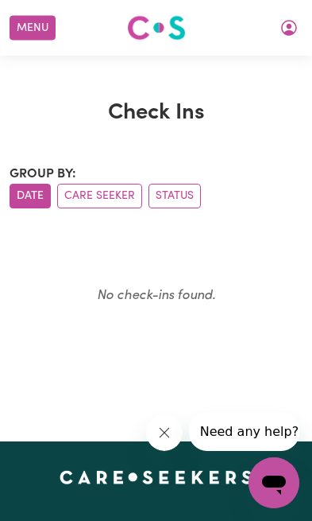
click at [24, 16] on button "Menu" at bounding box center [33, 28] width 46 height 25
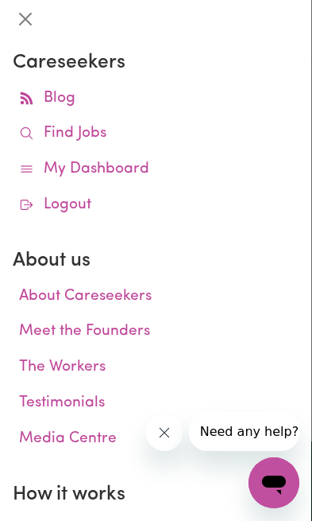
click at [125, 173] on link "My Dashboard" at bounding box center [156, 170] width 286 height 36
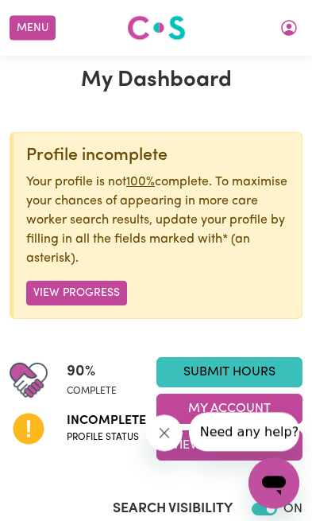
scroll to position [64, 0]
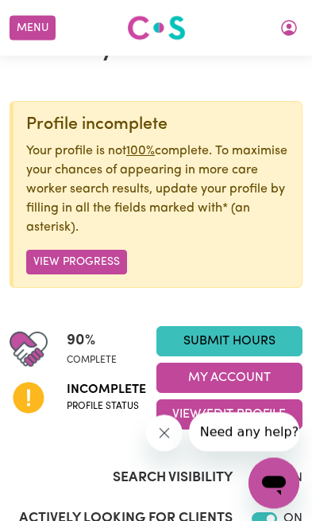
click at [96, 264] on button "View Progress" at bounding box center [76, 262] width 101 height 25
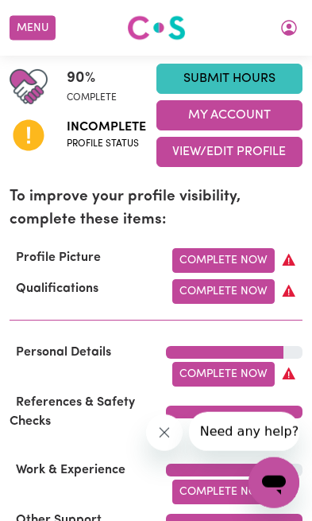
scroll to position [324, 0]
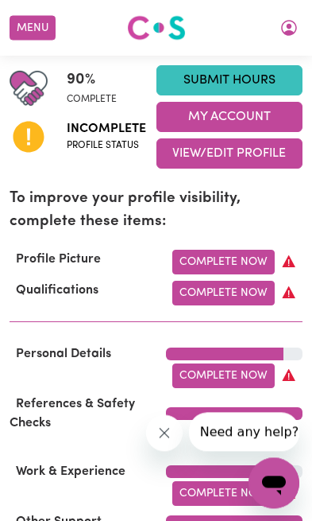
click at [274, 252] on link "Complete Now" at bounding box center [223, 262] width 103 height 25
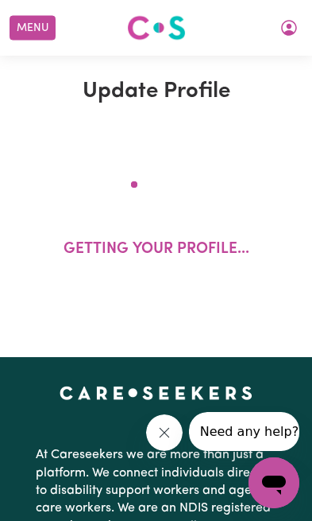
select select "[DEMOGRAPHIC_DATA]"
select select "Australian PR"
select select "Studying a healthcare related degree or qualification"
select select "50"
select select "75"
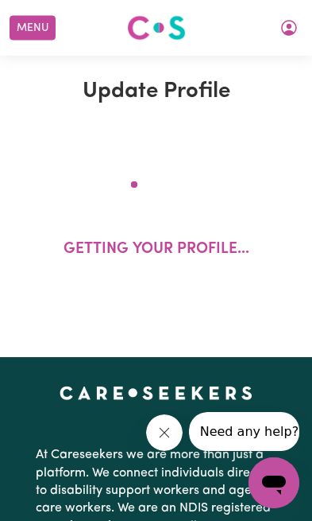
select select "90"
select select "100"
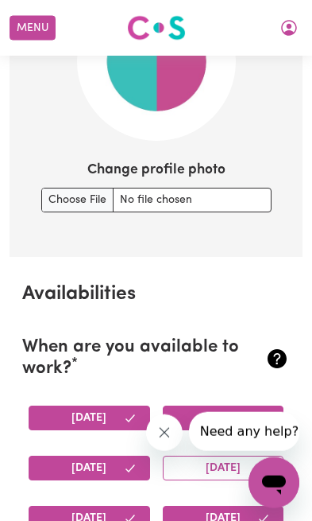
scroll to position [1468, 0]
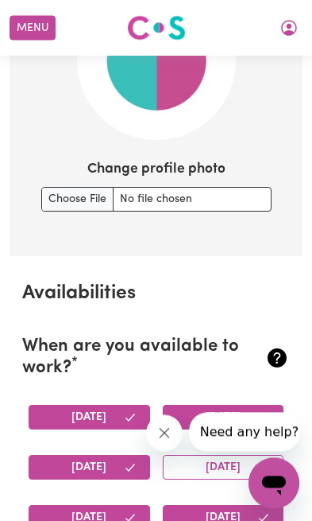
click at [219, 458] on button "[DATE]" at bounding box center [224, 467] width 122 height 25
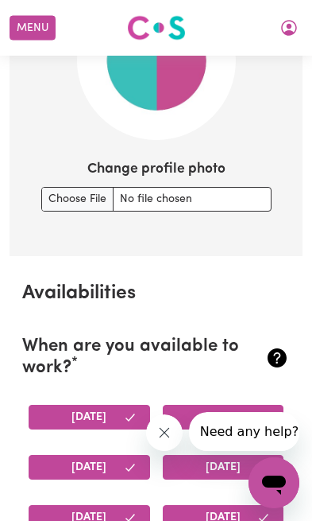
click at [253, 187] on input "Change profile photo" at bounding box center [156, 199] width 230 height 25
type input "C:\fakepath\image.jpg"
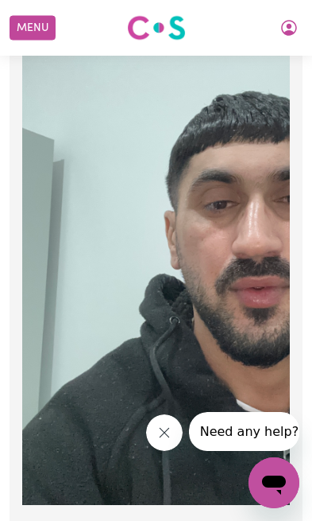
click at [212, 265] on img at bounding box center [220, 240] width 397 height 530
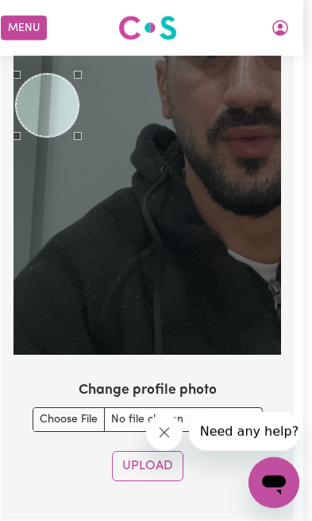
scroll to position [1625, 16]
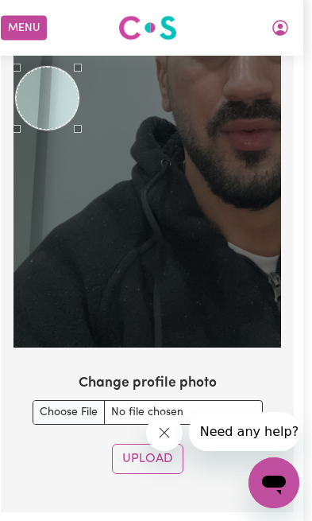
click at [52, 406] on input "Change profile photo" at bounding box center [148, 412] width 230 height 25
click at [187, 401] on input "Change profile photo" at bounding box center [148, 412] width 230 height 25
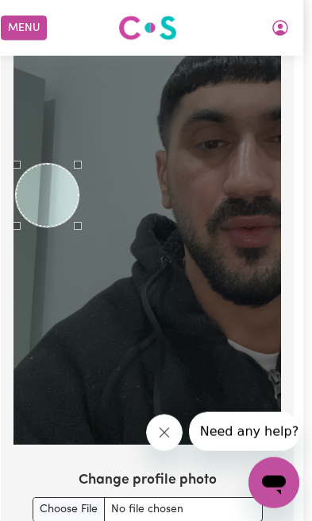
scroll to position [1529, 16]
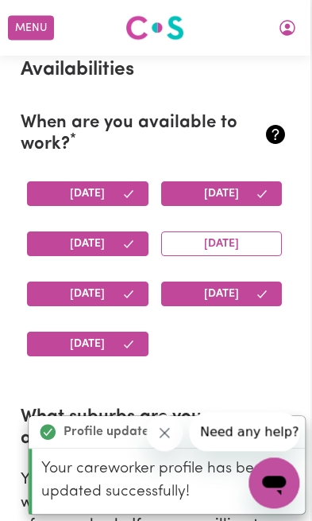
scroll to position [1713, 0]
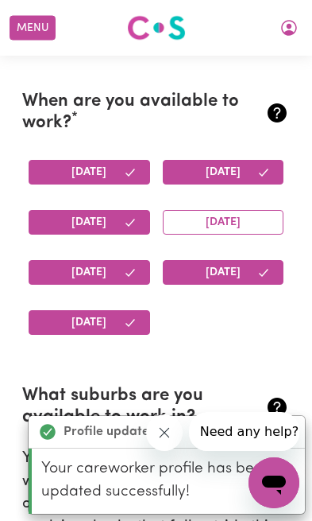
click at [259, 210] on button "[DATE]" at bounding box center [224, 222] width 122 height 25
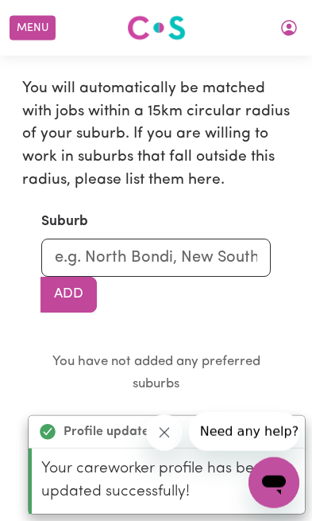
scroll to position [2083, 0]
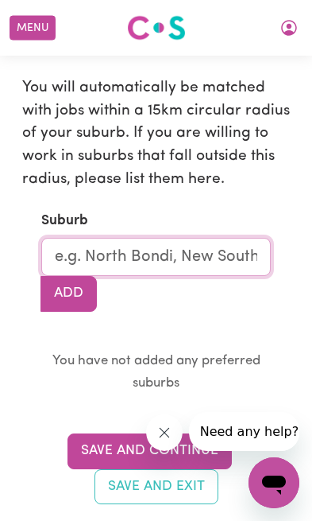
click at [231, 238] on input "text" at bounding box center [156, 257] width 230 height 38
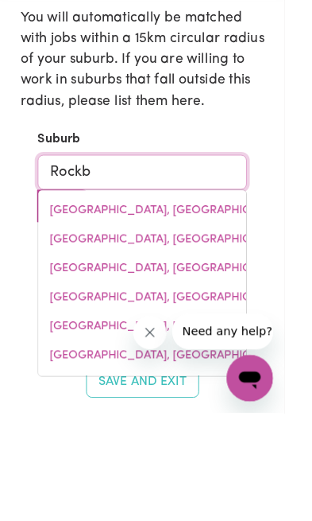
type input "Rockba"
type input "RockbaNK, [GEOGRAPHIC_DATA], 3335"
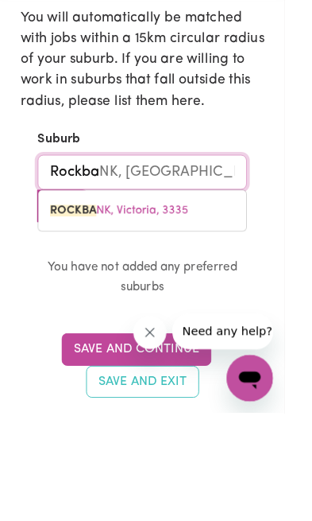
click at [209, 283] on link "ROCKBA NK, Victoria, 3335" at bounding box center [156, 299] width 228 height 32
type input "ROCKBANK, Victoria, 3335"
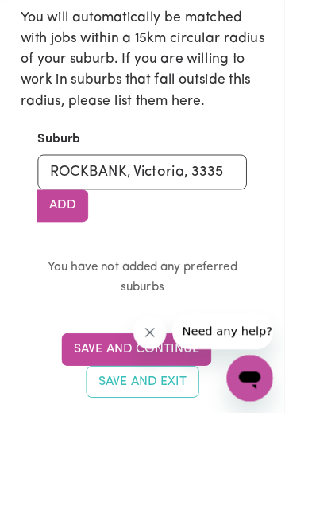
scroll to position [2151, 0]
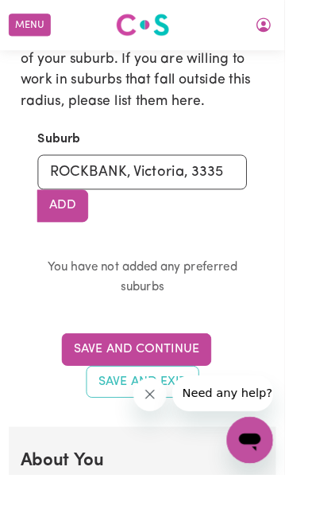
click at [205, 366] on button "Save and Continue" at bounding box center [150, 383] width 165 height 35
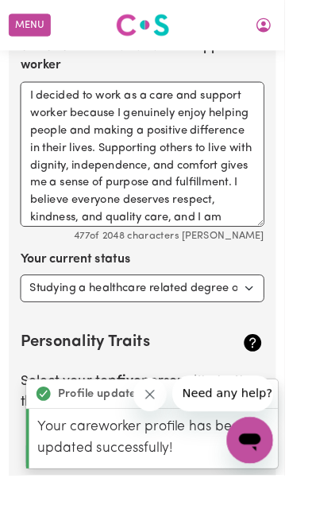
scroll to position [2655, 0]
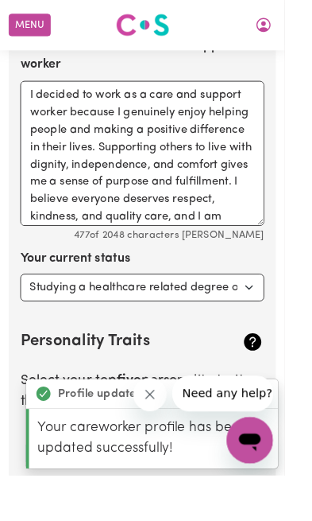
click at [277, 300] on select "Select... Studying a healthcare related degree or qualification Studying a non-…" at bounding box center [156, 315] width 268 height 30
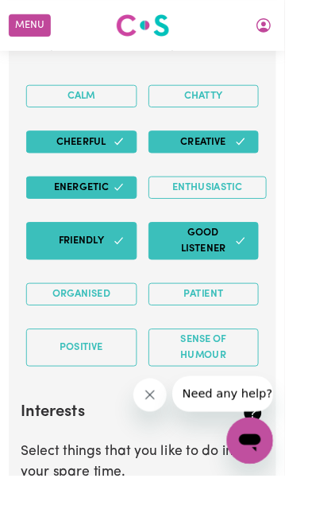
scroll to position [3041, 0]
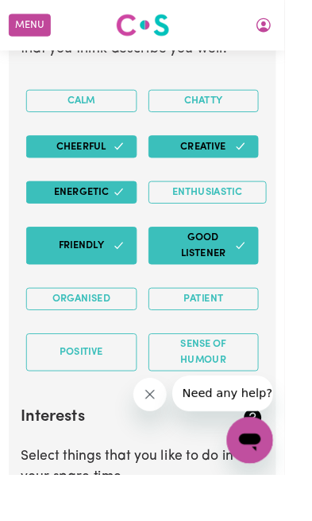
click at [35, 26] on button "Menu" at bounding box center [33, 28] width 46 height 25
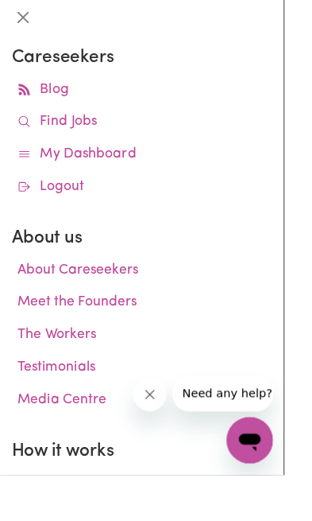
click at [121, 165] on link "My Dashboard" at bounding box center [156, 170] width 286 height 36
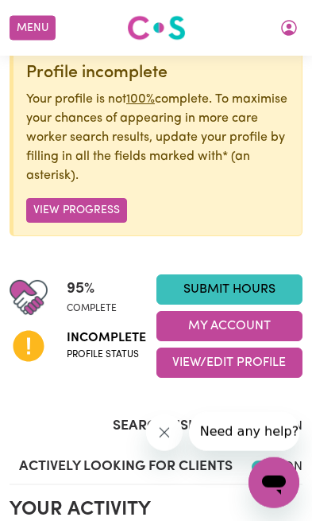
scroll to position [118, 0]
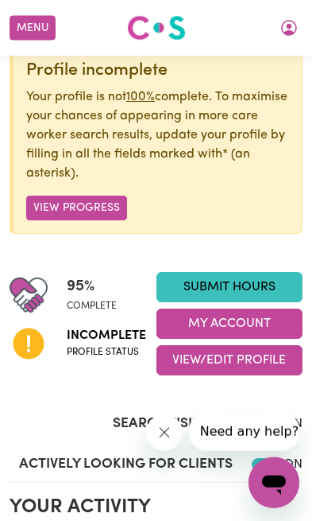
click at [246, 355] on button "View/Edit Profile" at bounding box center [230, 360] width 147 height 30
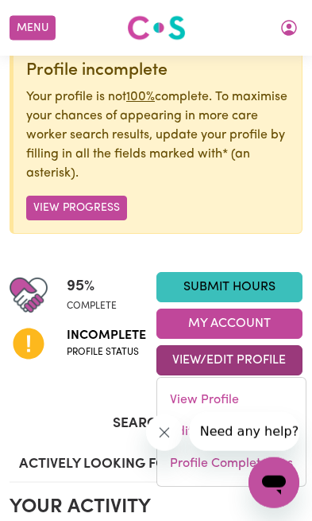
scroll to position [118, 0]
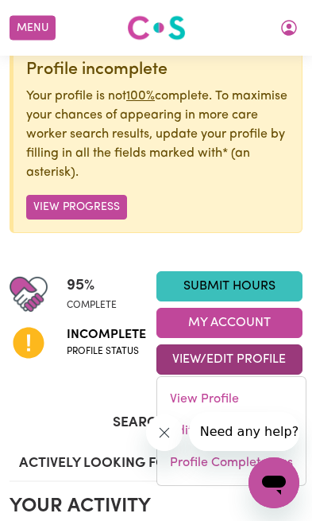
click at [106, 362] on div "Incomplete Profile status" at bounding box center [83, 341] width 147 height 57
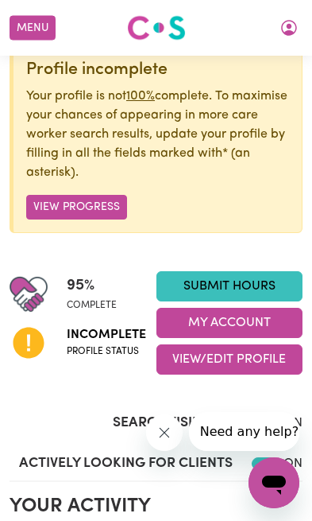
click at [244, 280] on link "Submit Hours" at bounding box center [230, 286] width 147 height 30
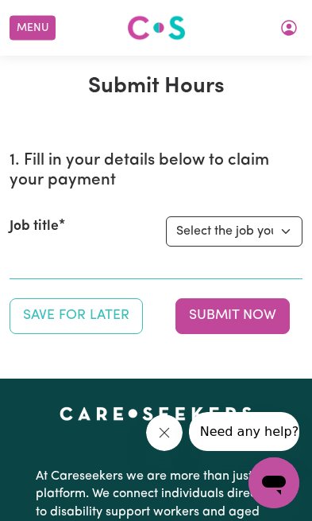
scroll to position [27, 0]
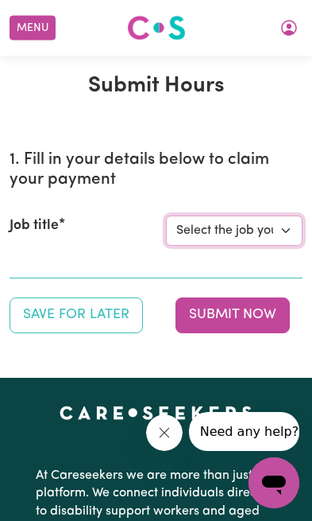
click at [273, 217] on select "Select the job you're submitting hours for..." at bounding box center [235, 230] width 138 height 30
click at [273, 233] on select "Select the job you're submitting hours for..." at bounding box center [235, 230] width 138 height 30
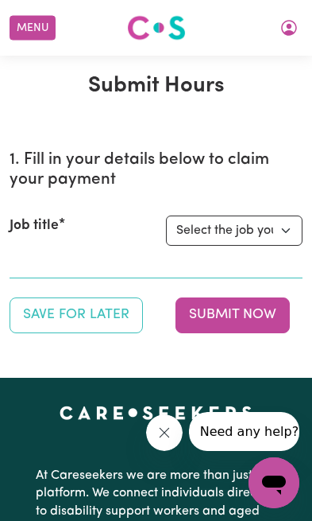
click at [29, 22] on button "Menu" at bounding box center [33, 28] width 46 height 25
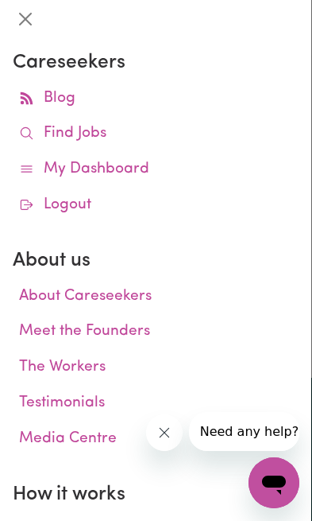
click at [132, 161] on link "My Dashboard" at bounding box center [156, 170] width 286 height 36
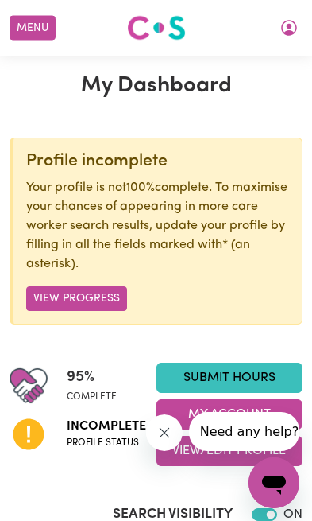
click at [87, 300] on button "View Progress" at bounding box center [76, 298] width 101 height 25
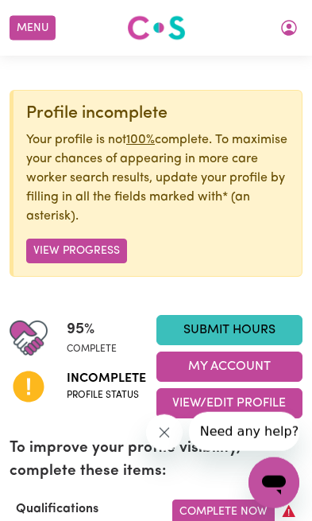
scroll to position [76, 0]
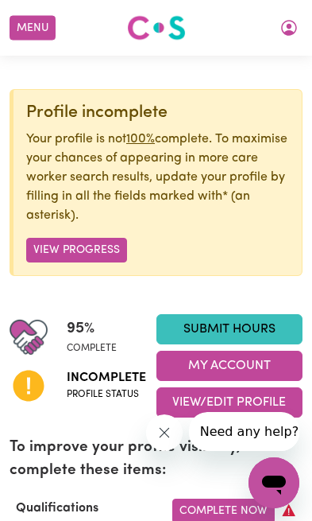
click at [101, 247] on button "View Progress" at bounding box center [76, 250] width 101 height 25
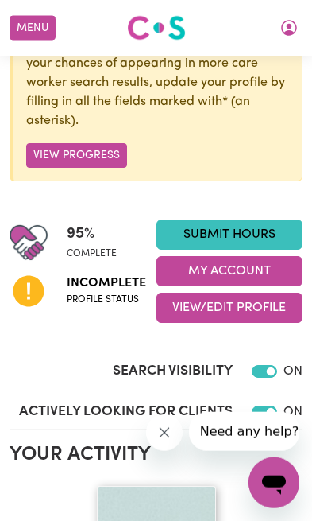
scroll to position [165, 0]
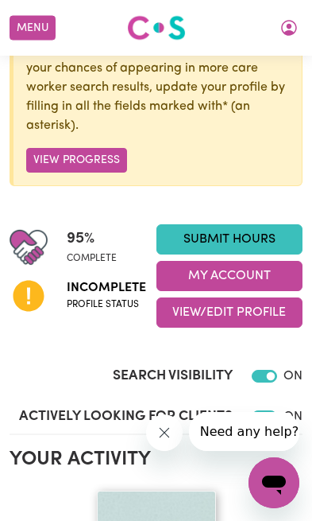
click at [100, 159] on button "View Progress" at bounding box center [76, 160] width 101 height 25
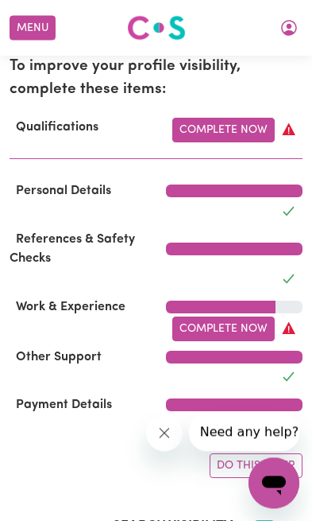
scroll to position [409, 0]
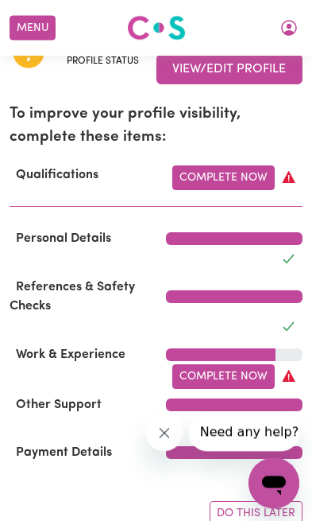
click at [256, 158] on div "To improve your profile visibility, complete these items: Qualifications Comple…" at bounding box center [156, 154] width 293 height 103
click at [253, 169] on link "Complete Now" at bounding box center [223, 177] width 103 height 25
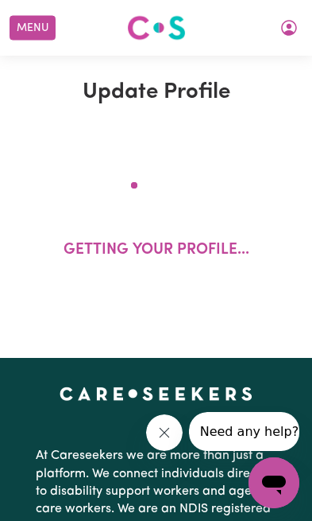
scroll to position [27, 0]
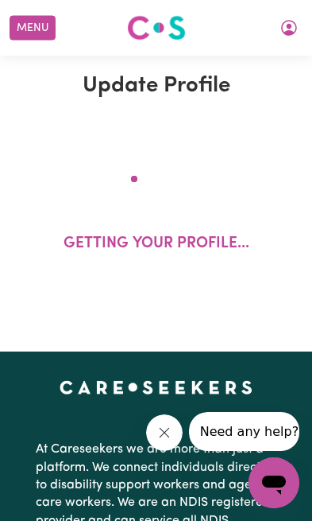
select select "2022"
select select "2025"
select select "Certificate III (Individual Support)"
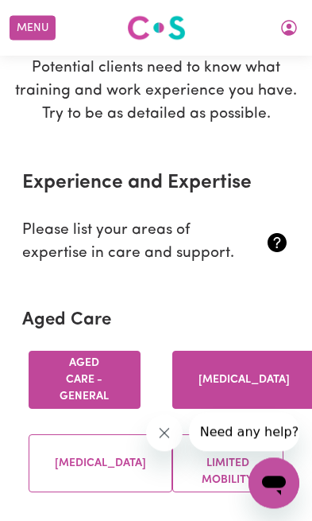
scroll to position [272, 0]
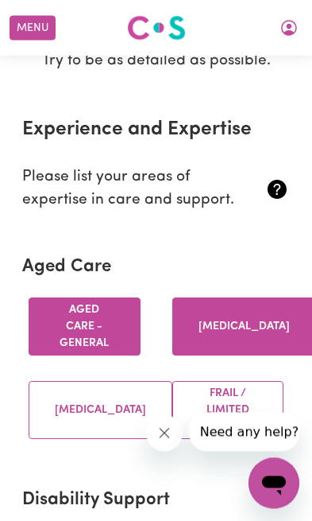
click at [121, 409] on button "[MEDICAL_DATA]" at bounding box center [101, 410] width 144 height 58
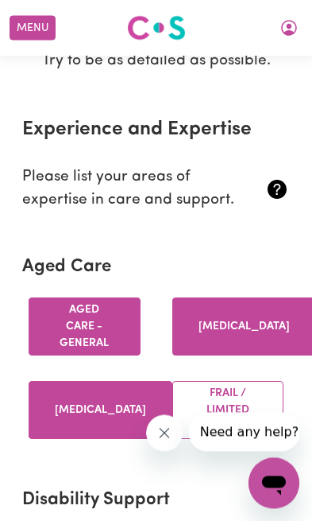
click at [221, 390] on button "Frail / limited mobility" at bounding box center [228, 410] width 112 height 58
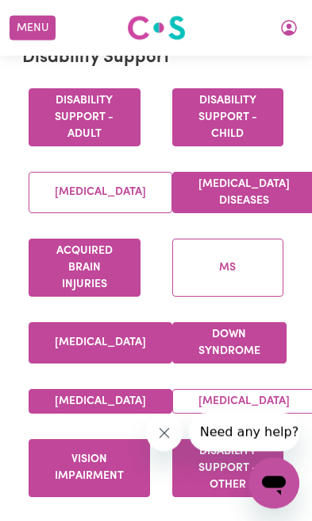
scroll to position [718, 0]
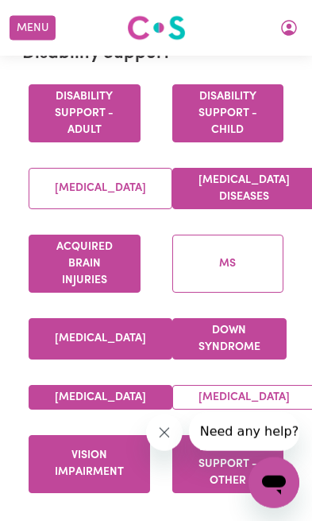
click at [103, 191] on button "[MEDICAL_DATA]" at bounding box center [101, 188] width 144 height 41
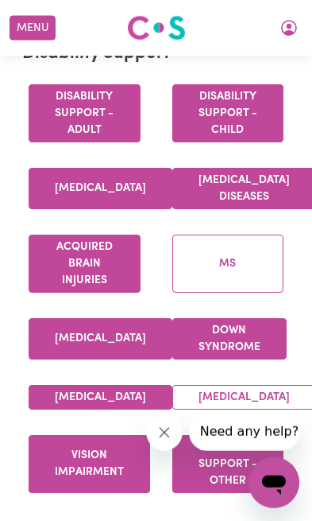
click at [224, 255] on button "MS" at bounding box center [228, 263] width 112 height 58
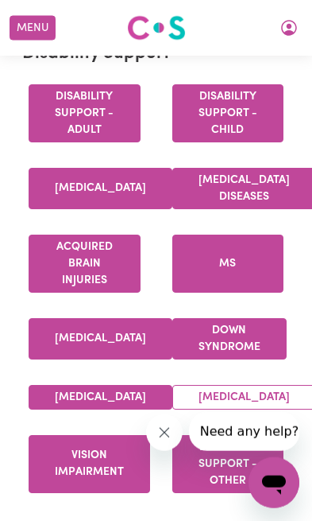
click at [214, 409] on button "[MEDICAL_DATA]" at bounding box center [244, 397] width 144 height 25
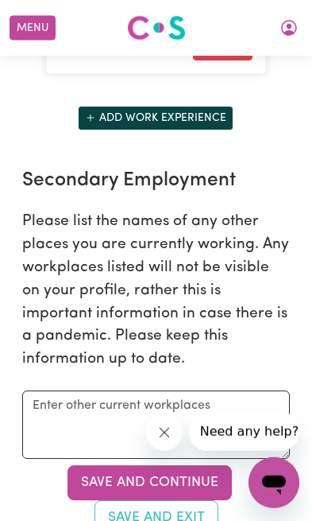
scroll to position [3526, 0]
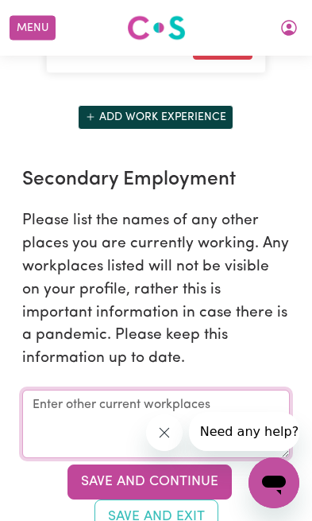
click at [169, 458] on textarea at bounding box center [156, 423] width 268 height 68
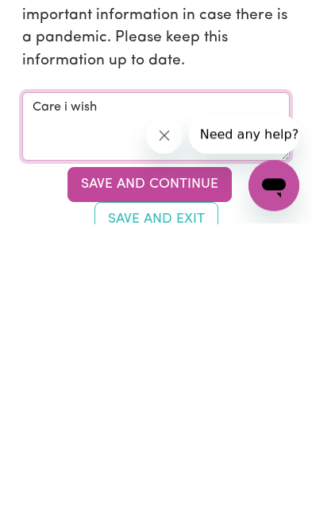
type textarea "Care i wish"
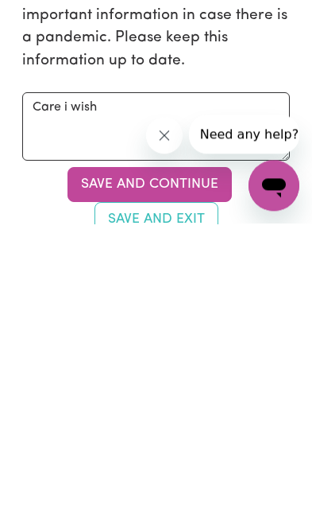
scroll to position [3823, 0]
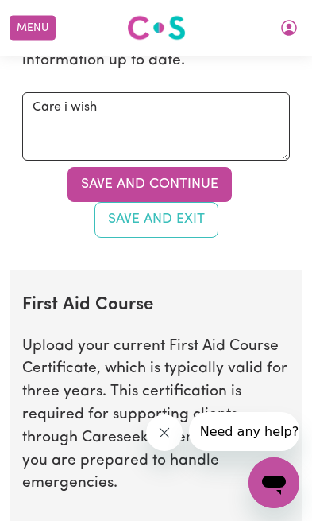
click at [207, 202] on button "Save and Continue" at bounding box center [150, 184] width 165 height 35
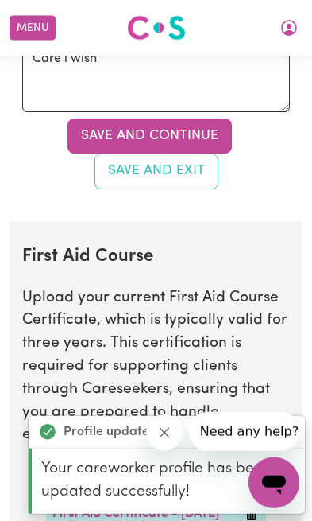
scroll to position [4121, 0]
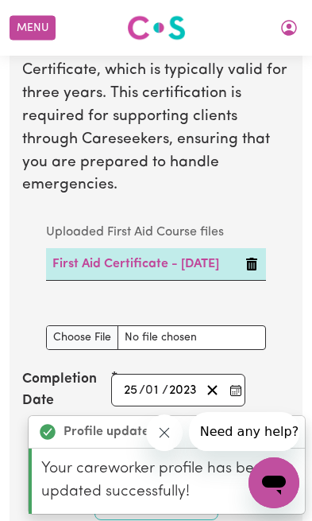
click at [37, 24] on button "Menu" at bounding box center [33, 28] width 46 height 25
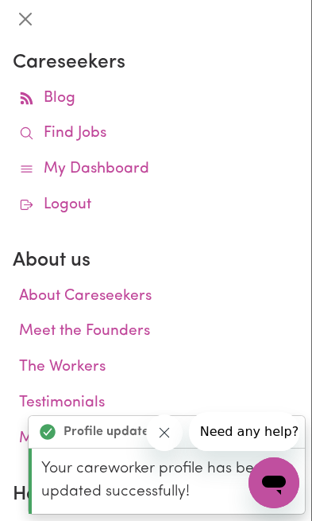
click at [131, 167] on link "My Dashboard" at bounding box center [156, 170] width 286 height 36
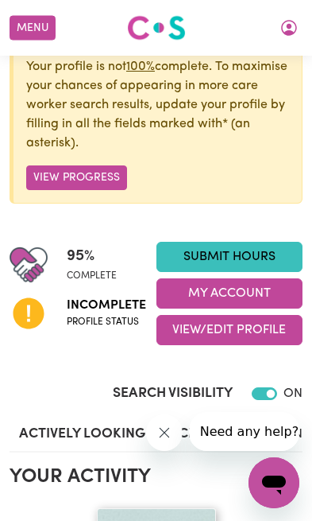
scroll to position [176, 0]
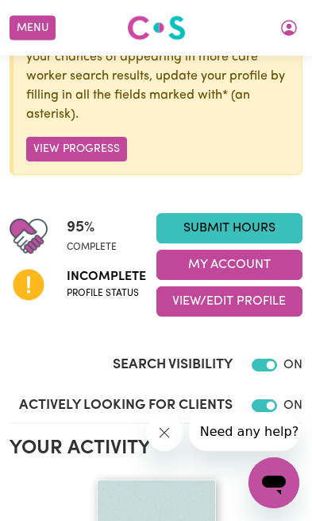
click at [106, 143] on button "View Progress" at bounding box center [76, 149] width 101 height 25
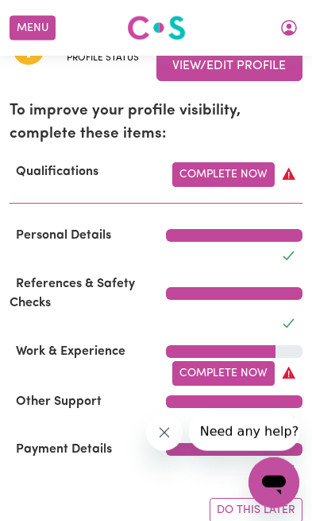
scroll to position [413, 0]
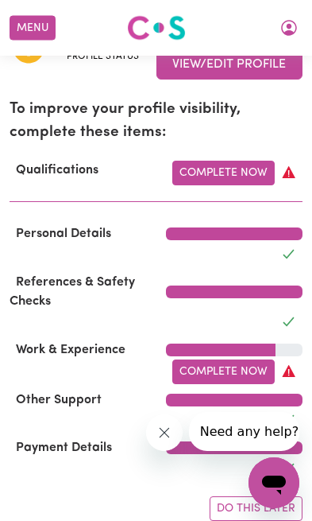
click at [225, 370] on link "Complete Now" at bounding box center [223, 371] width 103 height 25
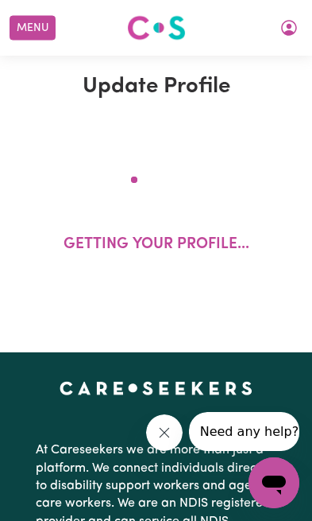
select select "2022"
select select "2025"
select select "Certificate III (Individual Support)"
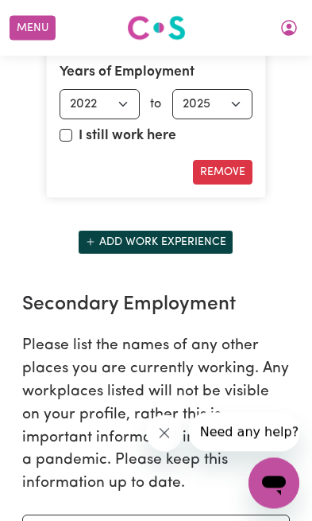
click at [65, 141] on input "I still work here" at bounding box center [66, 135] width 13 height 13
checkbox input "true"
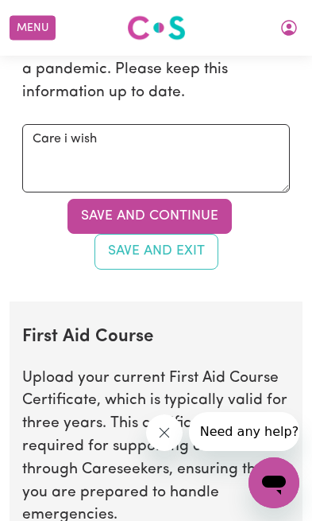
scroll to position [3794, 0]
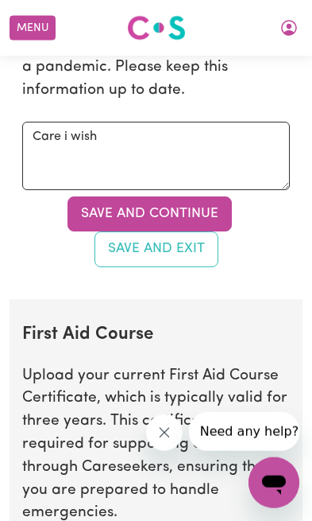
click at [203, 231] on button "Save and Continue" at bounding box center [150, 213] width 165 height 35
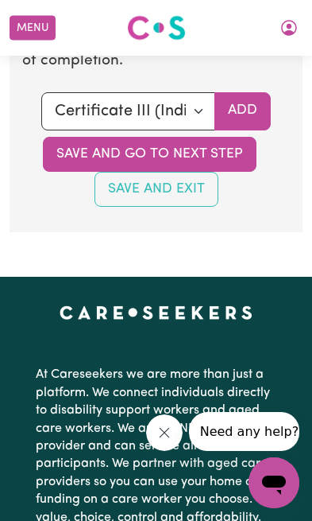
scroll to position [5387, 0]
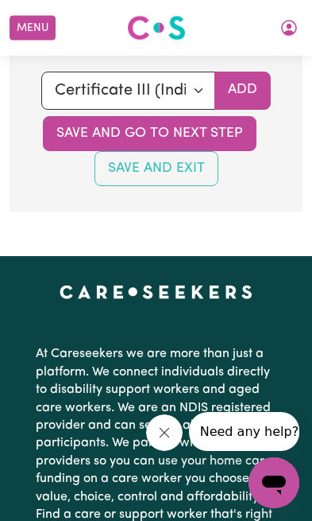
click at [37, 25] on button "Menu" at bounding box center [33, 28] width 46 height 25
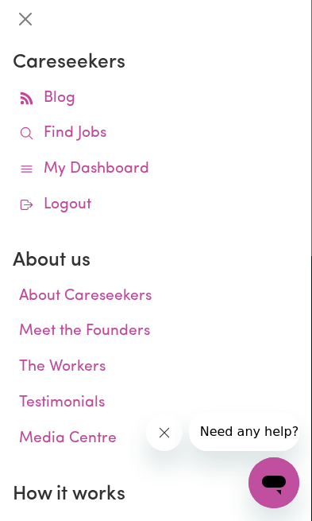
click at [129, 167] on link "My Dashboard" at bounding box center [156, 170] width 286 height 36
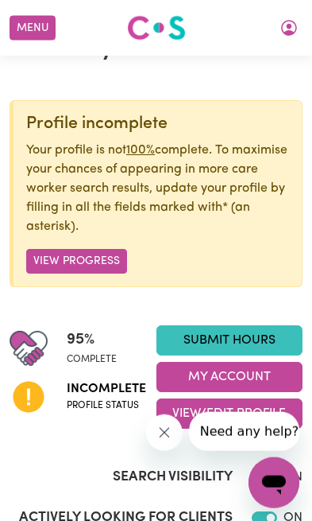
scroll to position [68, 0]
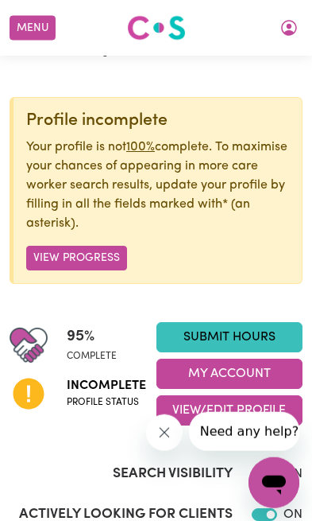
click at [99, 249] on button "View Progress" at bounding box center [76, 258] width 101 height 25
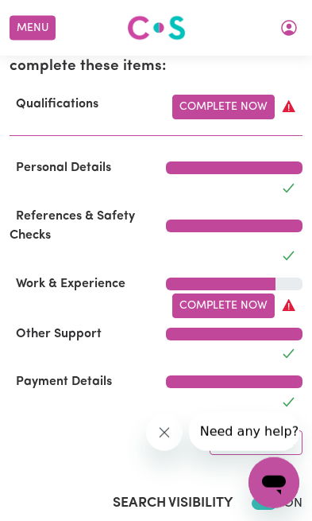
scroll to position [480, 0]
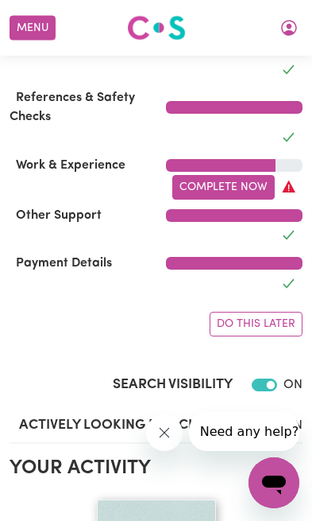
click at [249, 179] on link "Complete Now" at bounding box center [223, 187] width 103 height 25
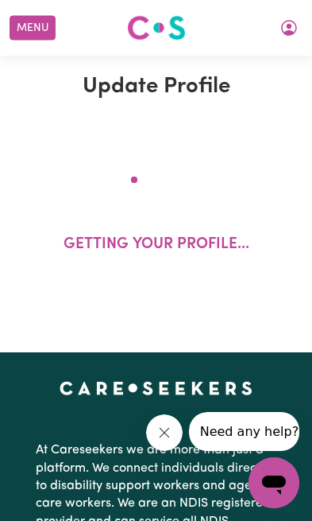
select select "2022"
select select "Certificate III (Individual Support)"
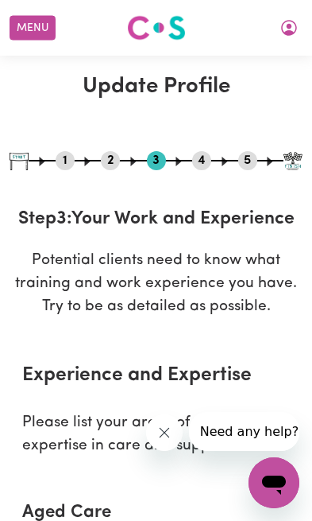
scroll to position [27, 0]
